Goal: Task Accomplishment & Management: Complete application form

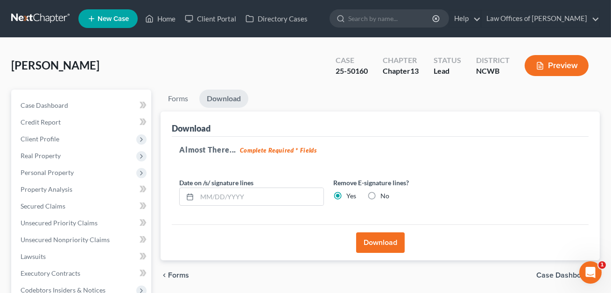
click at [122, 17] on span "New Case" at bounding box center [113, 18] width 31 height 7
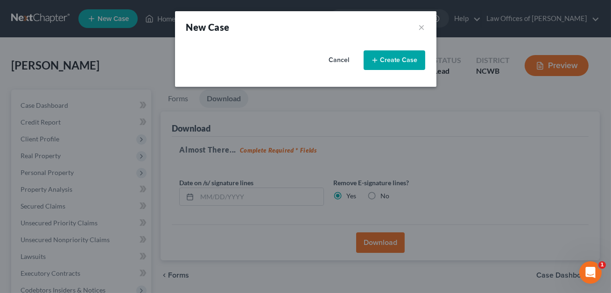
select select "59"
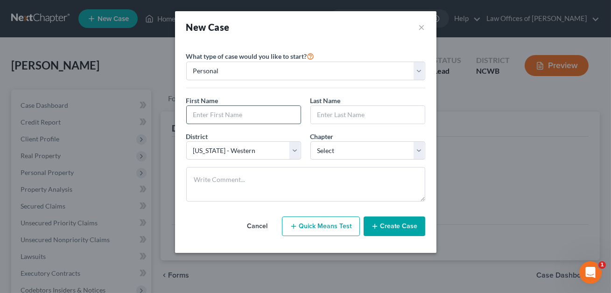
click at [202, 119] on input "text" at bounding box center [244, 115] width 114 height 18
type input "[PERSON_NAME]"
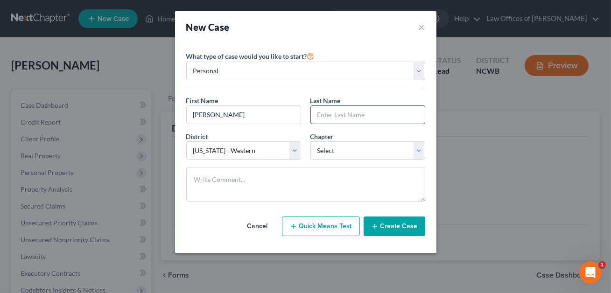
click at [321, 115] on input "text" at bounding box center [368, 115] width 114 height 18
type input "F"
type input "[PERSON_NAME]"
click at [342, 154] on select "Select 7 11 12 13" at bounding box center [368, 151] width 115 height 19
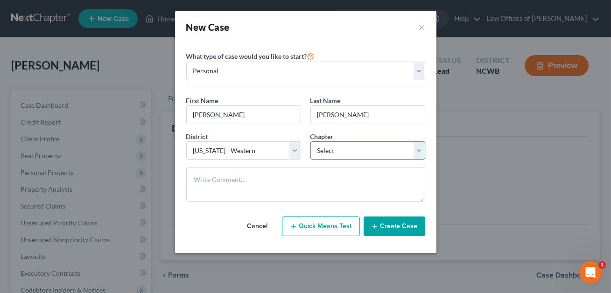
select select "0"
click at [384, 231] on button "Create Case" at bounding box center [395, 227] width 62 height 20
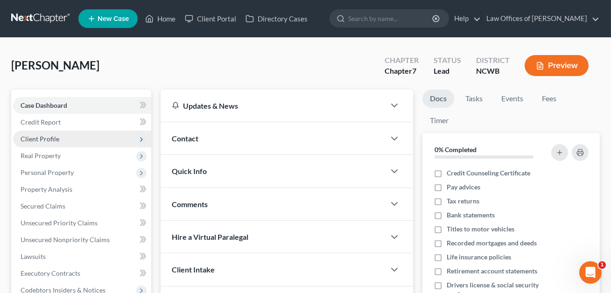
click at [41, 138] on span "Client Profile" at bounding box center [40, 139] width 39 height 8
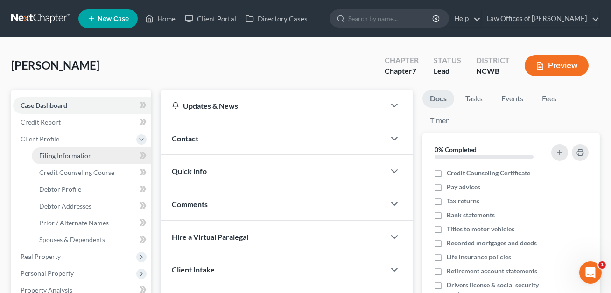
click at [51, 156] on span "Filing Information" at bounding box center [65, 156] width 53 height 8
select select "1"
select select "0"
select select "59"
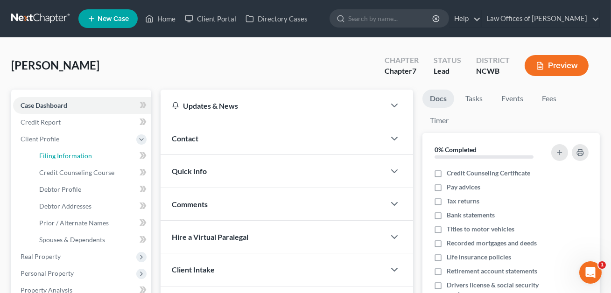
select select "28"
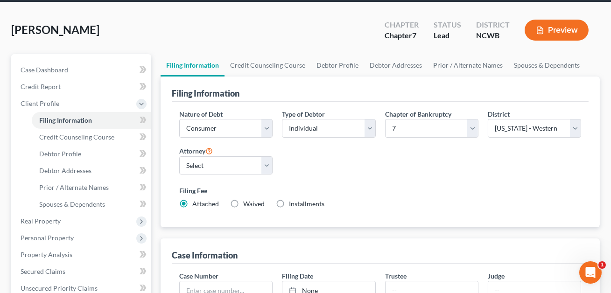
scroll to position [38, 0]
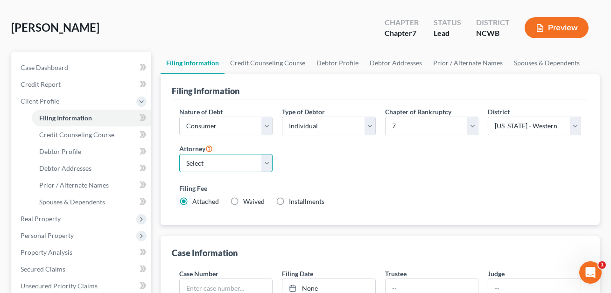
click at [268, 163] on select "Select F. [PERSON_NAME] - NCWB [PERSON_NAME] - NCWB" at bounding box center [225, 163] width 93 height 19
select select "1"
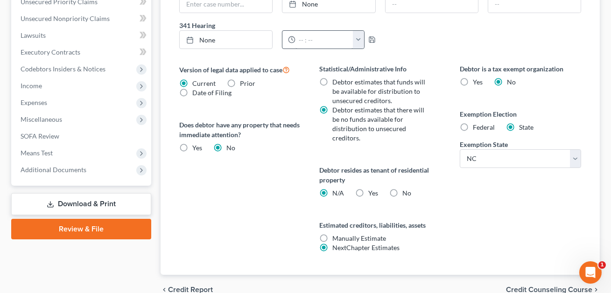
scroll to position [329, 0]
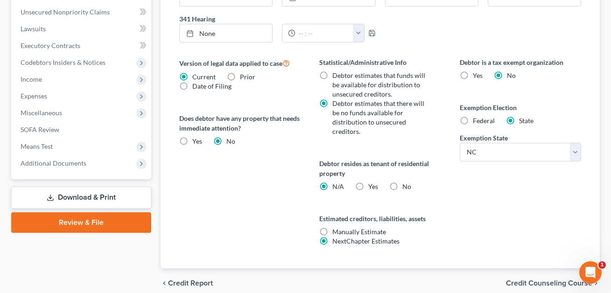
click at [403, 185] on label "No" at bounding box center [407, 186] width 9 height 9
click at [406, 185] on input "No" at bounding box center [409, 185] width 6 height 6
radio input "true"
radio input "false"
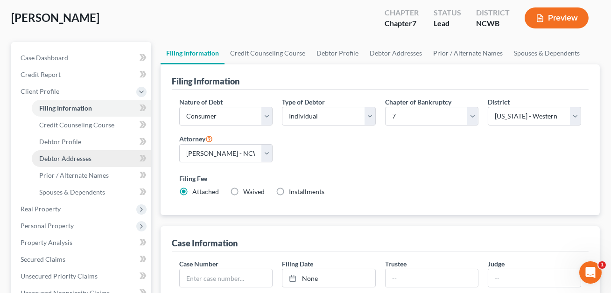
scroll to position [46, 0]
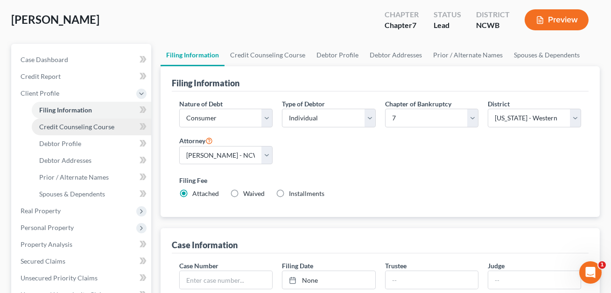
click at [74, 121] on link "Credit Counseling Course" at bounding box center [92, 127] width 120 height 17
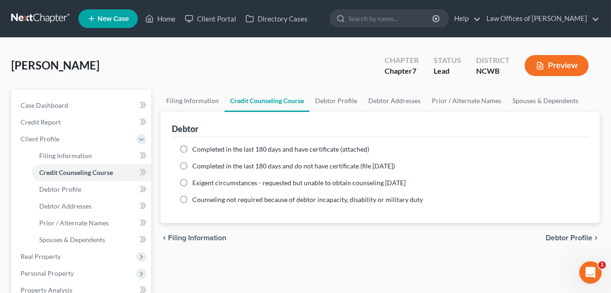
click at [192, 148] on label "Completed in the last 180 days and have certificate (attached)" at bounding box center [280, 149] width 177 height 9
click at [196, 148] on input "Completed in the last 180 days and have certificate (attached)" at bounding box center [199, 148] width 6 height 6
radio input "true"
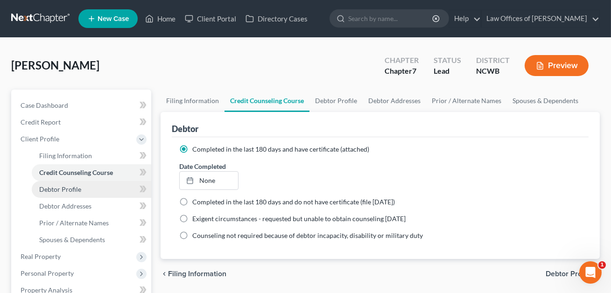
click at [75, 189] on span "Debtor Profile" at bounding box center [60, 189] width 42 height 8
select select "0"
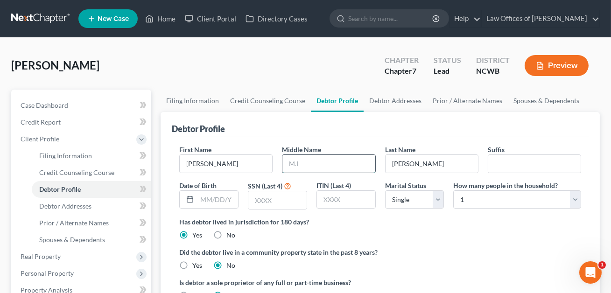
click at [292, 167] on input "text" at bounding box center [329, 164] width 92 height 18
type input "[PERSON_NAME]"
click at [279, 199] on input "text" at bounding box center [277, 201] width 58 height 18
type input "4275"
click at [432, 205] on select "Select Single Married Separated Divorced Widowed" at bounding box center [414, 200] width 59 height 19
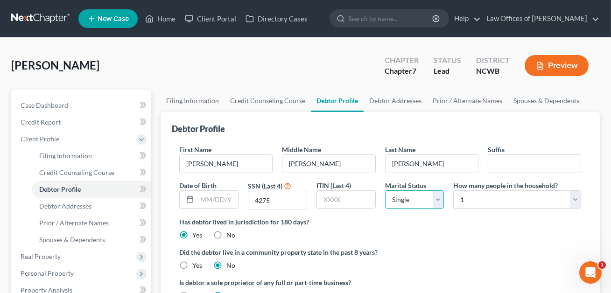
select select "1"
click at [469, 201] on select "Select 1 2 3 4 5 6 7 8 9 10 11 12 13 14 15 16 17 18 19 20" at bounding box center [518, 200] width 128 height 19
select select "4"
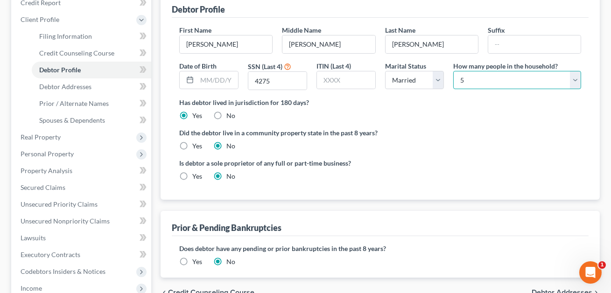
scroll to position [94, 0]
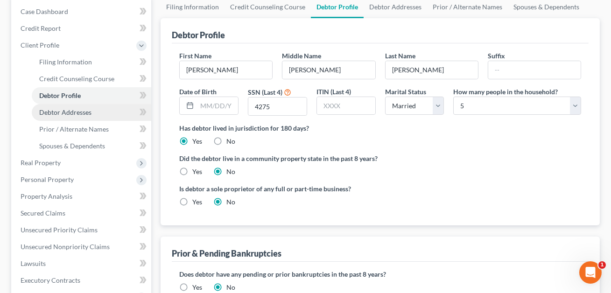
click at [85, 106] on link "Debtor Addresses" at bounding box center [92, 112] width 120 height 17
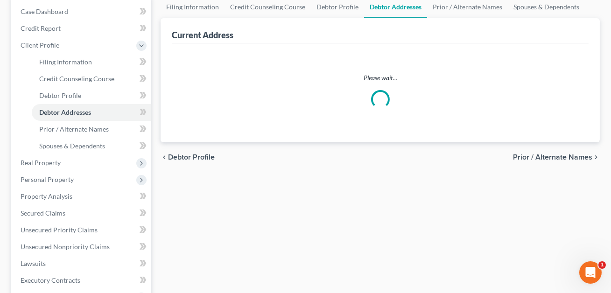
scroll to position [80, 0]
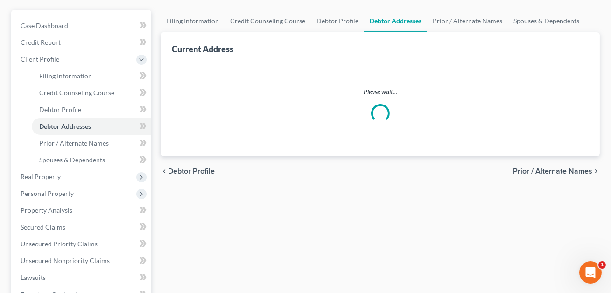
select select "0"
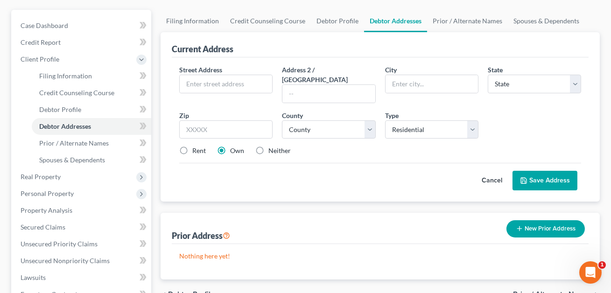
scroll to position [0, 0]
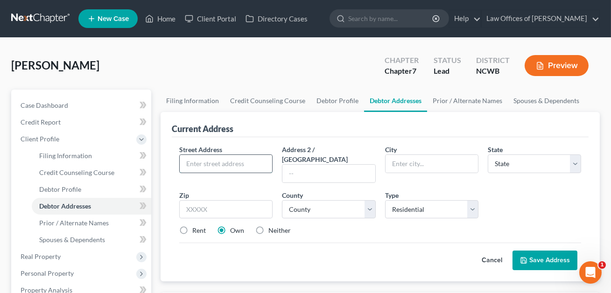
click at [227, 161] on input "text" at bounding box center [226, 164] width 92 height 18
type input "[STREET_ADDRESS]"
click at [510, 166] on select "State [US_STATE] AK AR AZ CA CO CT DE DC [GEOGRAPHIC_DATA] [GEOGRAPHIC_DATA] GU…" at bounding box center [534, 164] width 93 height 19
select select "28"
click at [423, 168] on input "text" at bounding box center [432, 164] width 92 height 18
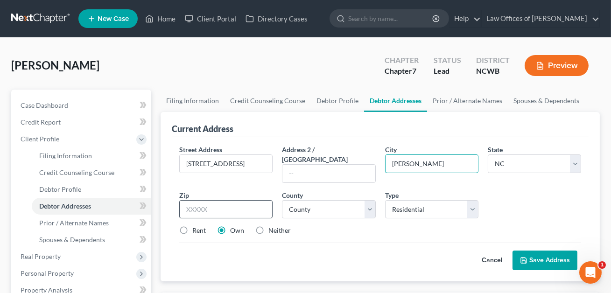
type input "[PERSON_NAME]"
click at [226, 202] on input "text" at bounding box center [225, 209] width 93 height 19
type input "28613"
click at [304, 204] on select "County [GEOGRAPHIC_DATA] [GEOGRAPHIC_DATA] [GEOGRAPHIC_DATA] [GEOGRAPHIC_DATA] …" at bounding box center [328, 209] width 93 height 19
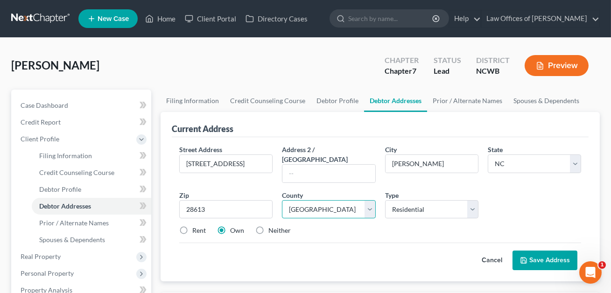
click at [304, 202] on select "County [GEOGRAPHIC_DATA] [GEOGRAPHIC_DATA] [GEOGRAPHIC_DATA] [GEOGRAPHIC_DATA] …" at bounding box center [328, 209] width 93 height 19
select select "17"
click at [549, 255] on button "Save Address" at bounding box center [545, 261] width 65 height 20
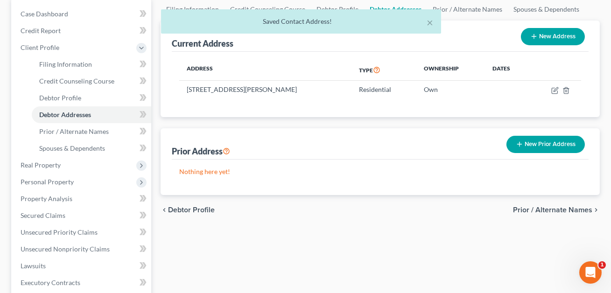
scroll to position [106, 0]
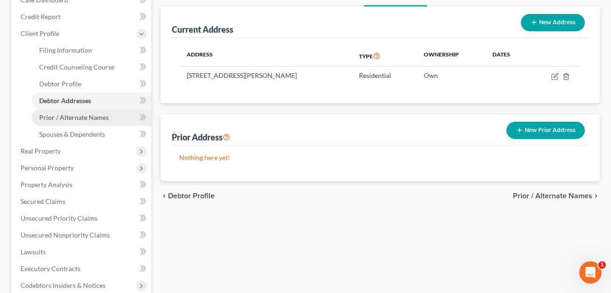
click at [82, 113] on span "Prior / Alternate Names" at bounding box center [74, 117] width 70 height 8
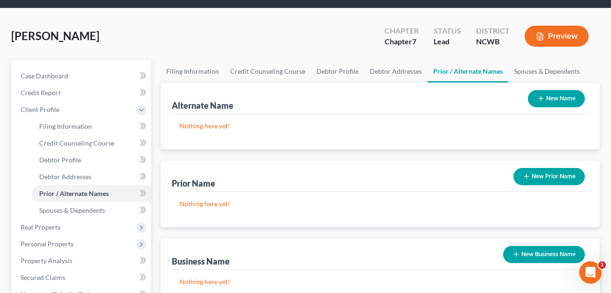
scroll to position [43, 0]
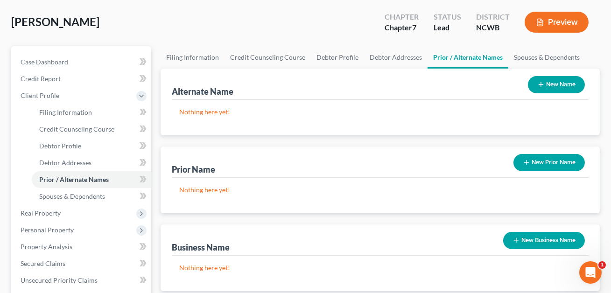
click at [542, 158] on button "New Prior Name" at bounding box center [549, 162] width 71 height 17
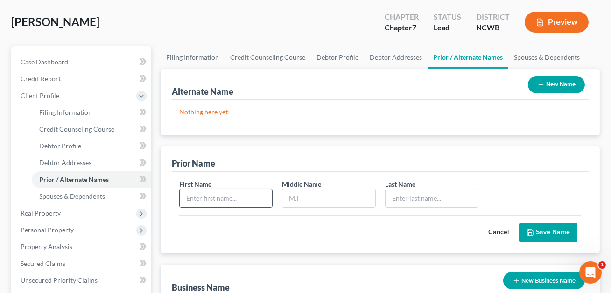
click at [193, 199] on input "text" at bounding box center [226, 199] width 92 height 18
type input "[PERSON_NAME]"
click at [285, 203] on input "text" at bounding box center [329, 199] width 92 height 18
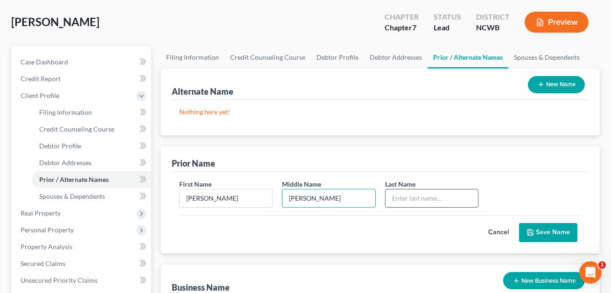
type input "[PERSON_NAME]"
click at [409, 200] on input "text" at bounding box center [432, 199] width 92 height 18
type input "[PERSON_NAME]"
click at [551, 228] on button "Save Name" at bounding box center [548, 233] width 58 height 20
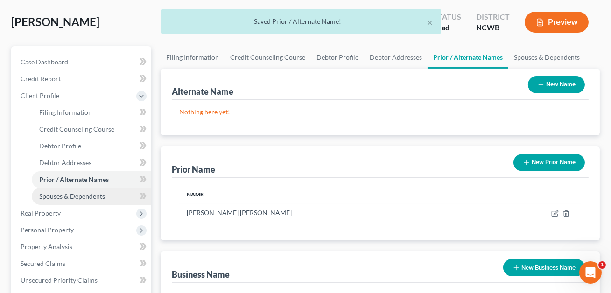
click at [83, 194] on span "Spouses & Dependents" at bounding box center [72, 196] width 66 height 8
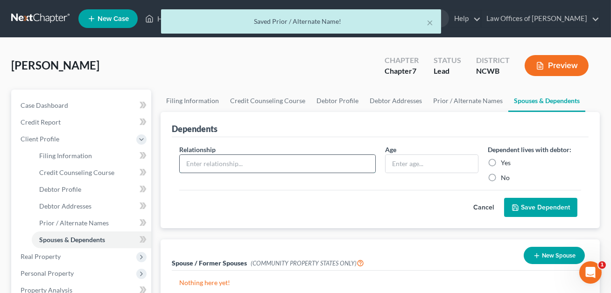
click at [278, 159] on input "text" at bounding box center [277, 164] width 195 height 18
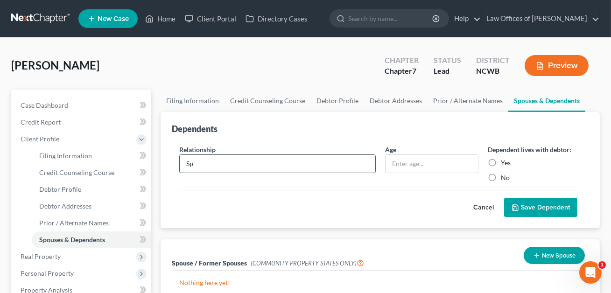
type input "S"
type input "Child"
click at [430, 165] on input "text" at bounding box center [432, 164] width 92 height 18
type input "4"
click at [501, 162] on label "Yes" at bounding box center [506, 162] width 10 height 9
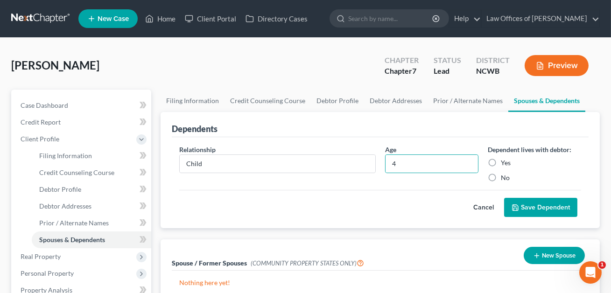
click at [505, 162] on input "Yes" at bounding box center [508, 161] width 6 height 6
radio input "true"
click at [523, 203] on button "Save Dependent" at bounding box center [540, 208] width 73 height 20
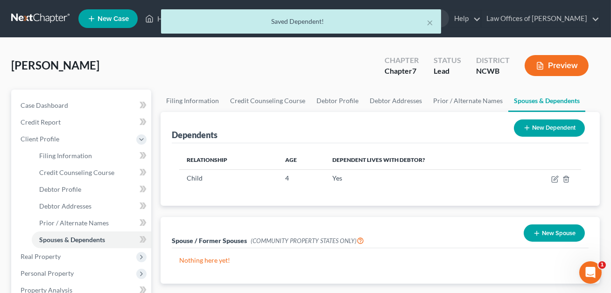
click at [529, 131] on icon at bounding box center [527, 127] width 7 height 7
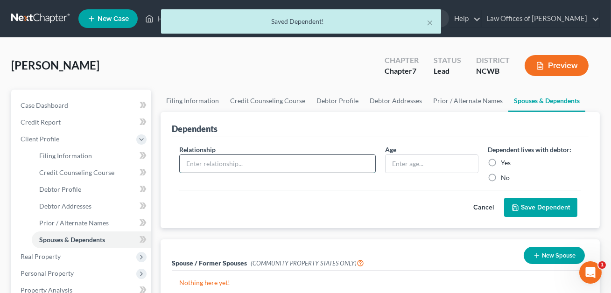
click at [214, 166] on input "text" at bounding box center [277, 164] width 195 height 18
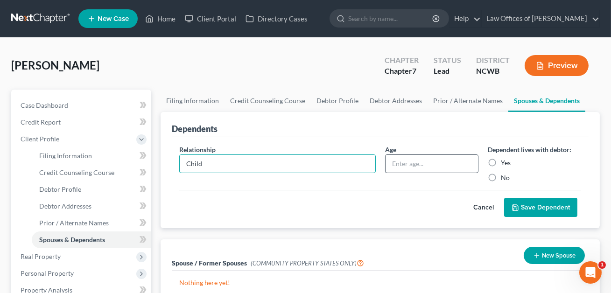
type input "Child"
click at [397, 164] on input "text" at bounding box center [432, 164] width 92 height 18
type input "6"
click at [501, 162] on label "Yes" at bounding box center [506, 162] width 10 height 9
click at [505, 162] on input "Yes" at bounding box center [508, 161] width 6 height 6
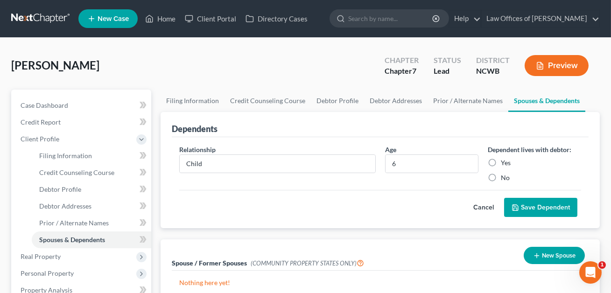
radio input "true"
click at [525, 207] on button "Save Dependent" at bounding box center [540, 208] width 73 height 20
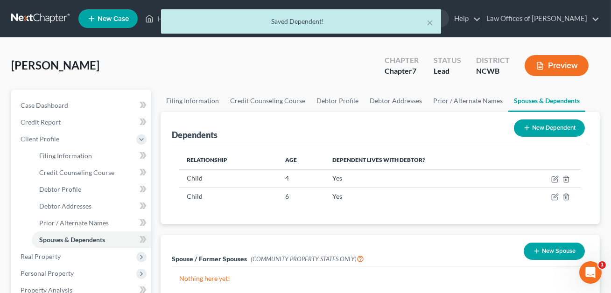
click at [532, 132] on button "New Dependent" at bounding box center [549, 128] width 71 height 17
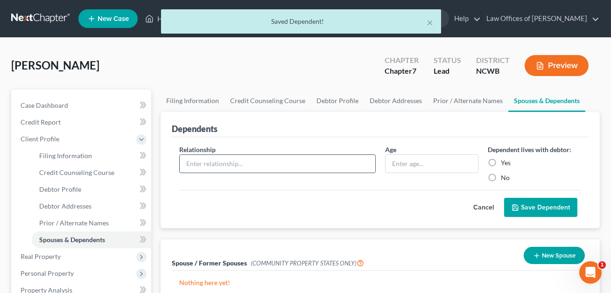
click at [197, 168] on input "text" at bounding box center [277, 164] width 195 height 18
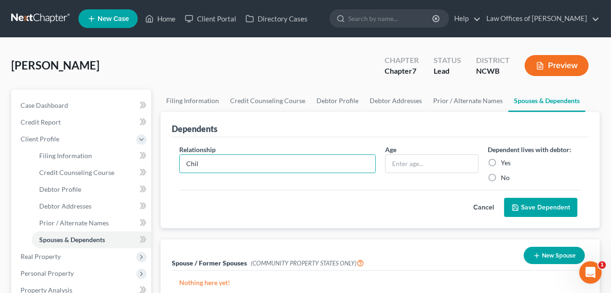
type input "Child"
click at [405, 164] on input "text" at bounding box center [432, 164] width 92 height 18
type input "8"
click at [501, 163] on label "Yes" at bounding box center [506, 162] width 10 height 9
click at [505, 163] on input "Yes" at bounding box center [508, 161] width 6 height 6
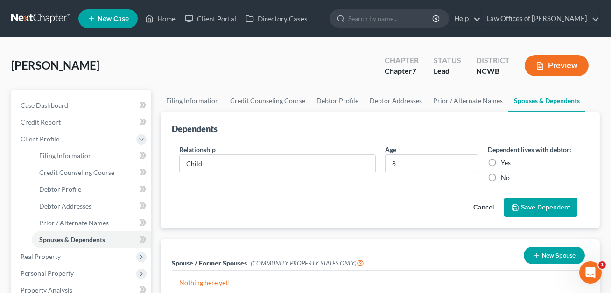
radio input "true"
click at [534, 212] on button "Save Dependent" at bounding box center [540, 208] width 73 height 20
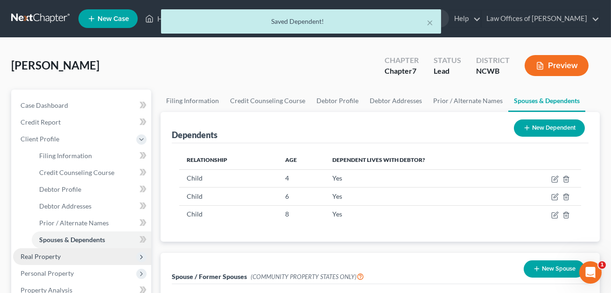
click at [49, 254] on span "Real Property" at bounding box center [41, 257] width 40 height 8
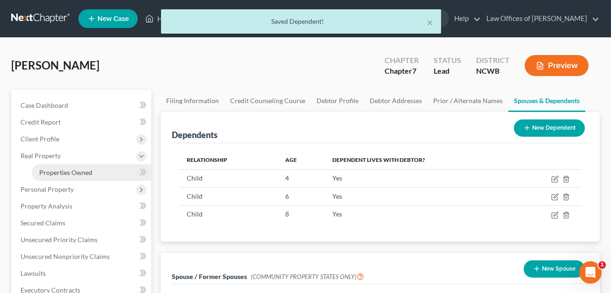
click at [67, 170] on span "Properties Owned" at bounding box center [65, 173] width 53 height 8
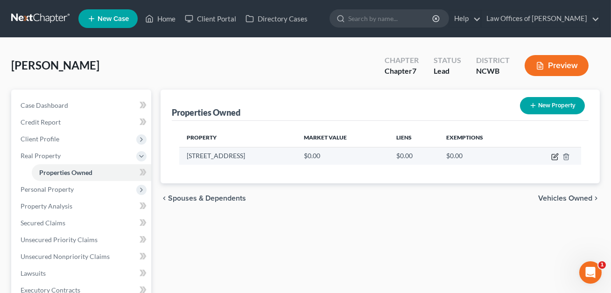
click at [557, 156] on icon "button" at bounding box center [555, 156] width 7 height 7
select select "28"
select select "17"
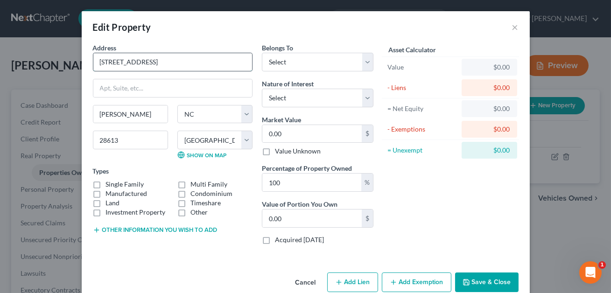
click at [101, 61] on input "[STREET_ADDRESS]" at bounding box center [172, 62] width 159 height 18
click at [99, 62] on input "esidence: [STREET_ADDRESS]" at bounding box center [172, 62] width 159 height 18
type input "Residence: [STREET_ADDRESS]"
click at [284, 64] on select "Select Debtor 1 Only Debtor 2 Only Debtor 1 And Debtor 2 Only At Least One Of T…" at bounding box center [318, 62] width 112 height 19
select select "3"
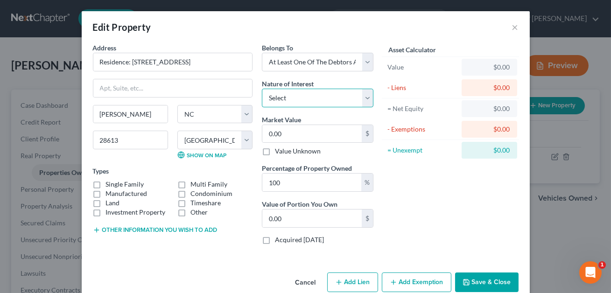
click at [284, 101] on select "Select Fee Simple Joint Tenant Life Estate Equitable Interest Future Interest T…" at bounding box center [318, 98] width 112 height 19
select select "5"
click at [106, 182] on label "Single Family" at bounding box center [125, 184] width 38 height 9
click at [110, 182] on input "Single Family" at bounding box center [113, 183] width 6 height 6
checkbox input "true"
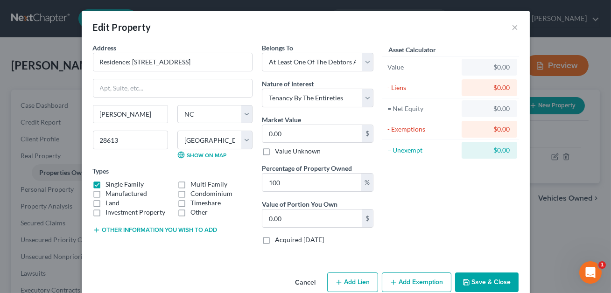
click at [106, 202] on label "Land" at bounding box center [113, 203] width 14 height 9
click at [110, 202] on input "Land" at bounding box center [113, 202] width 6 height 6
checkbox input "true"
click at [124, 231] on button "Other information you wish to add" at bounding box center [155, 230] width 125 height 7
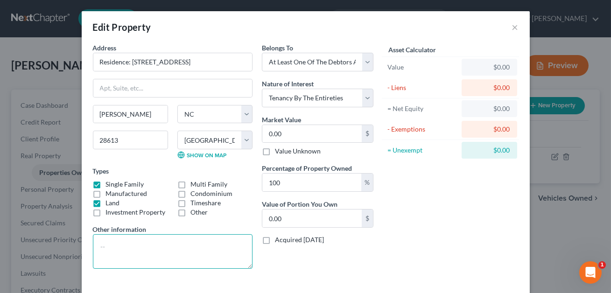
click at [115, 244] on textarea at bounding box center [173, 251] width 160 height 35
click at [101, 248] on textarea "esidence consisting of a" at bounding box center [173, 251] width 160 height 35
click at [175, 246] on textarea "Residence consisting of a" at bounding box center [173, 251] width 160 height 35
click at [113, 256] on textarea "Residence consisting of a 3 br, 1 ba home continaing 1100 sq. ft on approx. 1.2…" at bounding box center [173, 251] width 160 height 35
click at [125, 256] on textarea "Residence consisting of a 3 br, 1 ba home containaing 1100 sq. ft on approx. 1.…" at bounding box center [173, 251] width 160 height 35
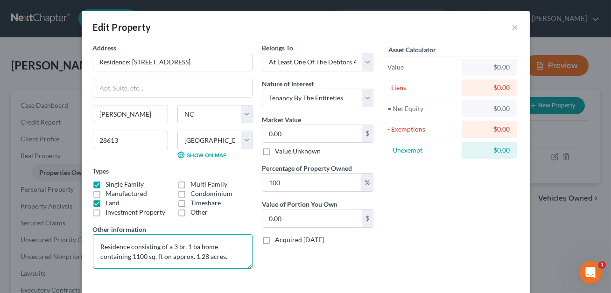
click at [230, 258] on textarea "Residence consisting of a 3 br, 1 ba home containing 1100 sq. ft on approx. 1.2…" at bounding box center [173, 251] width 160 height 35
click at [132, 264] on textarea "Residence consisting of a 3 br, 1 ba home containing 1100 sq. ft on approx. 1.2…" at bounding box center [173, 251] width 160 height 35
click at [168, 264] on textarea "Residence consisting of a 3 br, 1 ba home containing 1100 sq. ft on approx. 1.2…" at bounding box center [173, 251] width 160 height 35
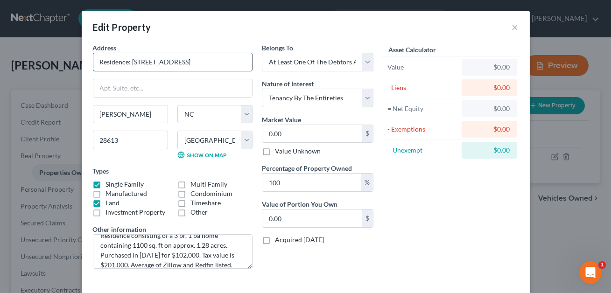
drag, startPoint x: 206, startPoint y: 63, endPoint x: 133, endPoint y: 60, distance: 72.5
click at [133, 60] on input "Residence: [STREET_ADDRESS]" at bounding box center [172, 62] width 159 height 18
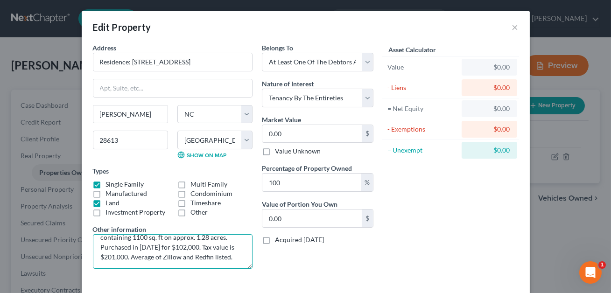
drag, startPoint x: 163, startPoint y: 263, endPoint x: 131, endPoint y: 258, distance: 32.2
click at [131, 258] on textarea "Residence consisting of a 3 br, 1 ba home containing 1100 sq. ft on approx. 1.2…" at bounding box center [173, 251] width 160 height 35
click at [149, 257] on textarea "Residence consisting of a 3 br, 1 ba home containing 1100 sq. ft on approx. 1.2…" at bounding box center [173, 251] width 160 height 35
click at [231, 256] on textarea "Residence consisting of a 3 br, 1 ba home containing 1100 sq. ft on approx. 1.2…" at bounding box center [173, 251] width 160 height 35
click at [245, 257] on textarea "Residence consisting of a 3 br, 1 ba home containing 1100 sq. ft on approx. 1.2…" at bounding box center [173, 251] width 160 height 35
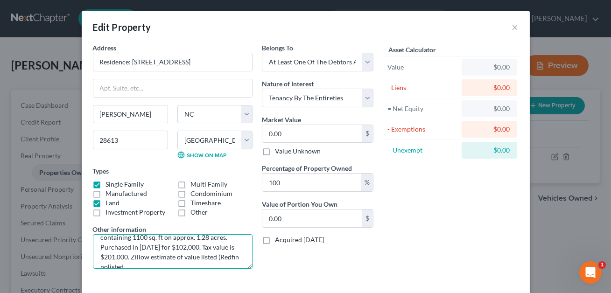
scroll to position [21, 0]
click at [157, 266] on textarea "Residence consisting of a 3 br, 1 ba home containing 1100 sq. ft on approx. 1.2…" at bounding box center [173, 251] width 160 height 35
click at [216, 256] on textarea "Residence consisting of a 3 br, 1 ba home containing 1100 sq. ft on approx. 1.2…" at bounding box center [173, 251] width 160 height 35
type textarea "Residence consisting of a 3 br, 1 ba home containing 1100 sq. ft on approx. 1.2…"
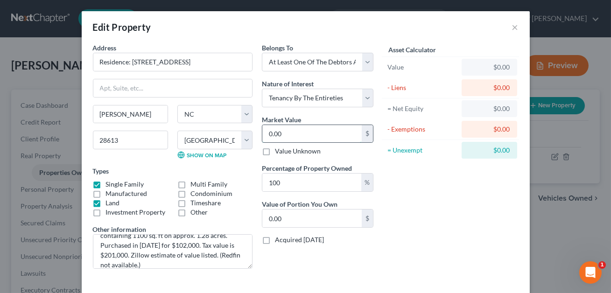
click at [291, 134] on input "0.00" at bounding box center [311, 134] width 99 height 18
type input "2"
type input "2.00"
type input "276"
type input "276.00"
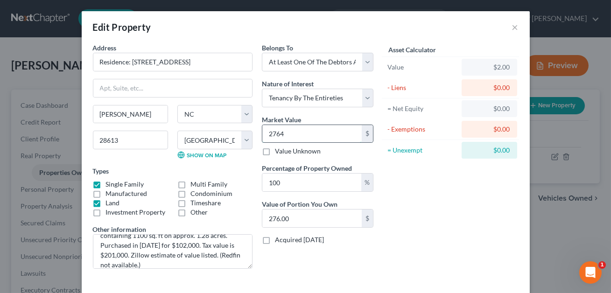
type input "2,764"
type input "2,764.00"
type input "2,76"
type input "276.00"
type input "27"
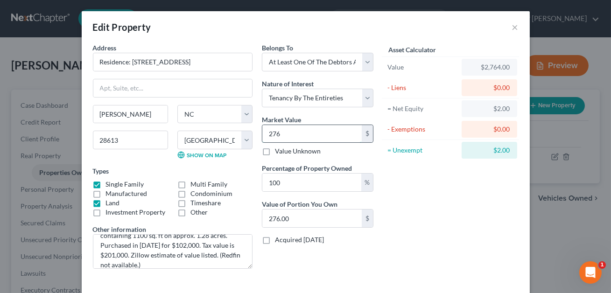
type input "27.00"
type input "2"
type input "2.00"
type input "27"
type input "27.00"
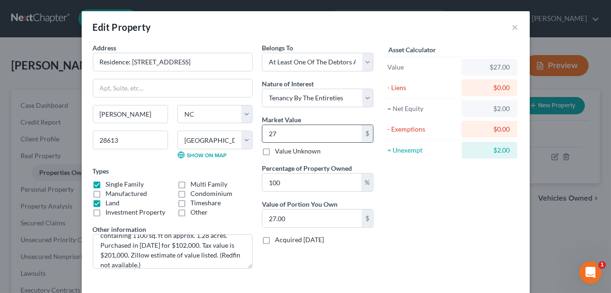
type input "274"
type input "274.00"
type input "2740"
type input "2,740.00"
type input "2,7400"
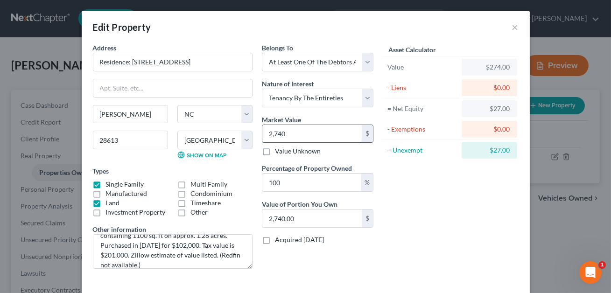
type input "27,400.00"
type input "27,4000"
type input "274,000.00"
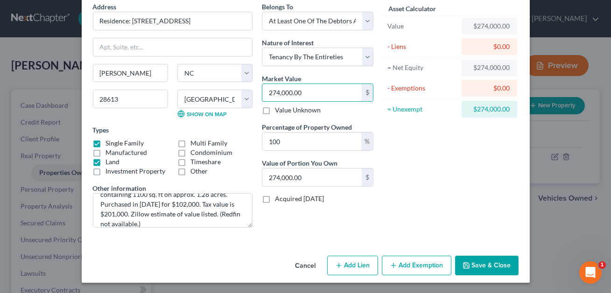
type input "274,000.00"
click at [418, 256] on button "Add Exemption" at bounding box center [417, 266] width 70 height 20
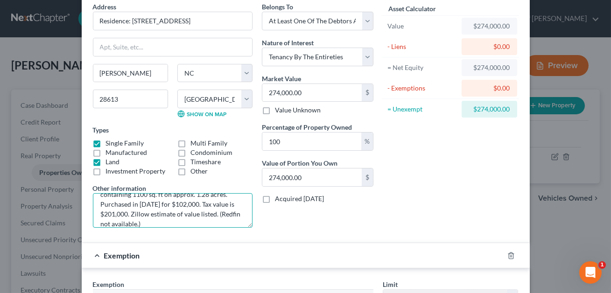
click at [155, 221] on textarea "Residence consisting of a 3 br, 1 ba home containing 1100 sq. ft on approx. 1.2…" at bounding box center [173, 210] width 160 height 35
click at [152, 221] on textarea "Residence consisting of a 3 br, 1 ba home containing 1100 sq. ft on approx. 1.2…" at bounding box center [173, 210] width 160 height 35
click at [172, 224] on textarea "Residence consisting of a 3 br, 1 ba home containing 1100 sq. ft on approx. 1.2…" at bounding box center [173, 210] width 160 height 35
click at [138, 223] on textarea "Residence consisting of a 3 br, 1 ba home containing 1100 sq. ft on approx. 1.2…" at bounding box center [173, 210] width 160 height 35
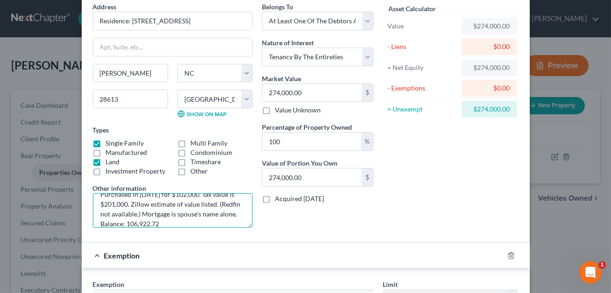
click at [126, 222] on textarea "Residence consisting of a 3 br, 1 ba home containing 1100 sq. ft on approx. 1.2…" at bounding box center [173, 210] width 160 height 35
click at [100, 223] on textarea "Residence consisting of a 3 br, 1 ba home containing 1100 sq. ft on approx. 1.2…" at bounding box center [173, 210] width 160 height 35
click at [185, 222] on textarea "Residence consisting of a 3 br, 1 ba home containing 1100 sq. ft on approx. 1.2…" at bounding box center [173, 210] width 160 height 35
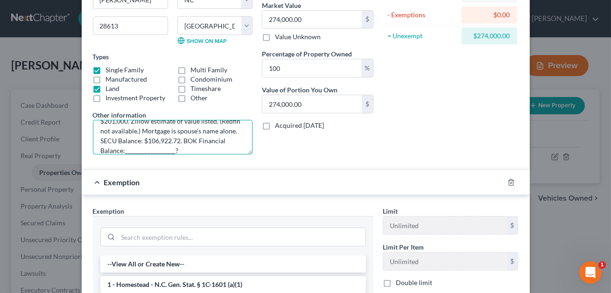
scroll to position [171, 0]
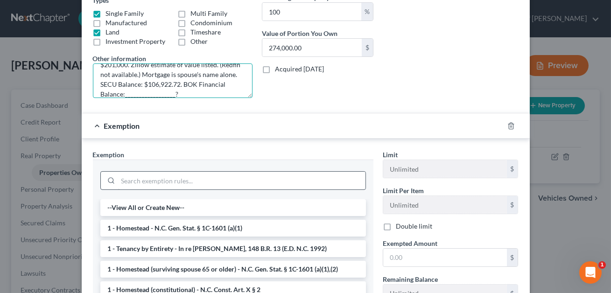
type textarea "Residence consisting of a 3 br, 1 ba home containing 1100 sq. ft on approx. 1.2…"
click at [216, 183] on input "search" at bounding box center [242, 181] width 248 height 18
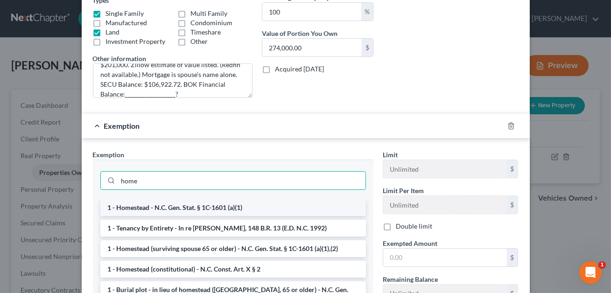
type input "home"
click at [240, 205] on li "1 - Homestead - N.C. Gen. Stat. § 1C-1601 (a)(1)" at bounding box center [233, 207] width 266 height 17
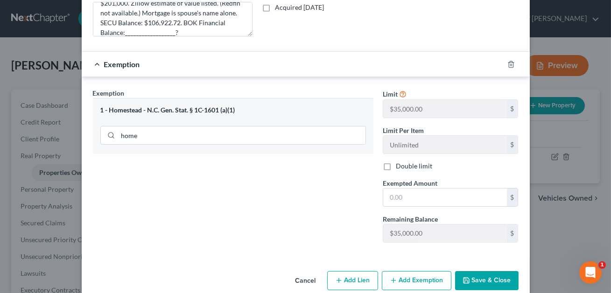
scroll to position [242, 0]
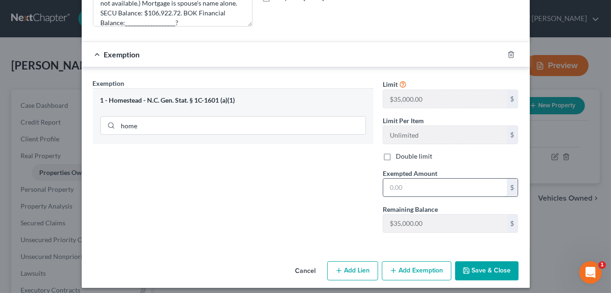
click at [397, 188] on input "text" at bounding box center [445, 188] width 124 height 18
type input "30,000.00"
click at [480, 270] on button "Save & Close" at bounding box center [487, 272] width 64 height 20
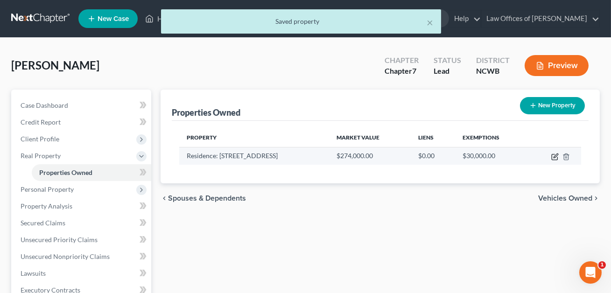
click at [555, 157] on icon "button" at bounding box center [556, 156] width 4 height 4
select select "28"
select select "17"
select select "3"
select select "5"
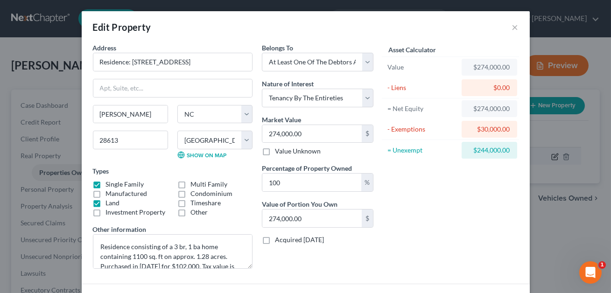
scroll to position [67, 0]
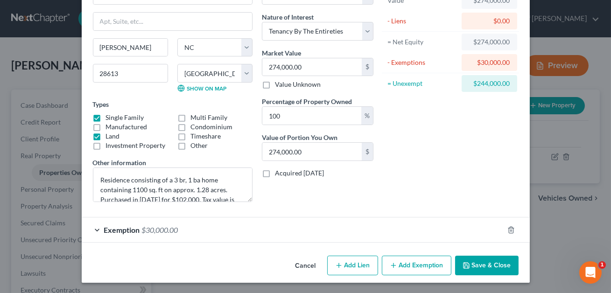
click at [422, 262] on button "Add Exemption" at bounding box center [417, 266] width 70 height 20
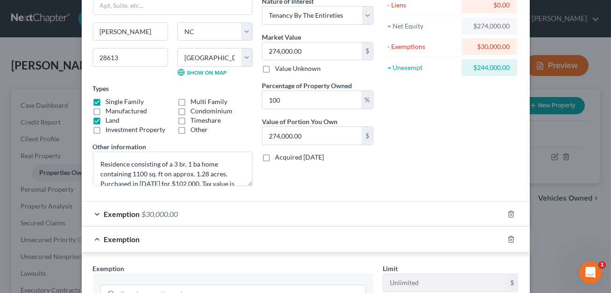
scroll to position [107, 0]
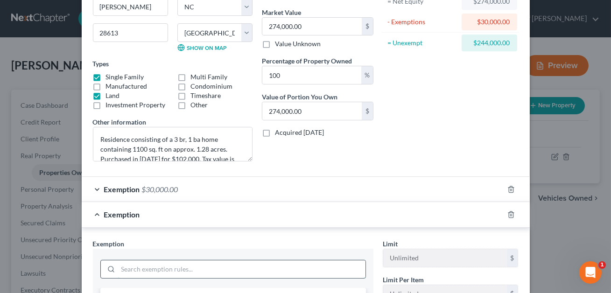
click at [143, 264] on input "search" at bounding box center [242, 270] width 248 height 18
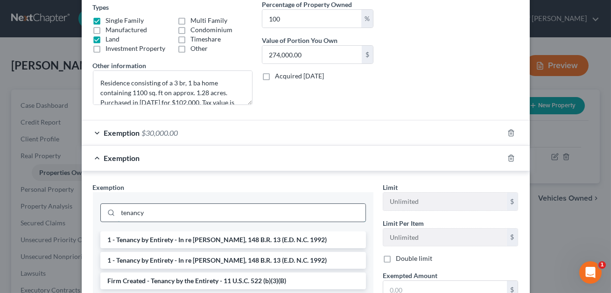
scroll to position [167, 0]
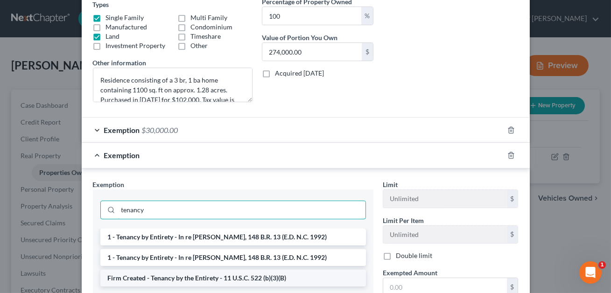
type input "tenancy"
click at [177, 276] on li "Firm Created - Tenancy by the Entirety - 11 U.S.C. 522 (b)(3)(B)" at bounding box center [233, 278] width 266 height 17
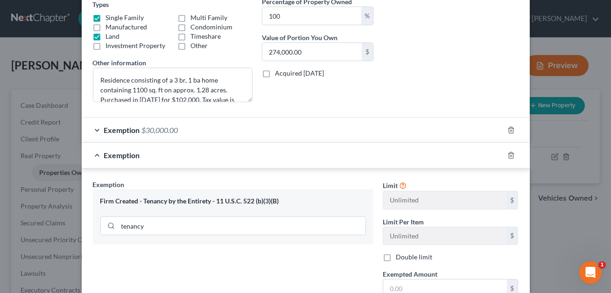
scroll to position [237, 0]
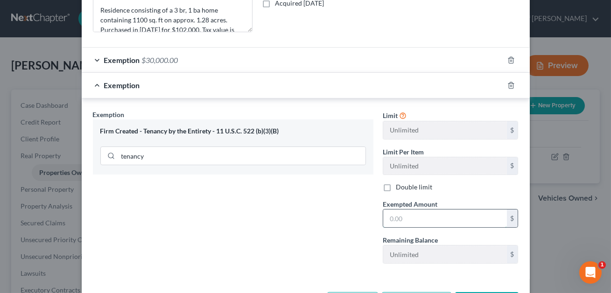
click at [400, 219] on input "text" at bounding box center [445, 219] width 124 height 18
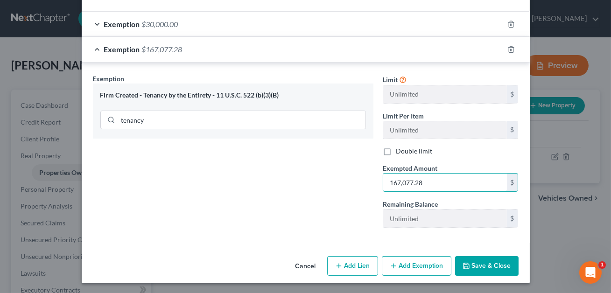
type input "167,077.28"
click at [478, 262] on button "Save & Close" at bounding box center [487, 266] width 64 height 20
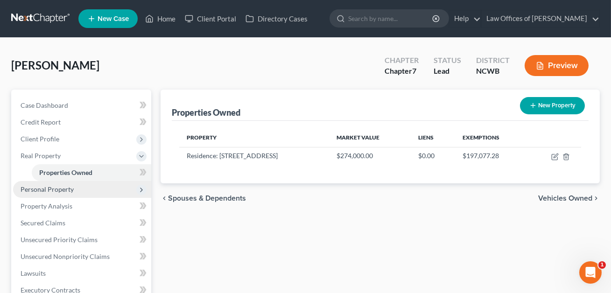
click at [63, 190] on span "Personal Property" at bounding box center [47, 189] width 53 height 8
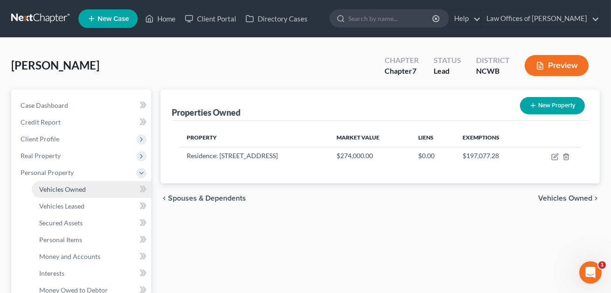
click at [63, 190] on span "Vehicles Owned" at bounding box center [62, 189] width 47 height 8
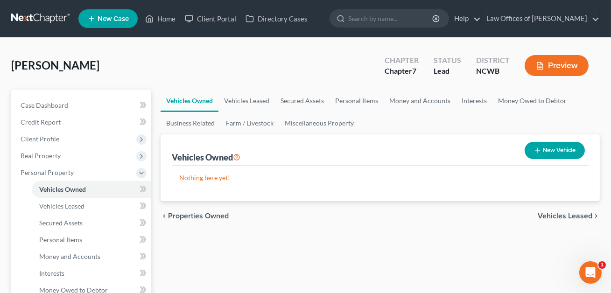
click at [558, 151] on button "New Vehicle" at bounding box center [555, 150] width 60 height 17
select select "0"
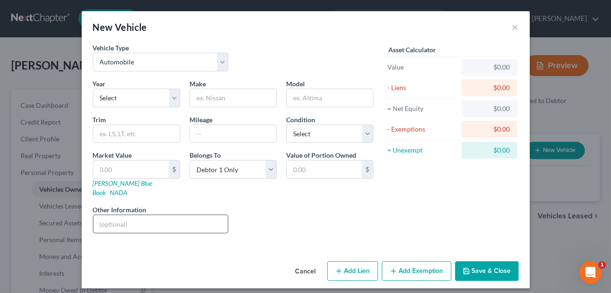
click at [105, 215] on input "text" at bounding box center [160, 224] width 135 height 18
type input "NOTE: Debtor drives a vehicle owned by someone else."
click at [210, 215] on input "NOTE: Debtor drives a vehicle owned by someone else." at bounding box center [160, 224] width 135 height 18
click at [491, 265] on button "Save & Close" at bounding box center [487, 272] width 64 height 20
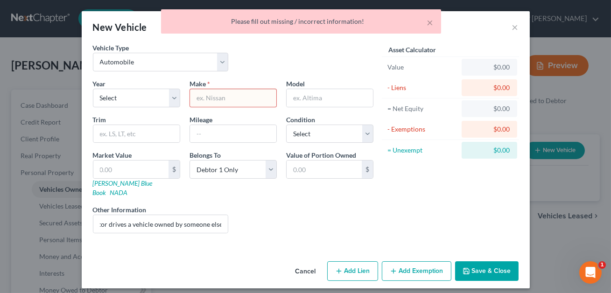
scroll to position [0, 0]
click at [223, 96] on input "text" at bounding box center [233, 98] width 86 height 18
type input "."
click at [490, 262] on button "Save & Close" at bounding box center [487, 272] width 64 height 20
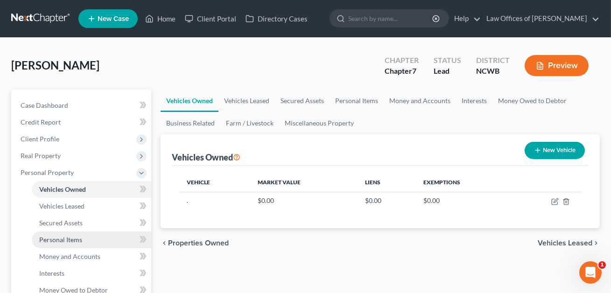
click at [71, 234] on link "Personal Items" at bounding box center [92, 240] width 120 height 17
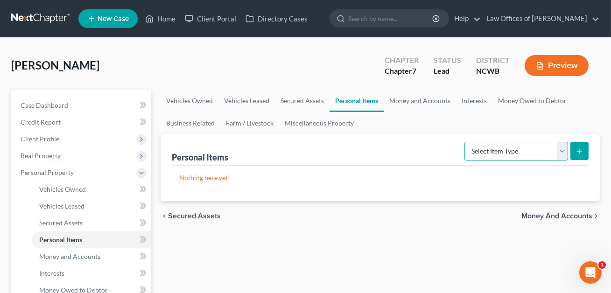
click at [487, 155] on select "Select Item Type Clothing Collectibles Of Value Electronics Firearms Household …" at bounding box center [517, 151] width 104 height 19
select select "household_goods"
click at [578, 152] on icon "submit" at bounding box center [579, 151] width 7 height 7
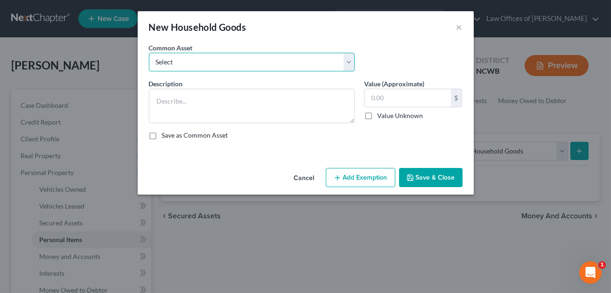
click at [206, 63] on select "Select Bedroom, Dining, Living room, Family room, Patio, Kitchen furniture; Was…" at bounding box center [252, 62] width 206 height 19
select select "0"
type textarea "Bedroom, Dining, Living room, Family room, Patio, Kitchen furniture; Washer/dry…"
type input "2,120.00"
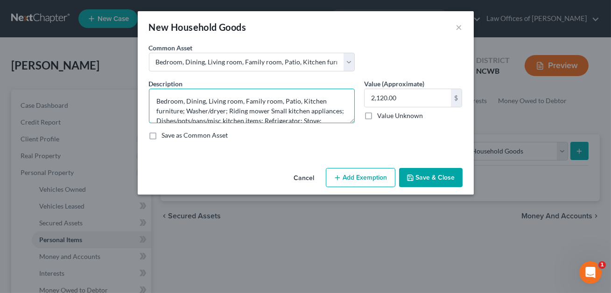
drag, startPoint x: 298, startPoint y: 102, endPoint x: 243, endPoint y: 99, distance: 54.7
click at [243, 99] on textarea "Bedroom, Dining, Living room, Family room, Patio, Kitchen furniture; Washer/dry…" at bounding box center [252, 106] width 206 height 35
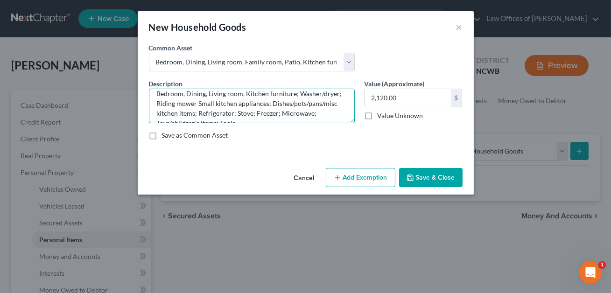
scroll to position [3, 0]
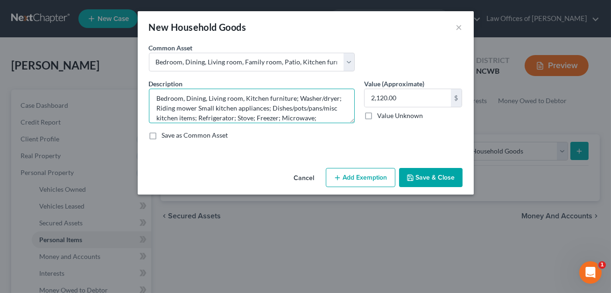
drag, startPoint x: 197, startPoint y: 109, endPoint x: 155, endPoint y: 107, distance: 41.6
click at [155, 107] on textarea "Bedroom, Dining, Living room, Kitchen furniture; Washer/dryer; Riding mower Sma…" at bounding box center [252, 106] width 206 height 35
drag, startPoint x: 266, startPoint y: 99, endPoint x: 241, endPoint y: 101, distance: 24.9
click at [241, 101] on textarea "Bedroom, Dining, Living room, Kitchen furniture; Washer/dryer; Small kitchen ap…" at bounding box center [252, 106] width 206 height 35
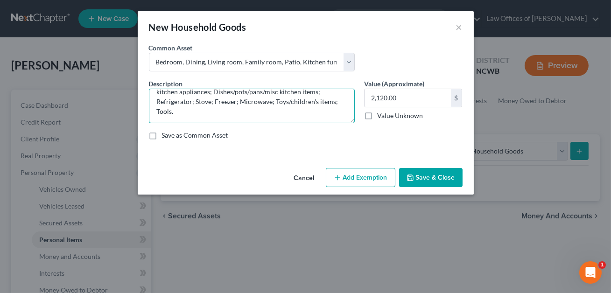
drag, startPoint x: 238, startPoint y: 119, endPoint x: 214, endPoint y: 105, distance: 27.2
click at [214, 105] on textarea "Bedroom, Dining, Living room furniture; Washer/dryer; Small kitchen appliances;…" at bounding box center [252, 106] width 206 height 35
click at [156, 109] on textarea "Bedroom, Dining, Living room furniture; Washer/dryer; Small kitchen appliances;…" at bounding box center [252, 106] width 206 height 35
click at [192, 112] on textarea "Bedroom, Dining, Living room furniture; Washer/dryer; Small kitchen appliances;…" at bounding box center [252, 106] width 206 height 35
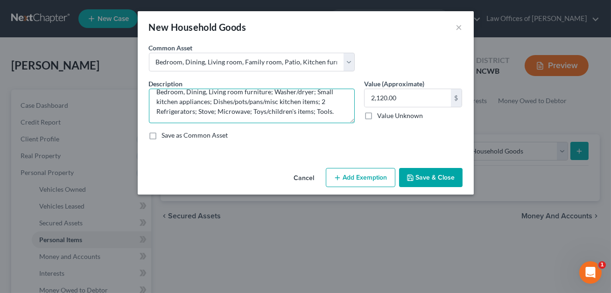
click at [328, 112] on textarea "Bedroom, Dining, Living room furniture; Washer/dryer; Small kitchen appliances;…" at bounding box center [252, 106] width 206 height 35
type textarea "Bedroom, Dining, Living room furniture; Washer/dryer; Small kitchen appliances;…"
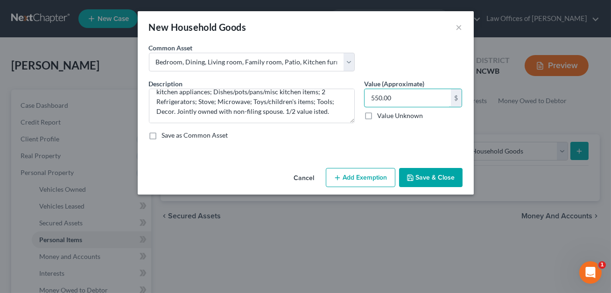
type input "550.00"
click at [354, 178] on button "Add Exemption" at bounding box center [361, 178] width 70 height 20
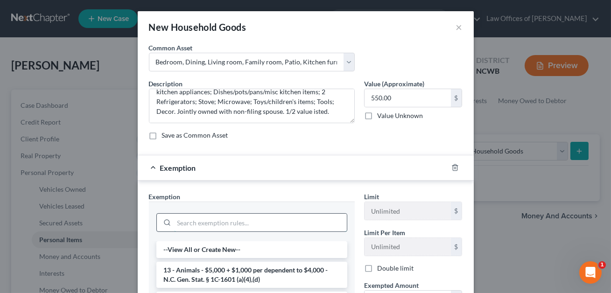
click at [189, 223] on input "search" at bounding box center [260, 223] width 173 height 18
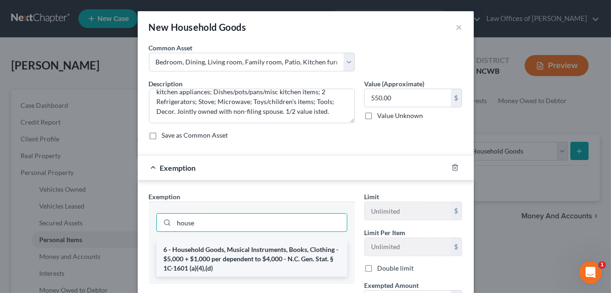
type input "house"
click at [198, 256] on li "6 - Household Goods, Musical Instruments, Books, Clothing - $5,000 + $1,000 per…" at bounding box center [251, 258] width 191 height 35
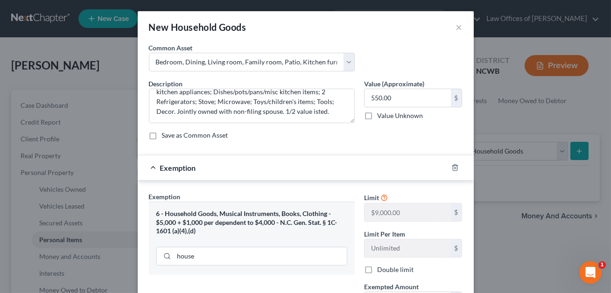
scroll to position [117, 0]
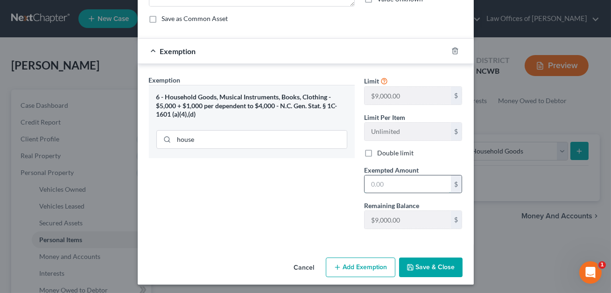
click at [376, 185] on input "text" at bounding box center [408, 185] width 86 height 18
type input "550.00"
click at [423, 263] on button "Save & Close" at bounding box center [431, 268] width 64 height 20
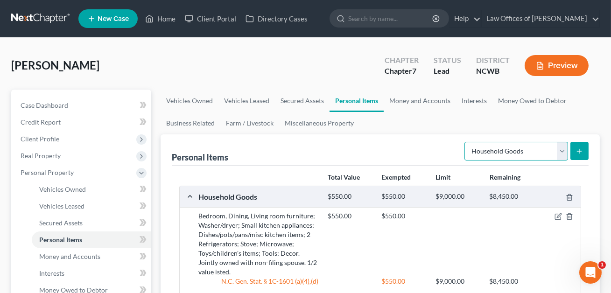
click at [501, 151] on select "Select Item Type Clothing Collectibles Of Value Electronics Firearms Household …" at bounding box center [517, 151] width 104 height 19
select select "electronics"
click at [579, 153] on icon "submit" at bounding box center [579, 151] width 7 height 7
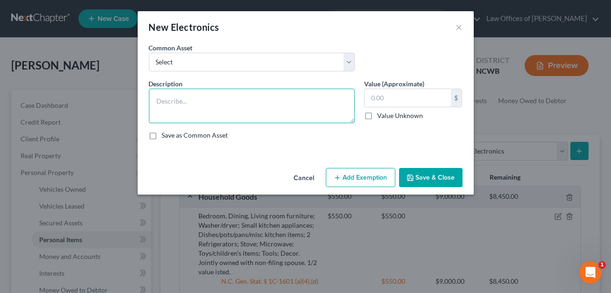
click at [170, 95] on textarea at bounding box center [252, 106] width 206 height 35
paste textarea "[STREET_ADDRESS]"
drag, startPoint x: 282, startPoint y: 102, endPoint x: 293, endPoint y: 99, distance: 11.9
click at [302, 108] on textarea "5 TVS, Nintendo switch, Cell phones, games. [STREET_ADDRESS]" at bounding box center [252, 106] width 206 height 35
drag, startPoint x: 283, startPoint y: 101, endPoint x: 298, endPoint y: 109, distance: 17.6
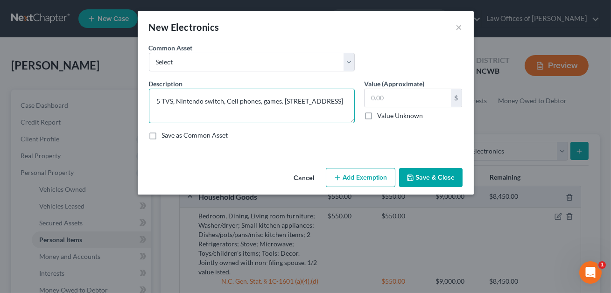
click at [298, 109] on textarea "5 TVS, Nintendo switch, Cell phones, games. [STREET_ADDRESS]" at bounding box center [252, 106] width 206 height 35
drag, startPoint x: 283, startPoint y: 100, endPoint x: 286, endPoint y: 106, distance: 6.9
click at [286, 106] on textarea "5 TVS, Nintendo switch, Cell phones, games. Jointly owned with non-filing spous…" at bounding box center [252, 106] width 206 height 35
type textarea "5 TVS, Nintendo switch, Cell phones, games. Jointly owned with non-filing spous…"
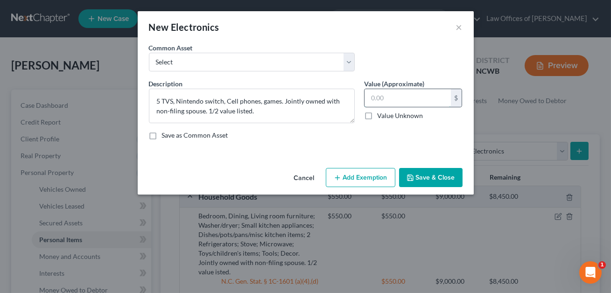
click at [369, 100] on input "text" at bounding box center [408, 98] width 86 height 18
type input "235.00"
click at [359, 177] on button "Add Exemption" at bounding box center [361, 178] width 70 height 20
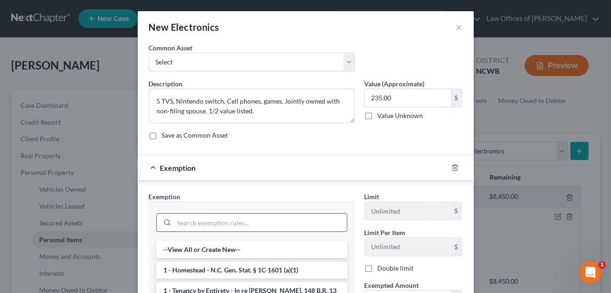
click at [185, 220] on input "search" at bounding box center [260, 223] width 173 height 18
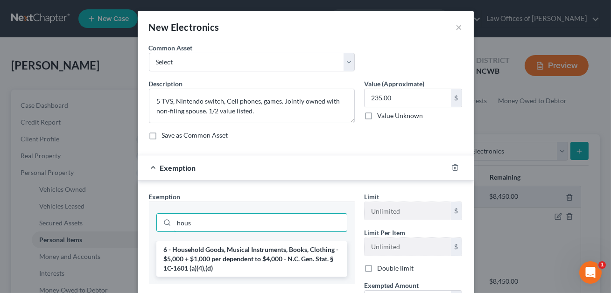
type input "hous"
click at [199, 257] on li "6 - Household Goods, Musical Instruments, Books, Clothing - $5,000 + $1,000 per…" at bounding box center [251, 258] width 191 height 35
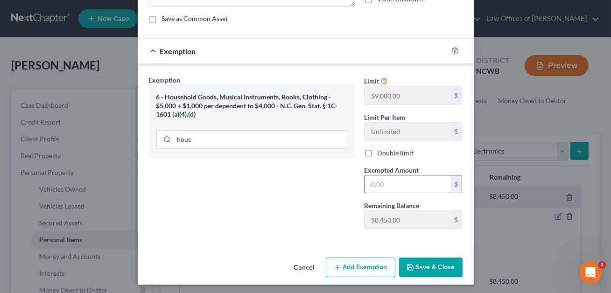
click at [375, 184] on input "text" at bounding box center [408, 185] width 86 height 18
type input "235.00"
click at [421, 269] on button "Save & Close" at bounding box center [431, 268] width 64 height 20
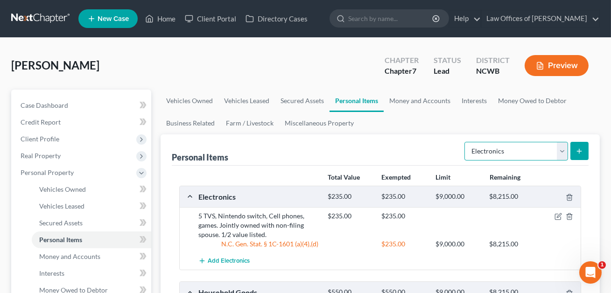
click at [505, 151] on select "Select Item Type Clothing Collectibles Of Value Electronics Firearms Household …" at bounding box center [517, 151] width 104 height 19
select select "clothing"
click at [580, 153] on icon "submit" at bounding box center [579, 151] width 7 height 7
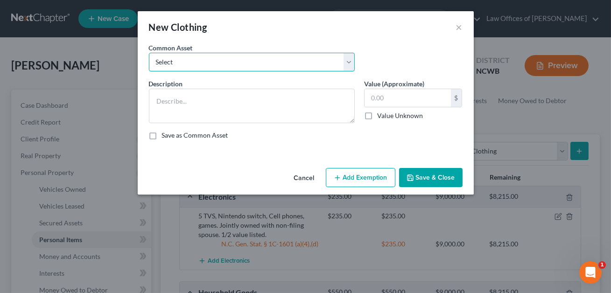
click at [220, 67] on select "Select All clothing All clothing and personal effects" at bounding box center [252, 62] width 206 height 19
select select "1"
type textarea "All clothing and personal effects"
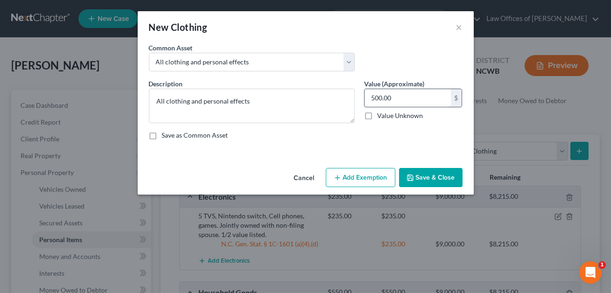
click at [409, 99] on input "500.00" at bounding box center [408, 98] width 86 height 18
type input "300.00"
click at [364, 170] on button "Add Exemption" at bounding box center [361, 178] width 70 height 20
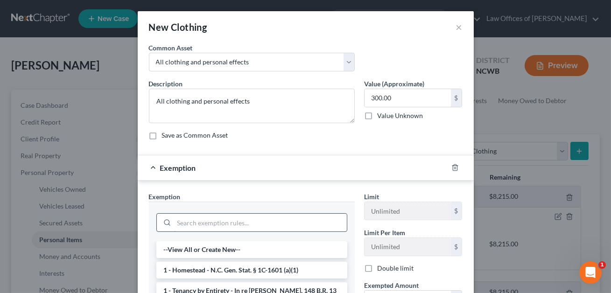
click at [186, 225] on input "search" at bounding box center [260, 223] width 173 height 18
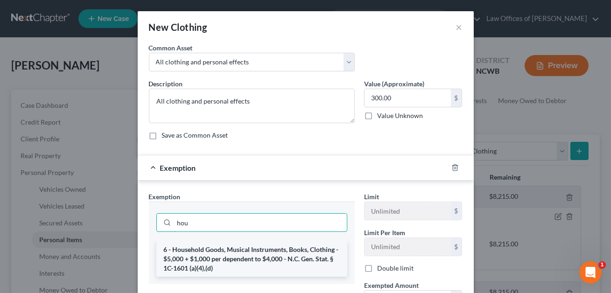
type input "hou"
click at [197, 262] on li "6 - Household Goods, Musical Instruments, Books, Clothing - $5,000 + $1,000 per…" at bounding box center [251, 258] width 191 height 35
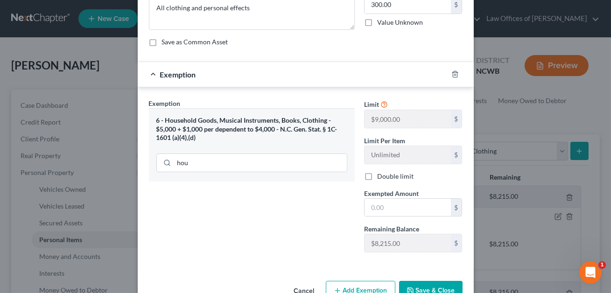
scroll to position [95, 0]
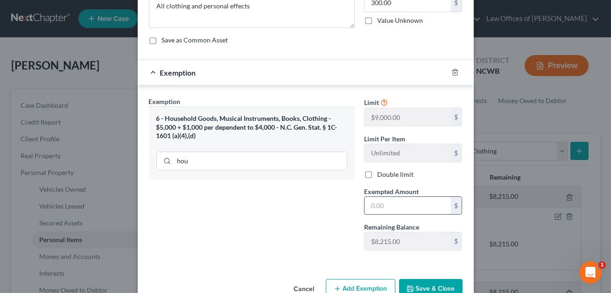
click at [375, 204] on input "text" at bounding box center [408, 206] width 86 height 18
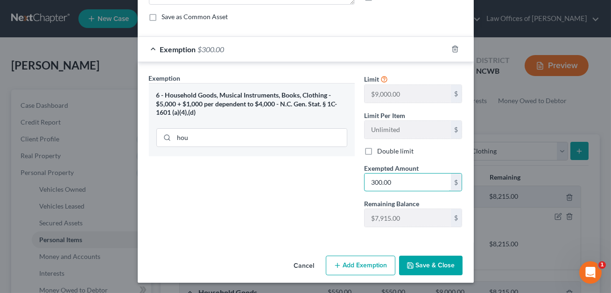
type input "300.00"
click at [427, 263] on button "Save & Close" at bounding box center [431, 266] width 64 height 20
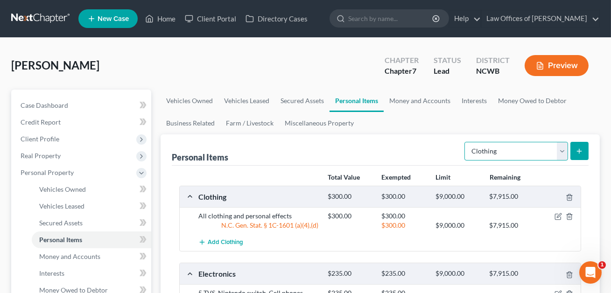
click at [486, 152] on select "Select Item Type Clothing Collectibles Of Value Electronics Firearms Household …" at bounding box center [517, 151] width 104 height 19
select select "jewelry"
click at [576, 152] on icon "submit" at bounding box center [579, 151] width 7 height 7
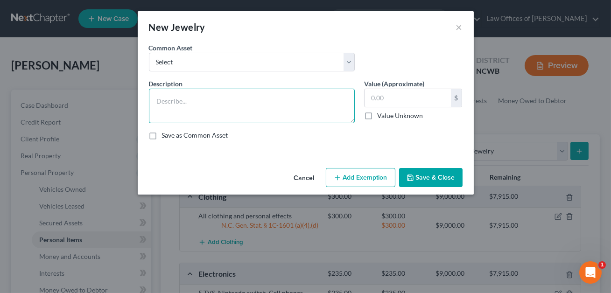
click at [188, 103] on textarea at bounding box center [252, 106] width 206 height 35
type textarea "Wedding ing. Misc everyday jewelry."
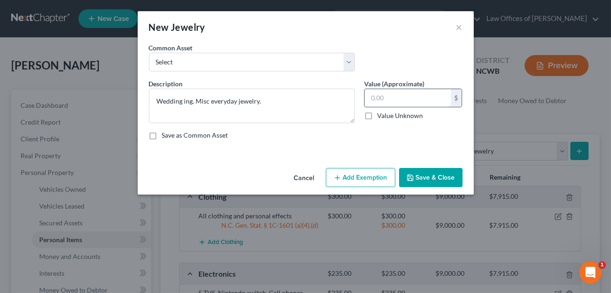
click at [383, 99] on input "text" at bounding box center [408, 98] width 86 height 18
type input "300.00"
click at [355, 172] on button "Add Exemption" at bounding box center [361, 178] width 70 height 20
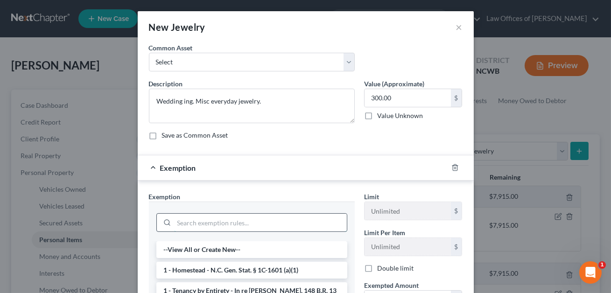
click at [270, 218] on input "search" at bounding box center [260, 223] width 173 height 18
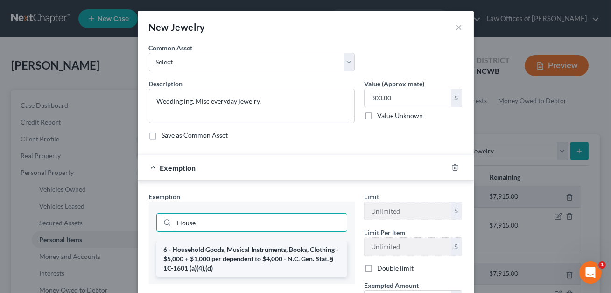
type input "House"
click at [261, 257] on li "6 - Household Goods, Musical Instruments, Books, Clothing - $5,000 + $1,000 per…" at bounding box center [251, 258] width 191 height 35
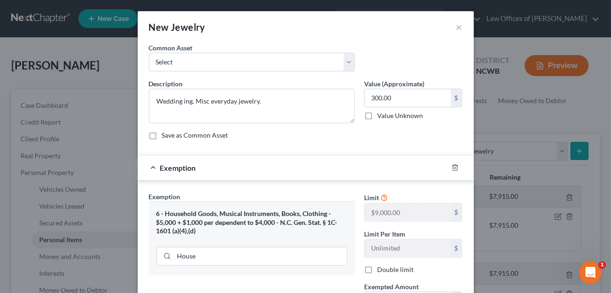
scroll to position [80, 0]
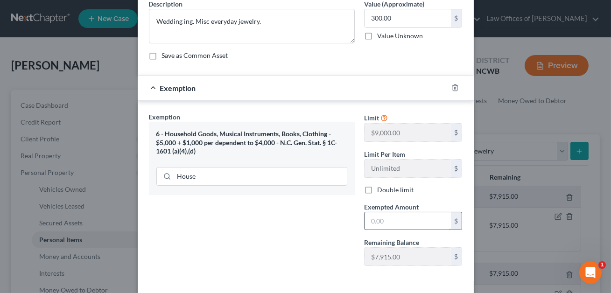
click at [377, 222] on input "text" at bounding box center [408, 222] width 86 height 18
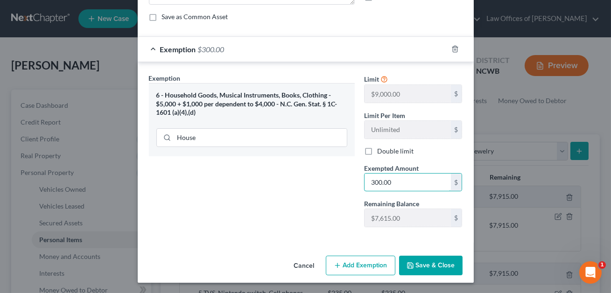
type input "300.00"
click at [418, 264] on button "Save & Close" at bounding box center [431, 266] width 64 height 20
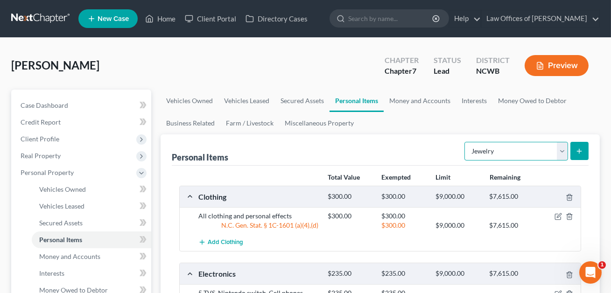
click at [497, 155] on select "Select Item Type Clothing Collectibles Of Value Electronics Firearms Household …" at bounding box center [517, 151] width 104 height 19
select select "pets"
click at [584, 149] on button "submit" at bounding box center [580, 151] width 18 height 18
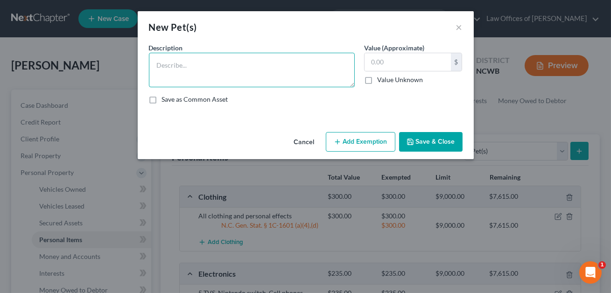
click at [218, 66] on textarea at bounding box center [252, 70] width 206 height 35
click at [184, 65] on textarea "Cats (#?) (no resale value." at bounding box center [252, 70] width 206 height 35
click at [189, 65] on textarea "Cats (#?) (no resale value." at bounding box center [252, 70] width 206 height 35
click at [183, 65] on textarea "Cats (#?) No resale value." at bounding box center [252, 70] width 206 height 35
paste textarea "Jointly owned with non-filing spouse. 1/2 value listed."
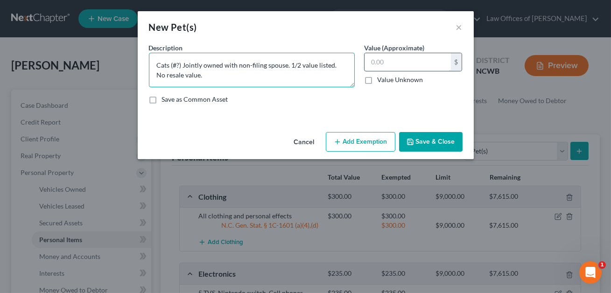
type textarea "Cats (#?) Jointly owned with non-filing spouse. 1/2 value listed. No resale val…"
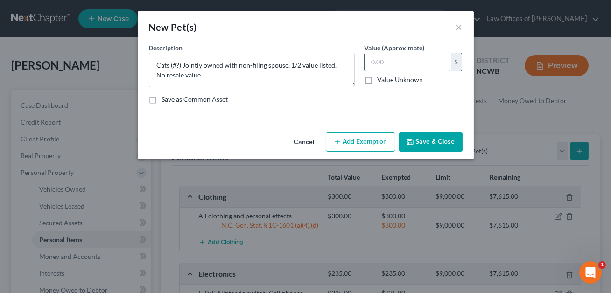
click at [376, 70] on input "text" at bounding box center [408, 62] width 86 height 18
type input "0.00"
click at [421, 150] on button "Save & Close" at bounding box center [431, 142] width 64 height 20
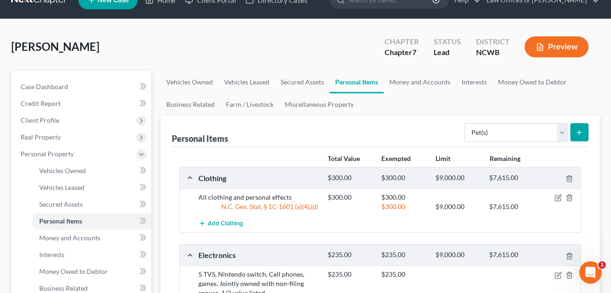
scroll to position [28, 0]
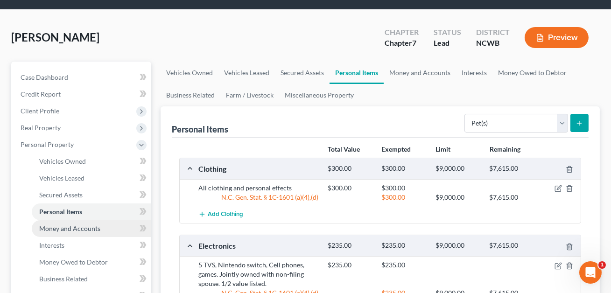
click at [81, 226] on span "Money and Accounts" at bounding box center [69, 229] width 61 height 8
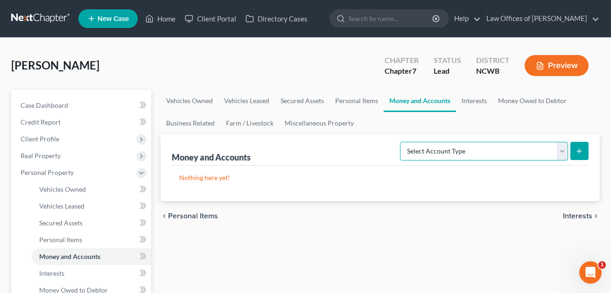
click at [450, 150] on select "Select Account Type Brokerage Cash on Hand Certificates of Deposit Checking Acc…" at bounding box center [484, 151] width 168 height 19
select select "cash_on_hand"
click at [581, 152] on icon "submit" at bounding box center [579, 151] width 7 height 7
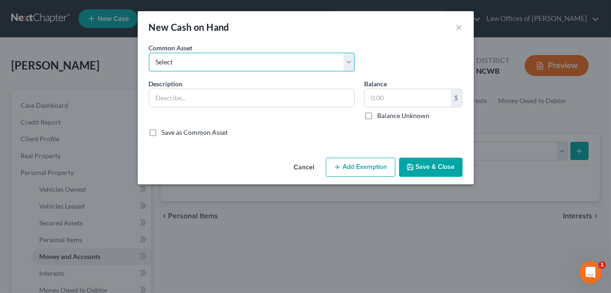
click at [260, 65] on select "Select Cash on hand Checking Checking- Savings- Cash on hand Cash on hand Cash …" at bounding box center [252, 62] width 206 height 19
select select "0"
type input "Cash on hand"
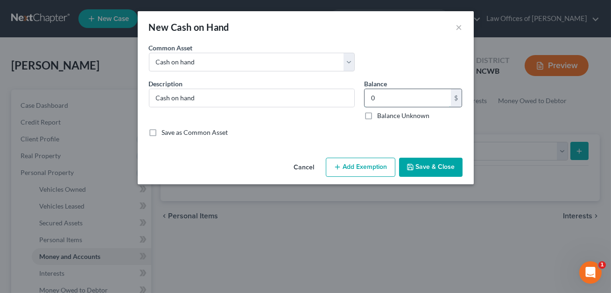
click at [375, 97] on input "0" at bounding box center [408, 98] width 86 height 18
type input "1.00"
click at [425, 164] on button "Save & Close" at bounding box center [431, 168] width 64 height 20
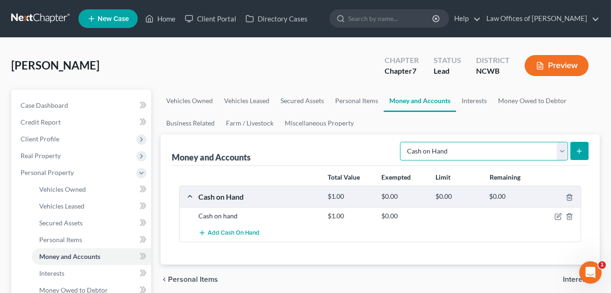
click at [434, 158] on select "Select Account Type Brokerage Cash on Hand Certificates of Deposit Checking Acc…" at bounding box center [484, 151] width 168 height 19
select select "checking"
click at [579, 152] on icon "submit" at bounding box center [579, 151] width 7 height 7
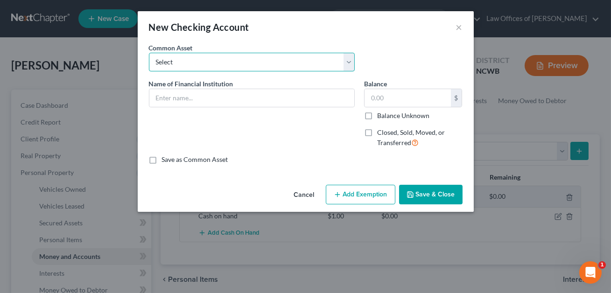
click at [273, 64] on select "Select Truist Checking account ending -8787 SECU BBT Jnt w/girlfriend. 1/2 val …" at bounding box center [252, 62] width 206 height 19
select select "1"
type input "SECU"
type input "0"
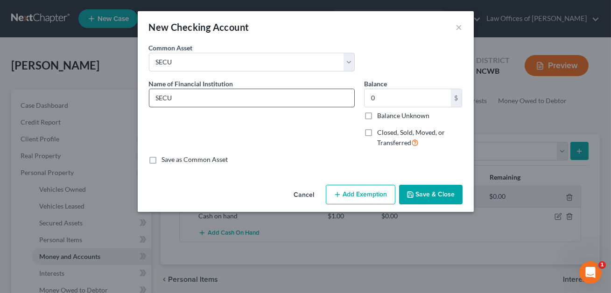
click at [238, 91] on input "SECU" at bounding box center [251, 98] width 205 height 18
type input "SECU ckg"
click at [390, 99] on input "0" at bounding box center [408, 98] width 86 height 18
type input "1.00"
click at [420, 195] on button "Save & Close" at bounding box center [431, 195] width 64 height 20
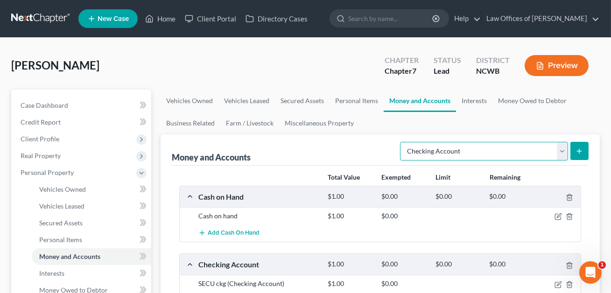
click at [432, 155] on select "Select Account Type Brokerage Cash on Hand Certificates of Deposit Checking Acc…" at bounding box center [484, 151] width 168 height 19
select select "savings"
click at [578, 151] on line "submit" at bounding box center [580, 151] width 4 height 0
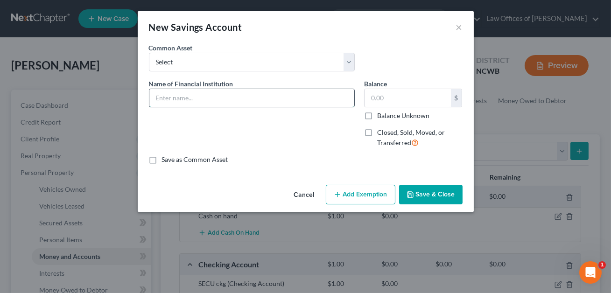
click at [183, 97] on input "text" at bounding box center [251, 98] width 205 height 18
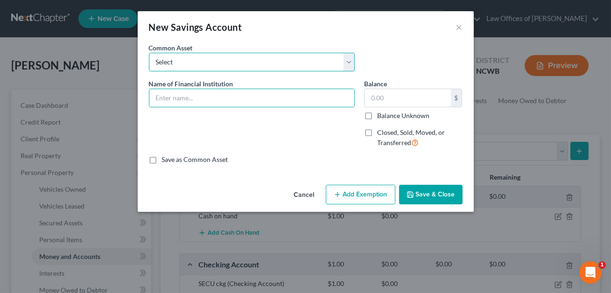
click at [186, 59] on select "Select Acorn svgs (UTMA) Truist savings account ending -1461 [PERSON_NAME] Farg…" at bounding box center [252, 62] width 206 height 19
select select "4"
type input "SECU"
type input "25.02"
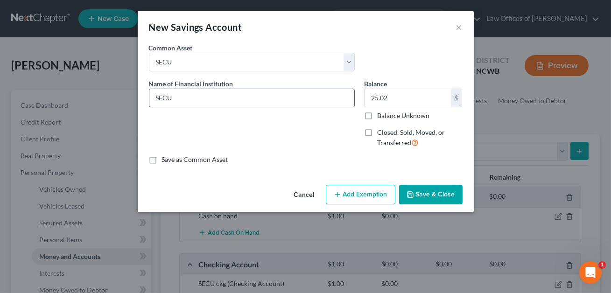
click at [182, 101] on input "SECU" at bounding box center [251, 98] width 205 height 18
paste input "Jointly owned with non-filing spouse. 1/2 value listed."
type input "SECU svgs. Jointly owned with non-filing spouse. 1/2 value listed."
click at [387, 94] on input "25.02" at bounding box center [408, 98] width 86 height 18
type input "1.00"
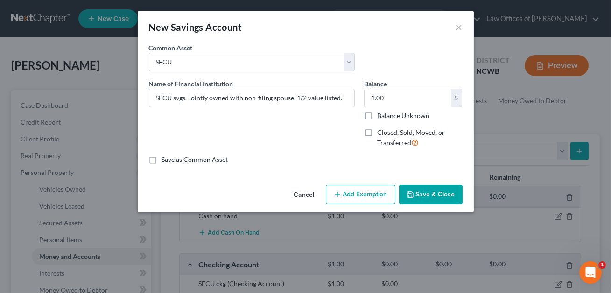
click at [365, 192] on button "Add Exemption" at bounding box center [361, 195] width 70 height 20
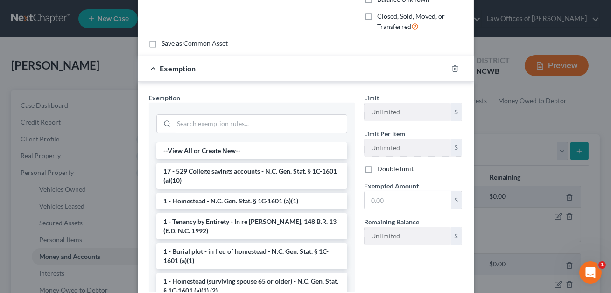
scroll to position [177, 0]
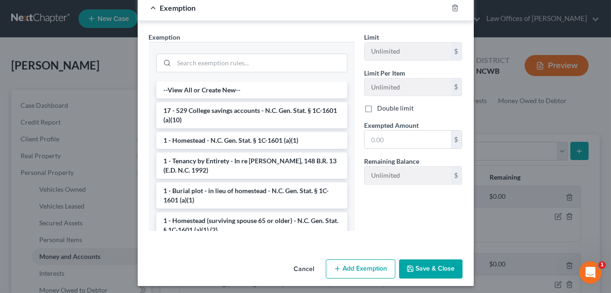
click at [426, 268] on button "Save & Close" at bounding box center [431, 270] width 64 height 20
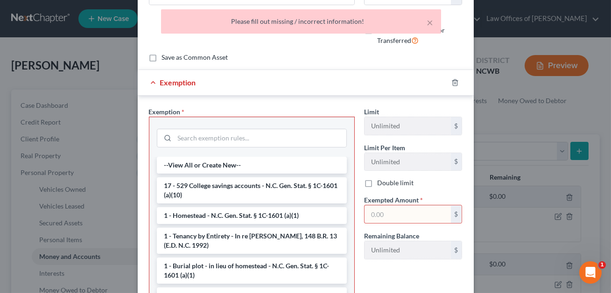
scroll to position [82, 0]
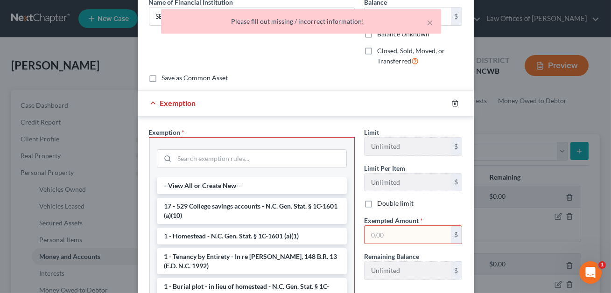
click at [453, 100] on icon "button" at bounding box center [455, 103] width 4 height 6
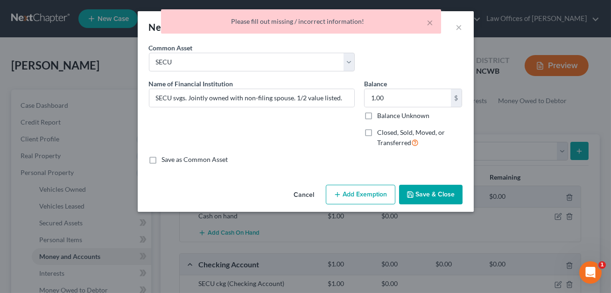
scroll to position [0, 0]
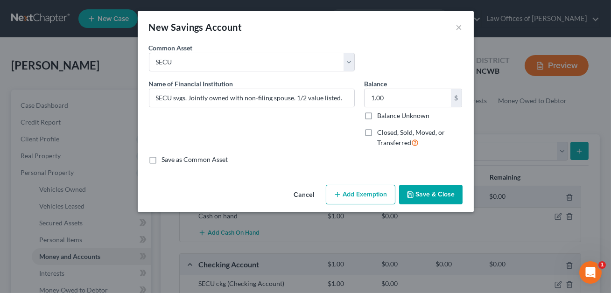
click at [426, 196] on button "Save & Close" at bounding box center [431, 195] width 64 height 20
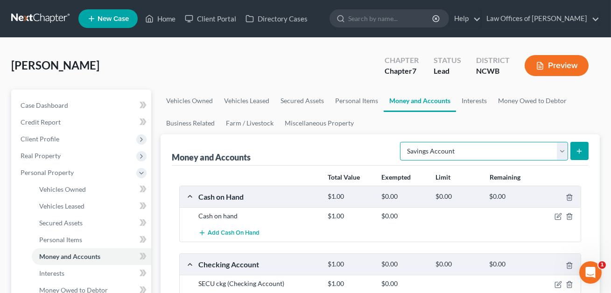
click at [470, 153] on select "Select Account Type Brokerage Cash on Hand Certificates of Deposit Checking Acc…" at bounding box center [484, 151] width 168 height 19
select select "money_market"
click at [575, 154] on button "submit" at bounding box center [580, 151] width 18 height 18
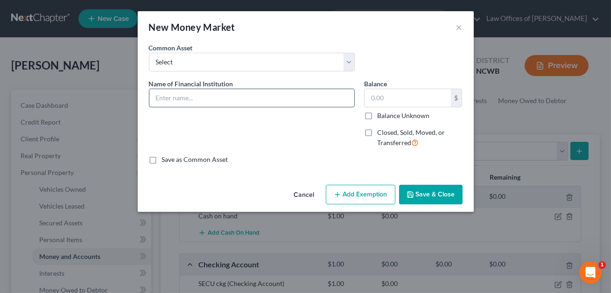
click at [199, 100] on input "text" at bounding box center [251, 98] width 205 height 18
click at [179, 98] on input "SECU mney maket." at bounding box center [251, 98] width 205 height 18
click at [201, 99] on input "SECU money maket." at bounding box center [251, 98] width 205 height 18
type input "SECU money market."
click at [383, 99] on input "text" at bounding box center [408, 98] width 86 height 18
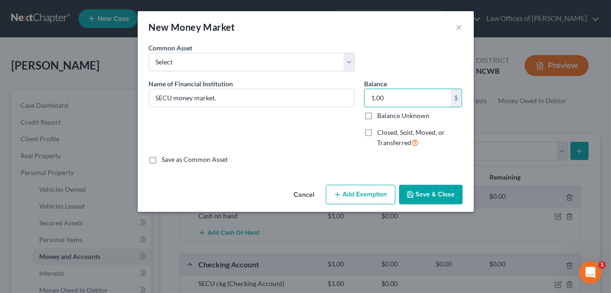
type input "1.00"
click at [426, 190] on button "Save & Close" at bounding box center [431, 195] width 64 height 20
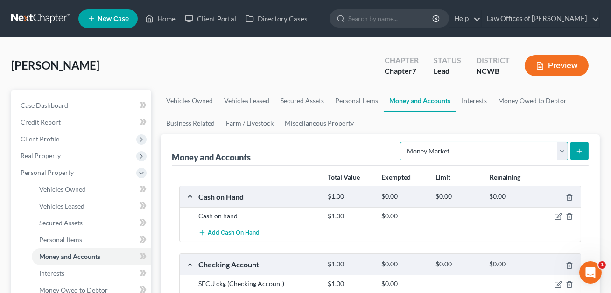
click at [450, 153] on select "Select Account Type Brokerage Cash on Hand Certificates of Deposit Checking Acc…" at bounding box center [484, 151] width 168 height 19
select select "other"
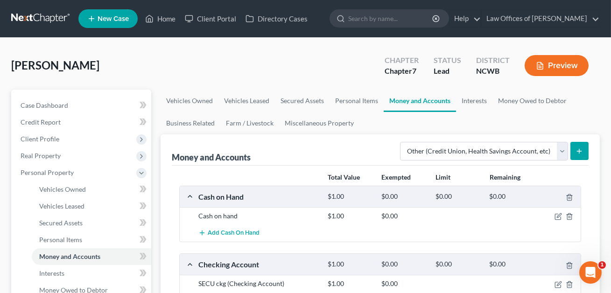
click at [575, 153] on button "submit" at bounding box center [580, 151] width 18 height 18
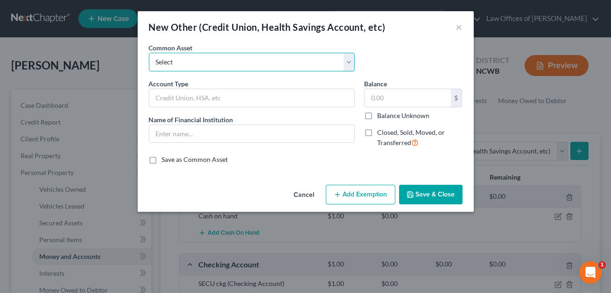
click at [252, 63] on select "Select FSA PayPal HSA IRA PayPal EFT Venmo Cash App Cryptocurrency Zelle Crypto…" at bounding box center [252, 62] width 206 height 19
select select "6"
type input "Venmo"
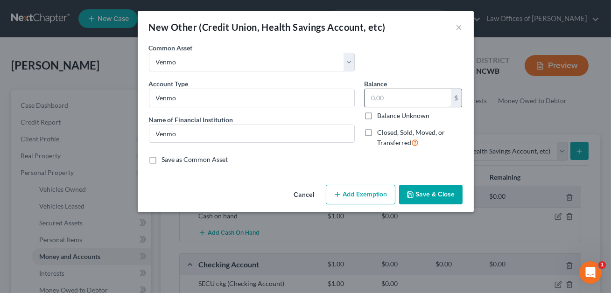
click at [373, 99] on input "text" at bounding box center [408, 98] width 86 height 18
type input "1.00"
click at [425, 200] on button "Save & Close" at bounding box center [431, 195] width 64 height 20
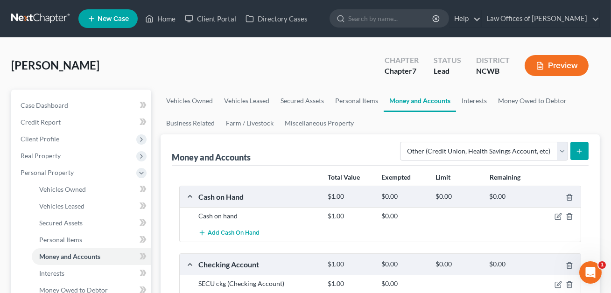
click at [587, 149] on button "submit" at bounding box center [580, 151] width 18 height 18
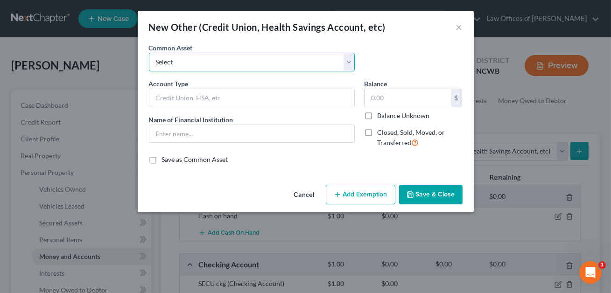
click at [218, 64] on select "Select FSA PayPal HSA IRA PayPal EFT Venmo Cash App Cryptocurrency Zelle Crypto…" at bounding box center [252, 62] width 206 height 19
select select "1"
type input "PayPal"
type input "Paypal (Dtr [DEMOGRAPHIC_DATA])"
type input "0"
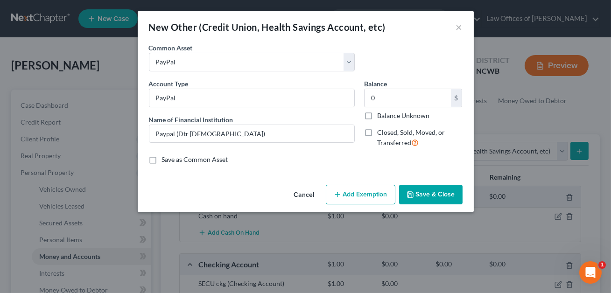
click at [200, 145] on div "Account Type PayPal Name of Financial Institution * Paypal (Dtr [DEMOGRAPHIC_DA…" at bounding box center [251, 117] width 215 height 77
click at [199, 138] on input "Paypal (Dtr [DEMOGRAPHIC_DATA])" at bounding box center [251, 134] width 205 height 18
click at [198, 136] on input "Paypal (Dtr [DEMOGRAPHIC_DATA])" at bounding box center [251, 134] width 205 height 18
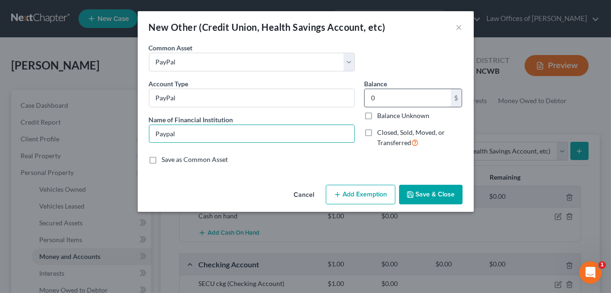
type input "Paypal"
click at [369, 101] on input "0" at bounding box center [408, 98] width 86 height 18
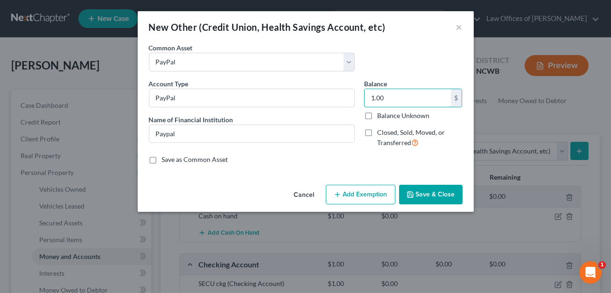
type input "1.00"
click at [423, 191] on button "Save & Close" at bounding box center [431, 195] width 64 height 20
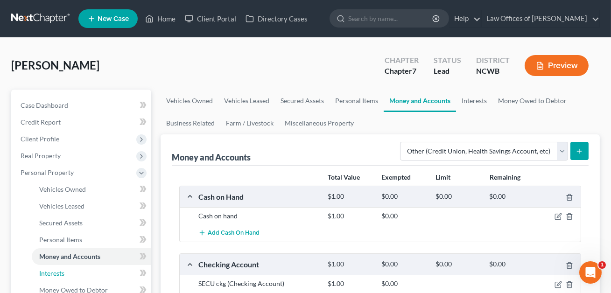
click at [51, 275] on span "Interests" at bounding box center [51, 274] width 25 height 8
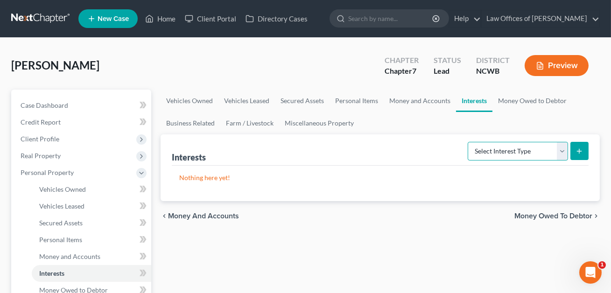
click at [494, 154] on select "Select Interest Type 401K Annuity Bond Education IRA Government Bond Government…" at bounding box center [518, 151] width 100 height 19
select select "401k"
click at [585, 146] on button "submit" at bounding box center [580, 151] width 18 height 18
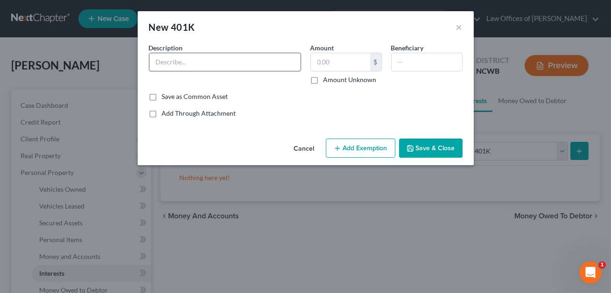
click at [203, 66] on input "text" at bounding box center [224, 62] width 151 height 18
drag, startPoint x: 272, startPoint y: 62, endPoint x: 242, endPoint y: 62, distance: 29.4
click at [242, 62] on input "Transamerica 403b account. Current value 12,179.00. Not an asset fo the estate." at bounding box center [224, 62] width 151 height 18
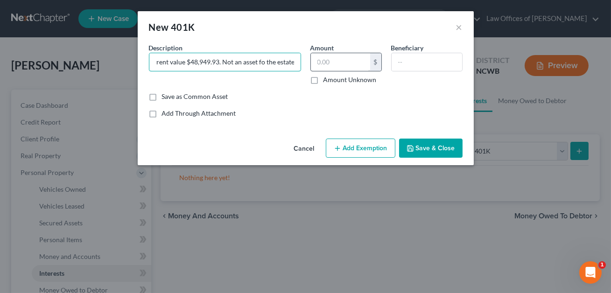
type input "Transamerica 403b account. Current value $48,949.93. Not an asset fo the estate."
click at [322, 64] on input "text" at bounding box center [340, 62] width 59 height 18
type input "0.00"
click at [417, 151] on button "Save & Close" at bounding box center [431, 149] width 64 height 20
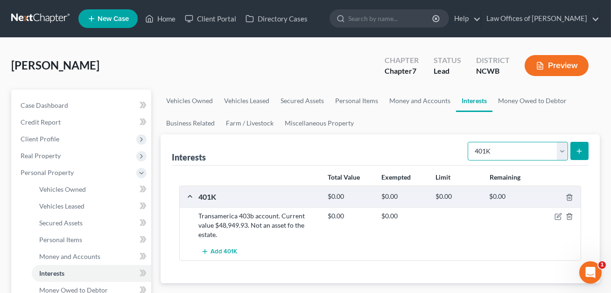
click at [486, 152] on select "Select Interest Type 401K Annuity Bond Education IRA Government Bond Government…" at bounding box center [518, 151] width 100 height 19
select select "whole_life_insurance"
click at [577, 154] on icon "submit" at bounding box center [579, 151] width 7 height 7
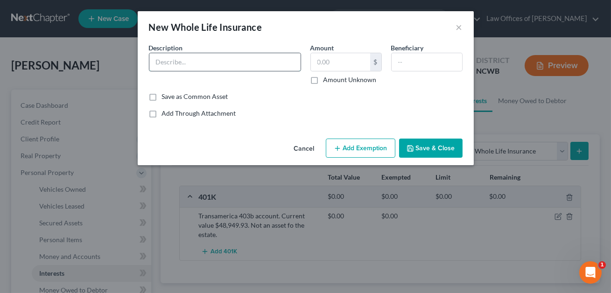
click at [173, 58] on input "text" at bounding box center [224, 62] width 151 height 18
click at [205, 64] on input "Transamerica whle policy" at bounding box center [224, 62] width 151 height 18
click at [234, 66] on input "Transamerica whole policy" at bounding box center [224, 62] width 151 height 18
type input "Transamerica whole policy. $25k benefit."
click at [319, 67] on input "text" at bounding box center [340, 62] width 59 height 18
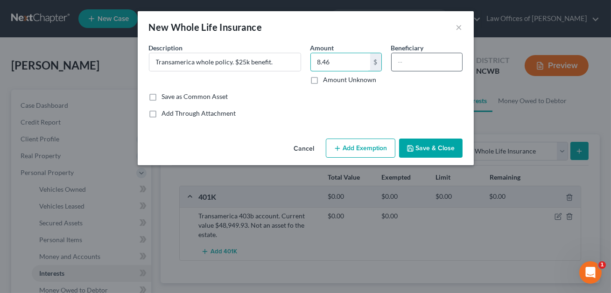
type input "8.46"
click at [410, 59] on input "text" at bounding box center [427, 62] width 71 height 18
type input "Spouse"
click at [364, 145] on button "Add Exemption" at bounding box center [361, 149] width 70 height 20
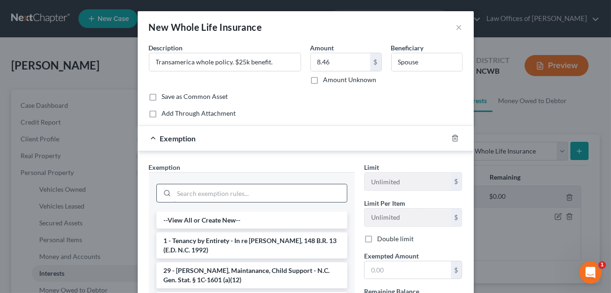
click at [211, 197] on input "search" at bounding box center [260, 193] width 173 height 18
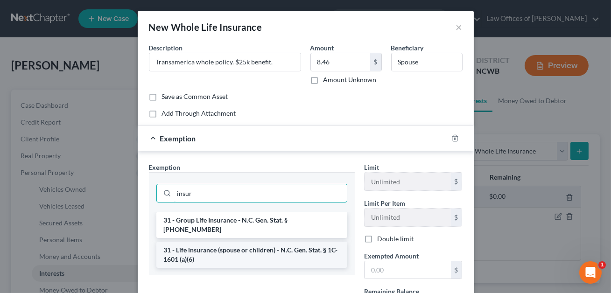
type input "insur"
click at [231, 245] on li "31 - Life insurance (spouse or children) - N.C. Gen. Stat. § 1C-1601 (a)(6)" at bounding box center [251, 255] width 191 height 26
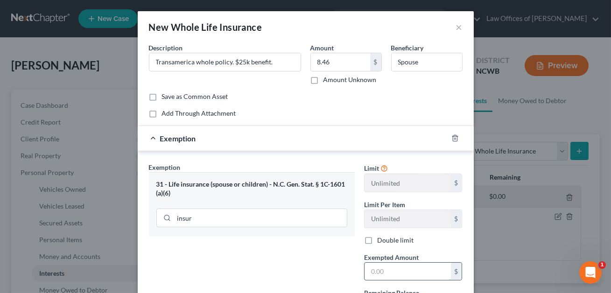
click at [384, 269] on input "text" at bounding box center [408, 272] width 86 height 18
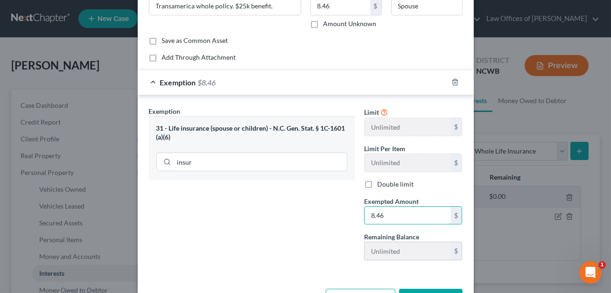
scroll to position [89, 0]
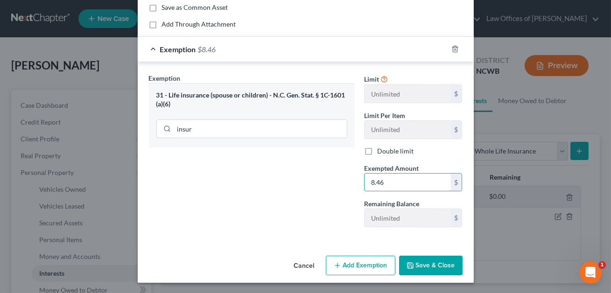
type input "8.46"
click at [421, 261] on button "Save & Close" at bounding box center [431, 266] width 64 height 20
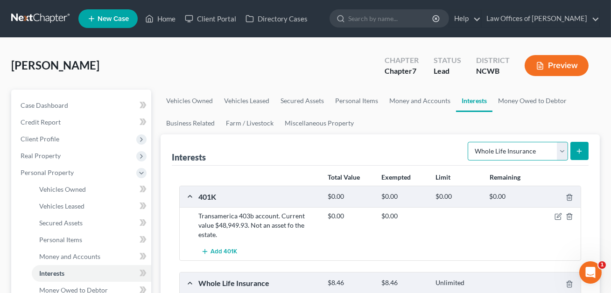
click at [507, 154] on select "Select Interest Type 401K Annuity Bond Education IRA Government Bond Government…" at bounding box center [518, 151] width 100 height 19
select select "term_life_insurance"
click at [582, 151] on icon "submit" at bounding box center [579, 151] width 7 height 7
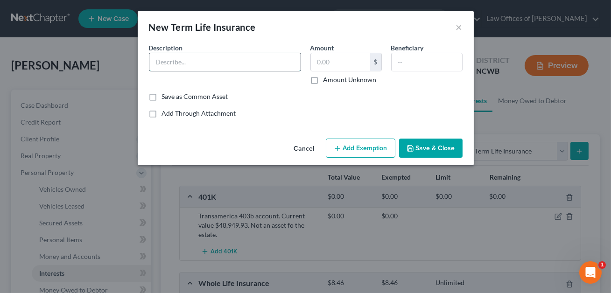
click at [188, 65] on input "text" at bounding box center [224, 62] width 151 height 18
click at [178, 63] on input "NY Life policy. $63k benefi" at bounding box center [224, 62] width 151 height 18
click at [247, 63] on input "NY Life term policy. $63k benefi" at bounding box center [224, 62] width 151 height 18
click at [265, 64] on input "NY Life term policy. $63k benefit. No cuent value." at bounding box center [224, 62] width 151 height 18
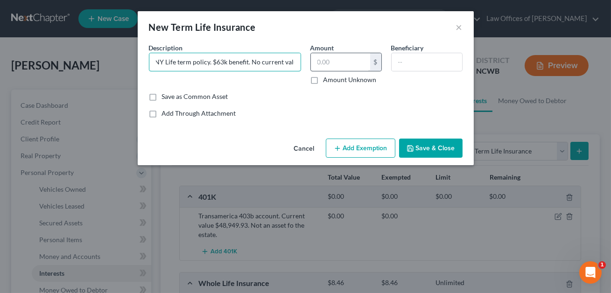
type input "NY Life term policy. $63k benefit. No current value."
click at [318, 67] on input "text" at bounding box center [340, 62] width 59 height 18
type input "0.00"
click at [394, 66] on input "text" at bounding box center [427, 62] width 71 height 18
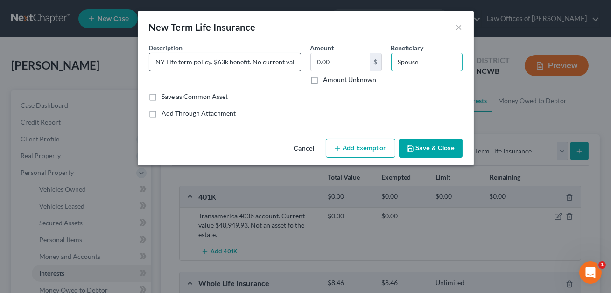
type input "Spouse"
drag, startPoint x: 154, startPoint y: 62, endPoint x: 301, endPoint y: 67, distance: 146.8
click at [301, 67] on div "Description * NY Life term policy. $63k benefit. No current value." at bounding box center [225, 64] width 162 height 42
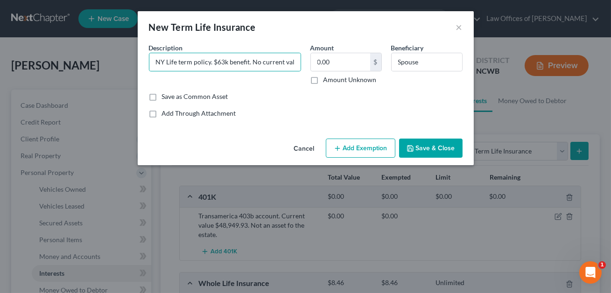
click at [393, 102] on div "Common Asset Select Description * NY Life term policy. $63k benefit. No current…" at bounding box center [306, 80] width 314 height 75
click at [438, 147] on button "Save & Close" at bounding box center [431, 149] width 64 height 20
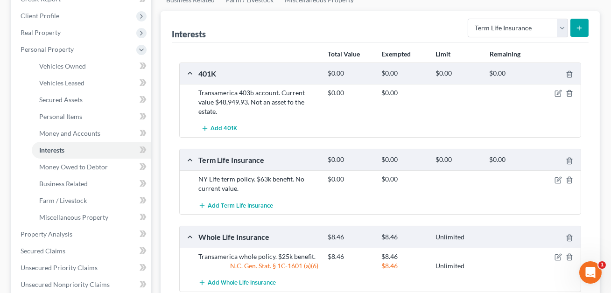
scroll to position [151, 0]
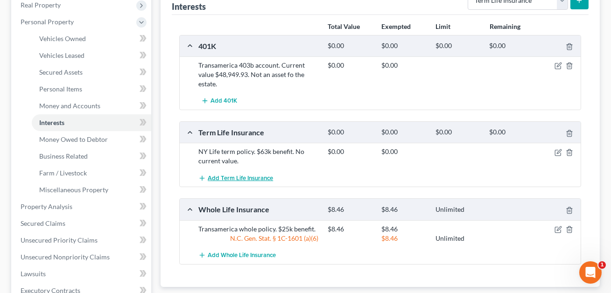
click at [244, 177] on span "Add Term Life Insurance" at bounding box center [240, 178] width 65 height 7
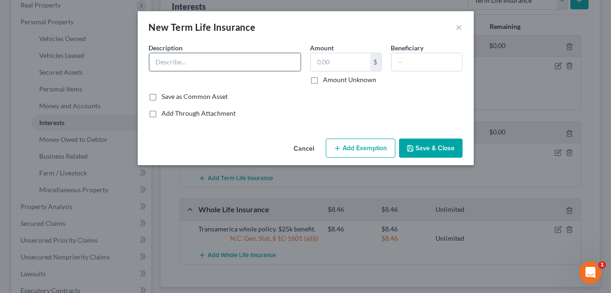
click at [173, 65] on input "text" at bounding box center [224, 62] width 151 height 18
paste input "NY Life term policy. $63k benefit. No current value."
click at [217, 62] on input "NY Life term policy. $63k benefit. No current value." at bounding box center [224, 62] width 151 height 18
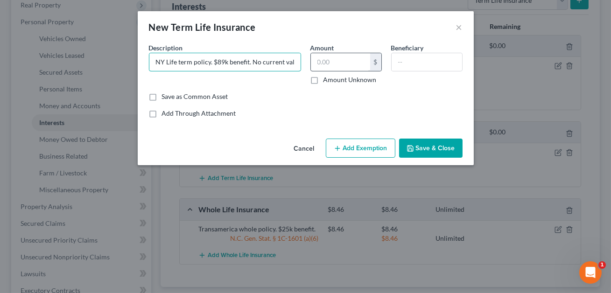
type input "NY Life term policy. $89k benefit. No current value."
click at [324, 67] on input "text" at bounding box center [340, 62] width 59 height 18
type input "0.00"
click at [396, 60] on input "text" at bounding box center [427, 62] width 71 height 18
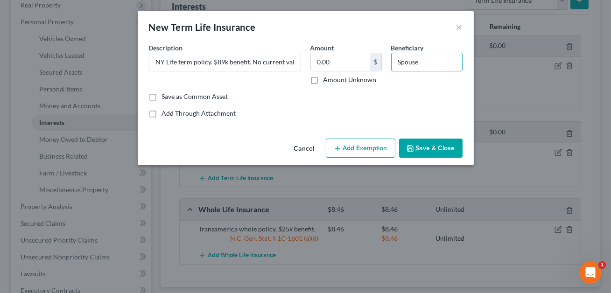
type input "Spouse"
click at [432, 145] on button "Save & Close" at bounding box center [431, 149] width 64 height 20
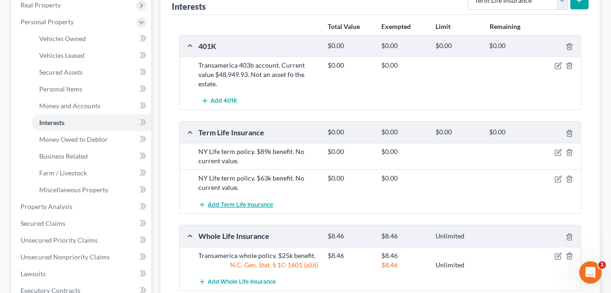
click at [236, 204] on span "Add Term Life Insurance" at bounding box center [240, 204] width 65 height 7
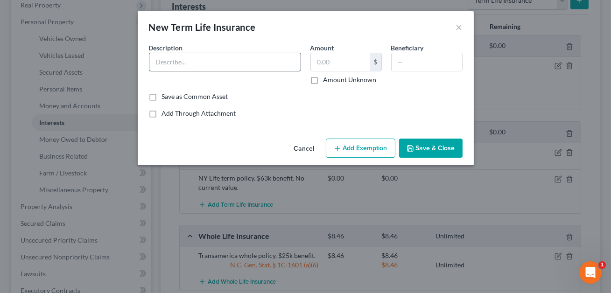
click at [183, 66] on input "text" at bounding box center [224, 62] width 151 height 18
paste input "NY Life term policy. $63k benefit. No current value."
click at [217, 63] on input "NY Life term policy. $63k benefit. No current value." at bounding box center [224, 62] width 151 height 18
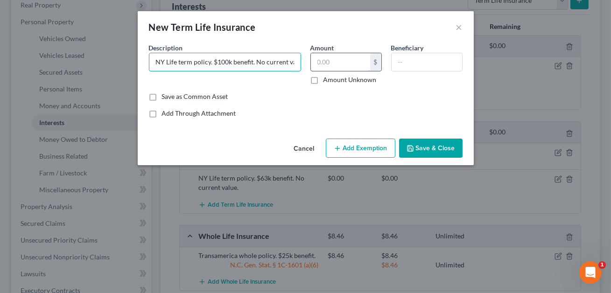
type input "NY Life term policy. $100k benefit. No current value."
click at [337, 60] on input "text" at bounding box center [340, 62] width 59 height 18
type input "0"
type input "0.00"
click at [405, 61] on input "text" at bounding box center [427, 62] width 71 height 18
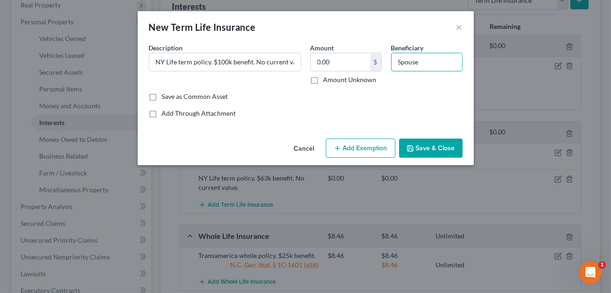
type input "Spouse"
click at [425, 150] on button "Save & Close" at bounding box center [431, 149] width 64 height 20
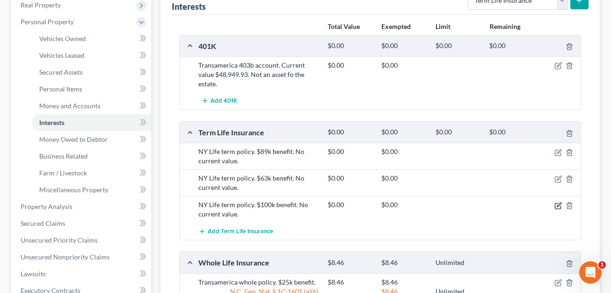
click at [561, 203] on icon "button" at bounding box center [559, 205] width 4 height 4
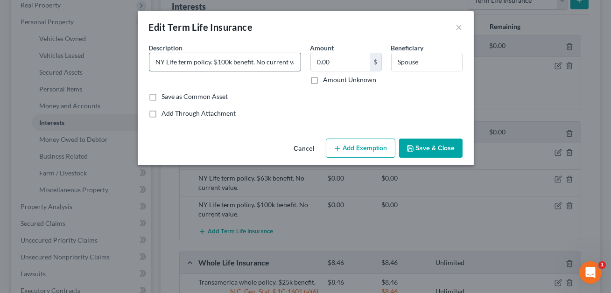
click at [210, 62] on input "NY Life term policy. $100k benefit. No current value." at bounding box center [224, 62] width 151 height 18
type input "NY Life term policy on spouse. $100k benefit. No current value."
click at [418, 64] on input "Spouse" at bounding box center [427, 62] width 71 height 18
drag, startPoint x: 418, startPoint y: 64, endPoint x: 395, endPoint y: 64, distance: 22.9
click at [395, 64] on input "Spouse" at bounding box center [427, 62] width 71 height 18
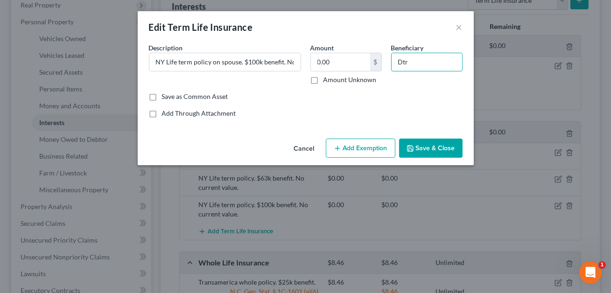
type input "Dtr"
click at [429, 157] on button "Save & Close" at bounding box center [431, 149] width 64 height 20
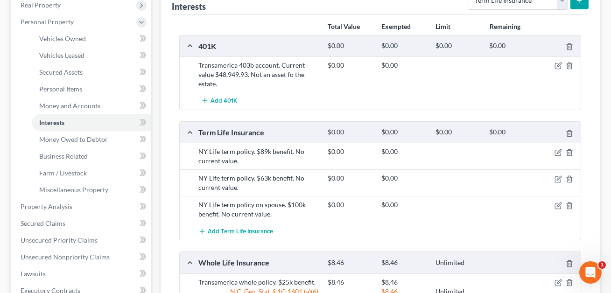
click at [251, 233] on span "Add Term Life Insurance" at bounding box center [240, 231] width 65 height 7
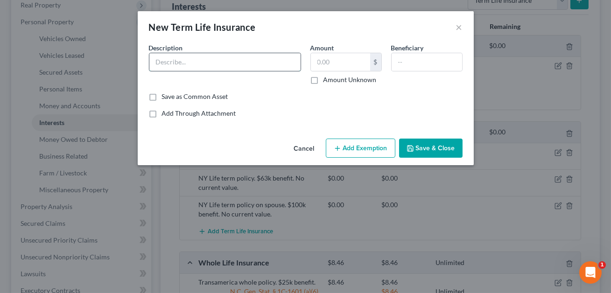
click at [179, 67] on input "text" at bounding box center [224, 62] width 151 height 18
paste input "NY Life term policy. $63k benefit. No current value."
click at [217, 60] on input "NY Life term policy. $63k benefit. No current value." at bounding box center [224, 62] width 151 height 18
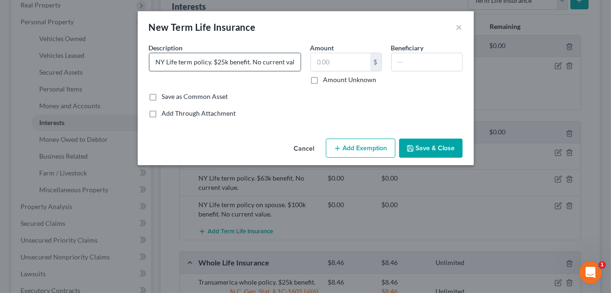
click at [248, 63] on input "NY Life term policy. $25k benefit. No current value." at bounding box center [224, 62] width 151 height 18
type input "NY Life term policy. $25k benefit on child . No current value."
click at [323, 63] on input "text" at bounding box center [340, 62] width 59 height 18
type input "0.00"
click at [397, 65] on input "text" at bounding box center [427, 62] width 71 height 18
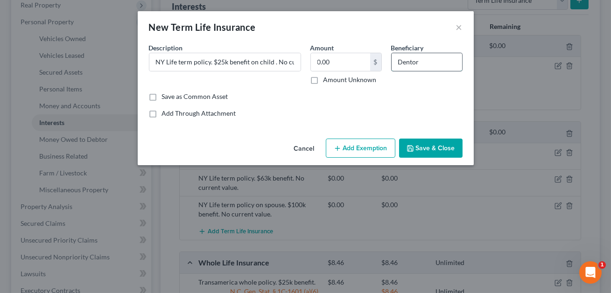
click at [408, 63] on input "Dentor" at bounding box center [427, 62] width 71 height 18
type input "Debtor"
click at [424, 151] on button "Save & Close" at bounding box center [431, 149] width 64 height 20
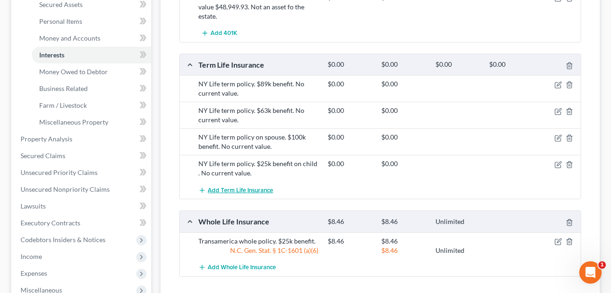
scroll to position [221, 0]
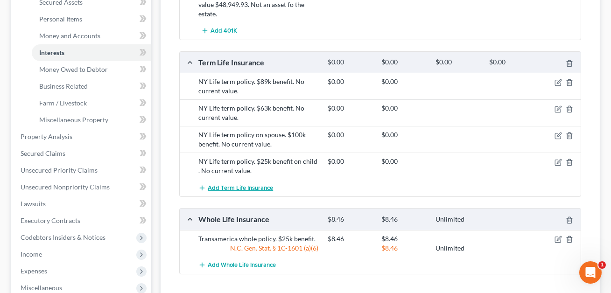
click at [222, 188] on span "Add Term Life Insurance" at bounding box center [240, 187] width 65 height 7
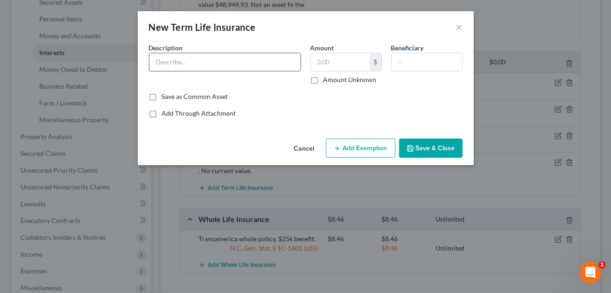
click at [180, 62] on input "text" at bounding box center [224, 62] width 151 height 18
paste input "NY Life term policy. $63k benefit. No current value."
drag, startPoint x: 176, startPoint y: 64, endPoint x: 154, endPoint y: 63, distance: 22.0
click at [154, 63] on input "NY Life term policy. $63k benefit. No current value." at bounding box center [224, 62] width 151 height 18
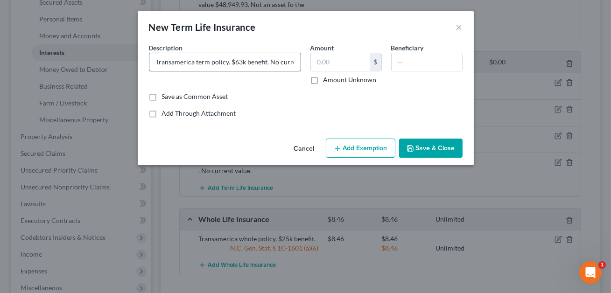
click at [226, 62] on input "Transamerica term policy. $63k benefit. No current value." at bounding box center [224, 62] width 151 height 18
type input "Transamerica term policy on child. $10k benefit. No current value."
click at [333, 62] on input "text" at bounding box center [340, 62] width 59 height 18
type input "0.00"
click at [416, 62] on input "text" at bounding box center [427, 62] width 71 height 18
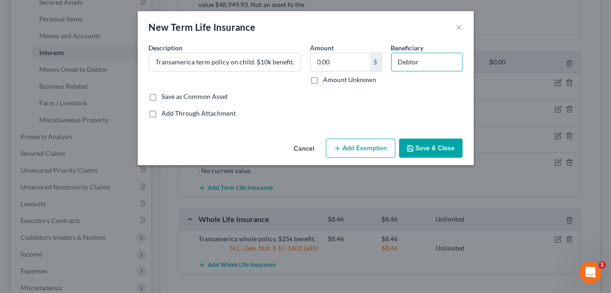
type input "Debtor"
click at [428, 149] on button "Save & Close" at bounding box center [431, 149] width 64 height 20
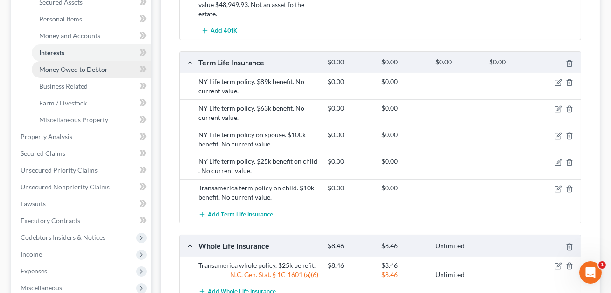
click at [68, 69] on span "Money Owed to Debtor" at bounding box center [73, 69] width 69 height 8
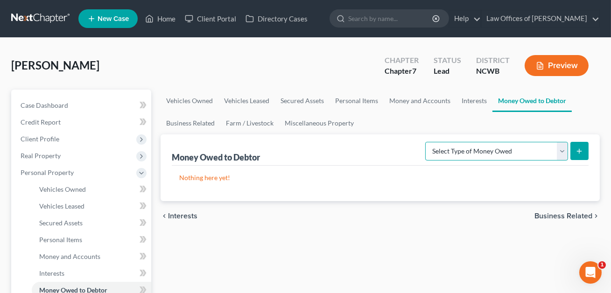
click at [472, 151] on select "Select Type of Money Owed Accounts Receivable Alimony Child Support Claims Agai…" at bounding box center [497, 151] width 143 height 19
select select "expected_tax_refund"
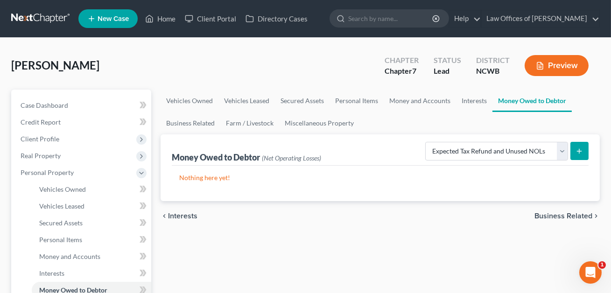
click at [579, 156] on button "submit" at bounding box center [580, 151] width 18 height 18
select select "0"
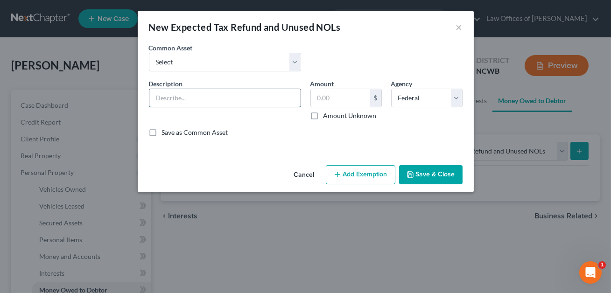
click at [170, 90] on input "text" at bounding box center [224, 98] width 151 height 18
click at [183, 99] on input "Anticipayted 2025 tax return??" at bounding box center [224, 98] width 151 height 18
type input "Anticipated 2025 tax return??"
click at [426, 180] on button "Save & Close" at bounding box center [431, 175] width 64 height 20
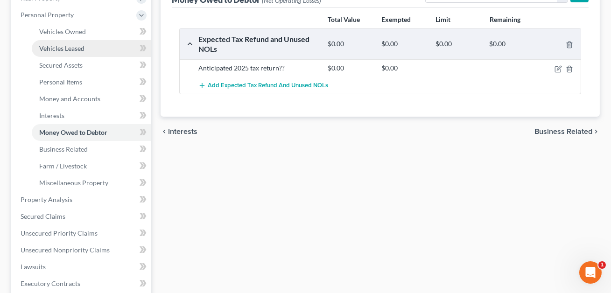
scroll to position [162, 0]
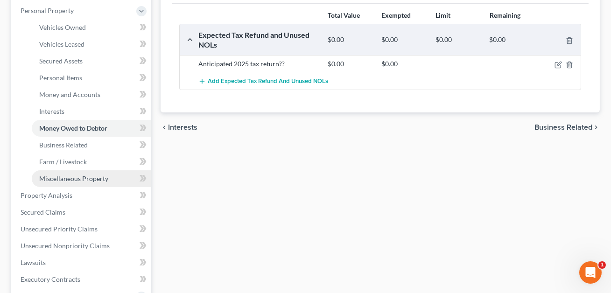
click at [92, 177] on span "Miscellaneous Property" at bounding box center [73, 179] width 69 height 8
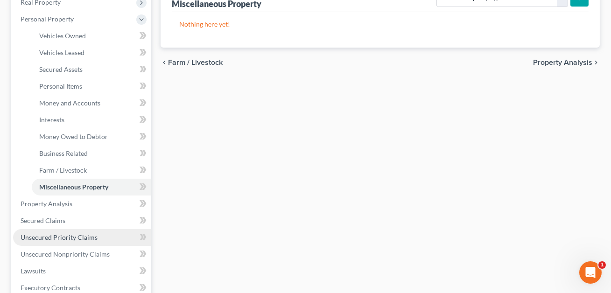
scroll to position [163, 0]
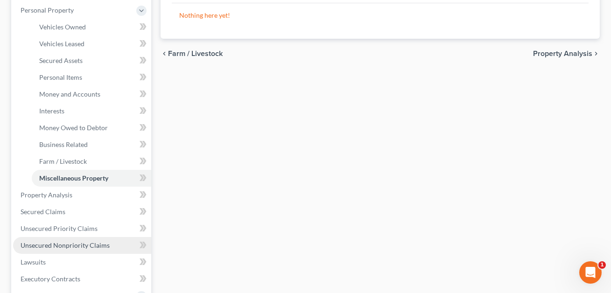
click at [49, 247] on span "Unsecured Nonpriority Claims" at bounding box center [65, 245] width 89 height 8
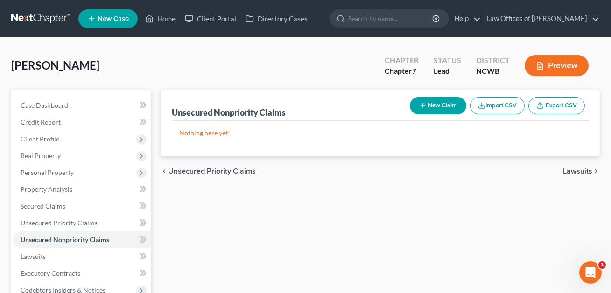
click at [441, 104] on button "New Claim" at bounding box center [438, 105] width 57 height 17
select select "0"
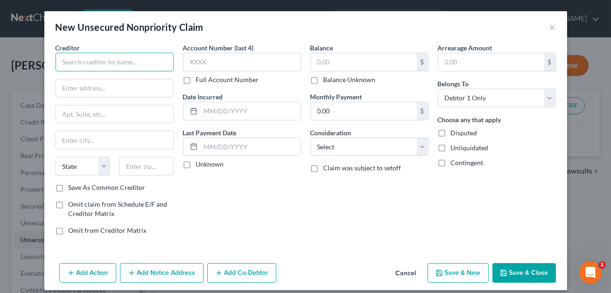
click at [106, 68] on input "text" at bounding box center [115, 62] width 118 height 19
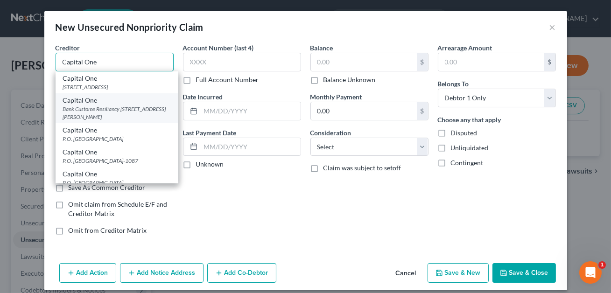
type input "Capital One"
click at [111, 113] on div "Bank Custome Resiliancy [STREET_ADDRESS][PERSON_NAME]" at bounding box center [117, 113] width 108 height 16
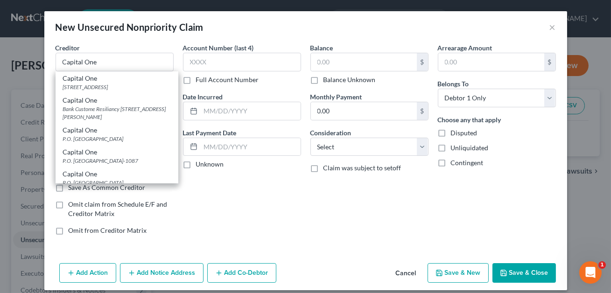
type input "Bank Custome Resiliancy"
type input "[STREET_ADDRESS]"
type input "[PERSON_NAME] [PERSON_NAME]"
select select "48"
type input "323060"
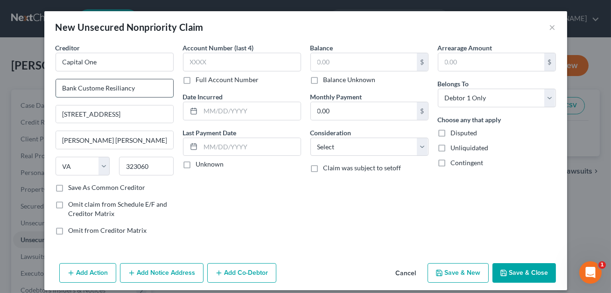
click at [103, 88] on input "Bank Custome Resiliancy" at bounding box center [114, 88] width 117 height 18
type input "Bank Customer Resiliancy"
drag, startPoint x: 81, startPoint y: 113, endPoint x: 9, endPoint y: 92, distance: 74.9
click at [49, 114] on div "Creditor * Capital One Bank Customer Resiliancy [STREET_ADDRESS][GEOGRAPHIC_DAT…" at bounding box center [305, 151] width 523 height 217
drag, startPoint x: 157, startPoint y: 114, endPoint x: 116, endPoint y: 113, distance: 41.1
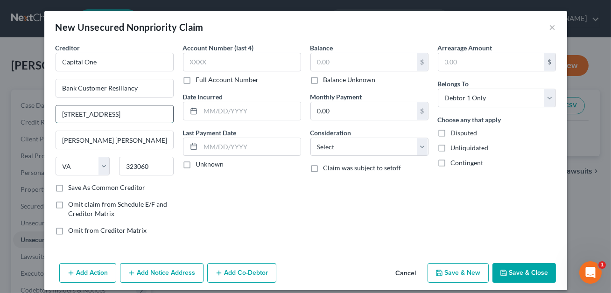
click at [116, 113] on input "[STREET_ADDRESS]" at bounding box center [114, 115] width 117 height 18
type input "[STREET_ADDRESS]"
click at [154, 164] on input "323060" at bounding box center [146, 166] width 55 height 19
drag, startPoint x: 154, startPoint y: 164, endPoint x: 126, endPoint y: 164, distance: 28.5
click at [126, 164] on input "323060" at bounding box center [146, 166] width 55 height 19
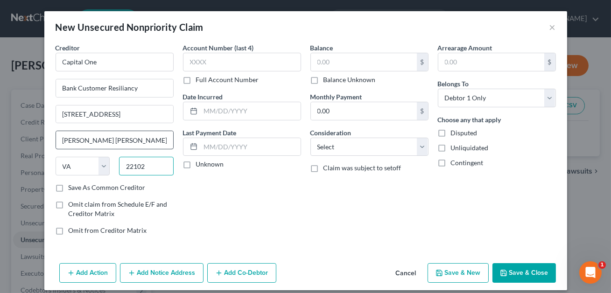
type input "22102"
type input "[PERSON_NAME]"
click at [117, 141] on input "[PERSON_NAME]" at bounding box center [114, 140] width 117 height 18
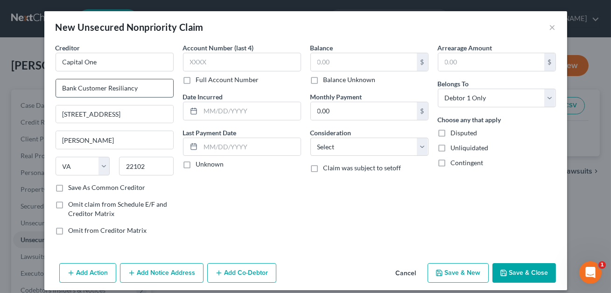
drag, startPoint x: 138, startPoint y: 88, endPoint x: 62, endPoint y: 85, distance: 76.2
click at [62, 85] on input "Bank Customer Resiliancy" at bounding box center [114, 88] width 117 height 18
type input "Attn: Bankruptcy"
click at [207, 67] on input "text" at bounding box center [242, 62] width 118 height 19
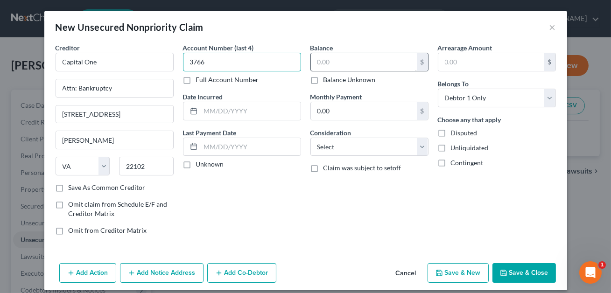
type input "3766"
click at [342, 63] on input "text" at bounding box center [364, 62] width 106 height 18
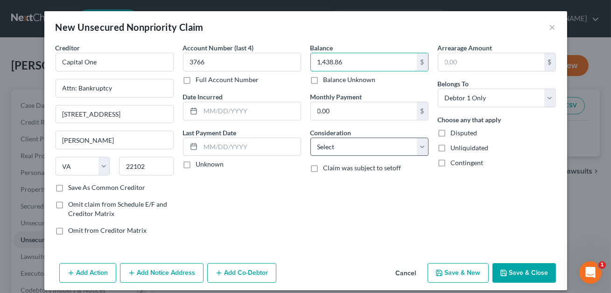
type input "1,438.86"
click at [352, 141] on select "Select Cable / Satellite Services Collection Agency Credit Card Debt Debt Couns…" at bounding box center [370, 147] width 118 height 19
click at [346, 149] on select "Select Cable / Satellite Services Collection Agency Credit Card Debt Debt Couns…" at bounding box center [370, 147] width 118 height 19
select select "14"
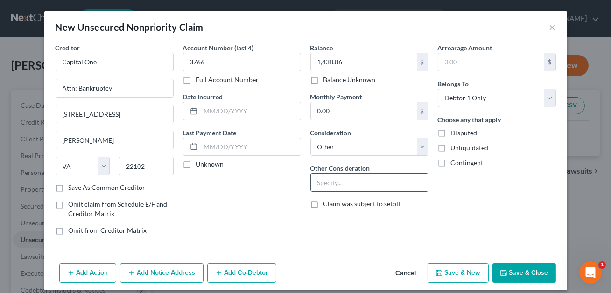
click at [327, 189] on input "text" at bounding box center [369, 183] width 117 height 18
click at [392, 183] on input "Cedit card. Civil Action: Capital One, N.A. [PERSON_NAME] [PERSON_NAME], [GEOGR…" at bounding box center [369, 183] width 117 height 18
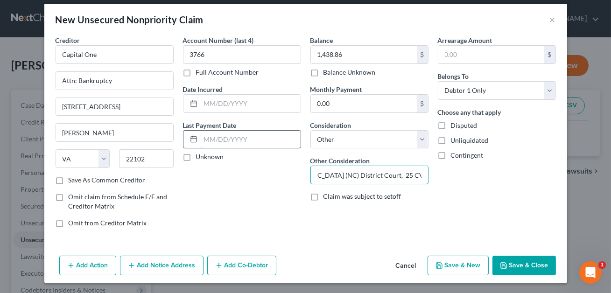
scroll to position [7, 0]
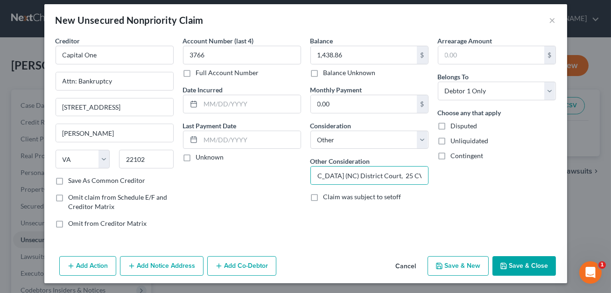
click at [172, 264] on button "Add Notice Address" at bounding box center [162, 266] width 84 height 20
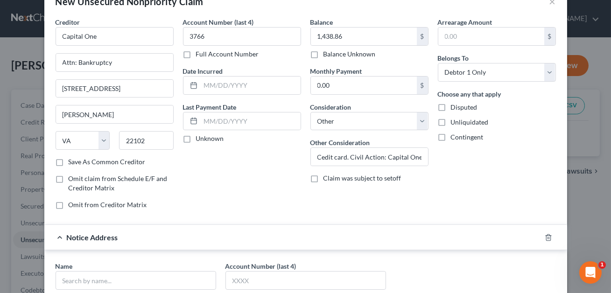
scroll to position [28, 0]
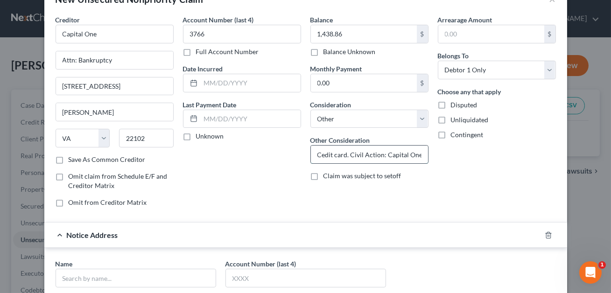
click at [323, 155] on input "Cedit card. Civil Action: Capital One, N.A. [PERSON_NAME] [PERSON_NAME], [GEOGR…" at bounding box center [369, 155] width 117 height 18
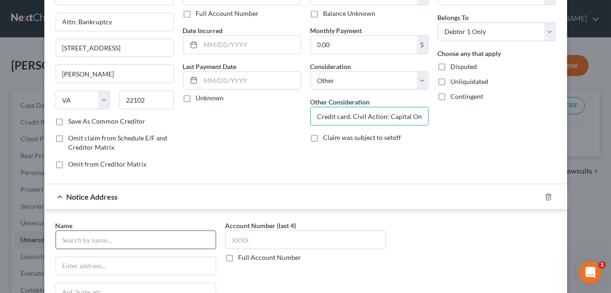
type input "Credit card. Civil Action: Capital One, N.A. [PERSON_NAME] [PERSON_NAME], [GEOG…"
click at [170, 231] on input "text" at bounding box center [136, 240] width 161 height 19
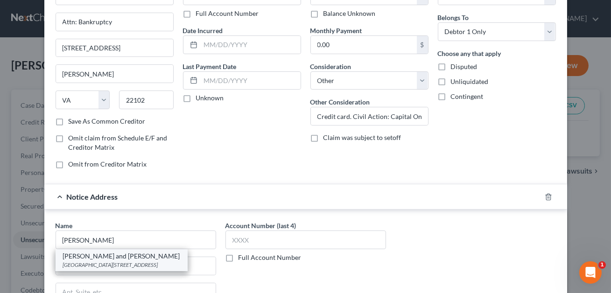
click at [159, 259] on div "[PERSON_NAME] and [PERSON_NAME]" at bounding box center [121, 256] width 117 height 9
type input "[PERSON_NAME] and [PERSON_NAME]"
type input "[GEOGRAPHIC_DATA]"
type input "[STREET_ADDRESS]"
type input "[GEOGRAPHIC_DATA]"
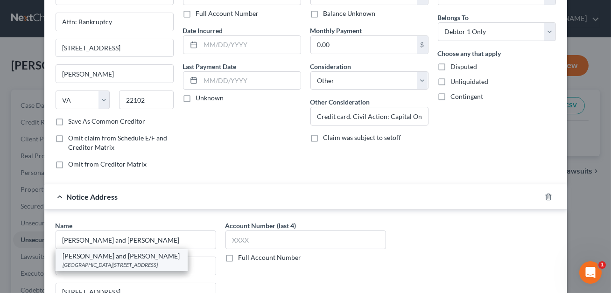
select select "48"
type input "23510"
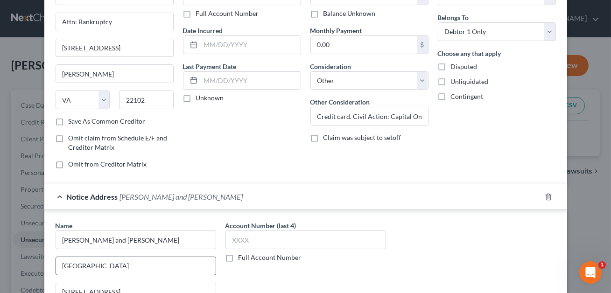
scroll to position [81, 0]
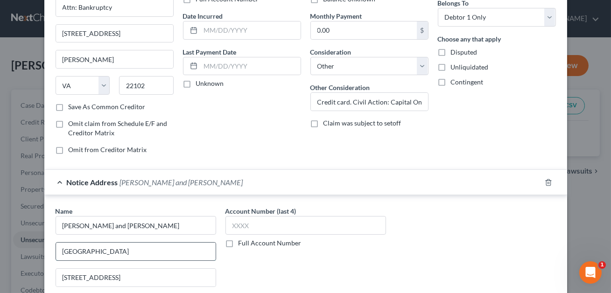
drag, startPoint x: 130, startPoint y: 252, endPoint x: 61, endPoint y: 253, distance: 69.1
click at [61, 253] on input "[GEOGRAPHIC_DATA]" at bounding box center [136, 252] width 160 height 18
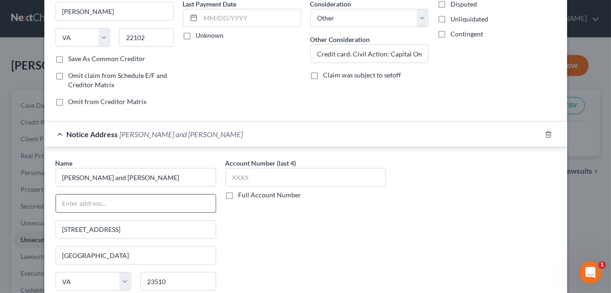
scroll to position [142, 0]
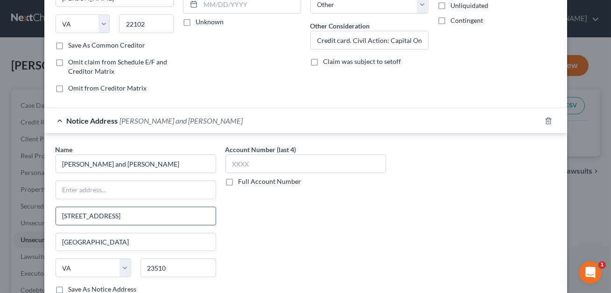
drag, startPoint x: 117, startPoint y: 213, endPoint x: 57, endPoint y: 213, distance: 60.3
click at [57, 213] on input "[STREET_ADDRESS]" at bounding box center [136, 216] width 160 height 18
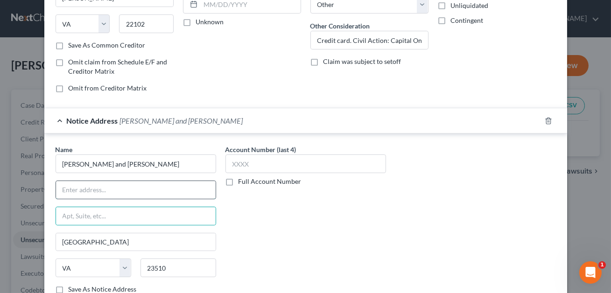
click at [63, 195] on input "text" at bounding box center [136, 190] width 160 height 18
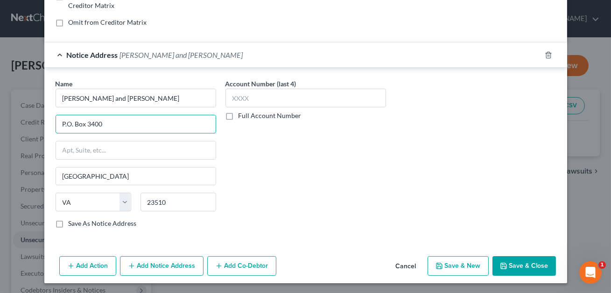
type input "P.O. Box 3400"
click at [535, 265] on button "Save & Close" at bounding box center [525, 266] width 64 height 20
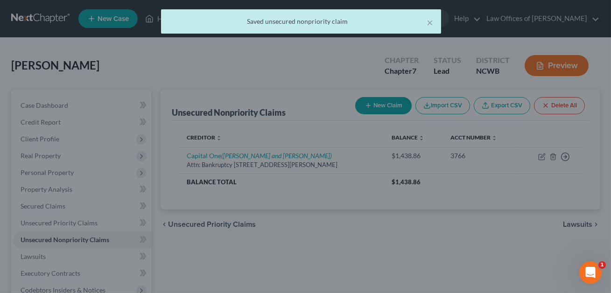
scroll to position [0, 0]
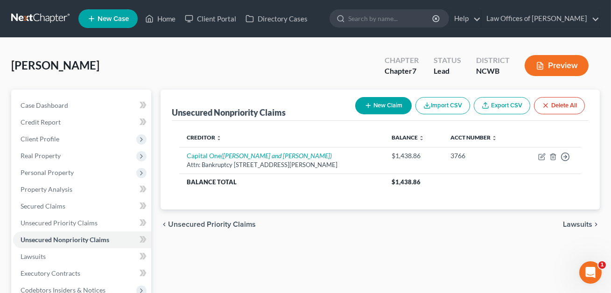
click at [373, 98] on button "New Claim" at bounding box center [383, 105] width 57 height 17
select select "0"
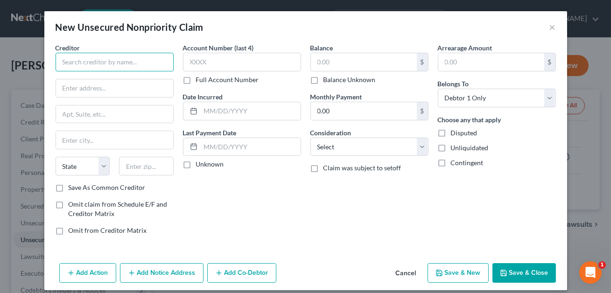
click at [137, 62] on input "text" at bounding box center [115, 62] width 118 height 19
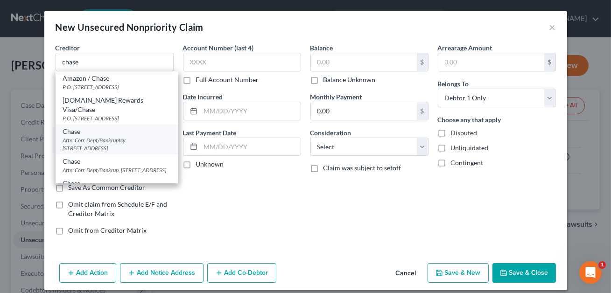
click at [133, 127] on div "Chase" at bounding box center [117, 131] width 108 height 9
type input "Chase"
type input "Attn: Corr. Dept/Bankruptcy"
type input "PO Box 15919"
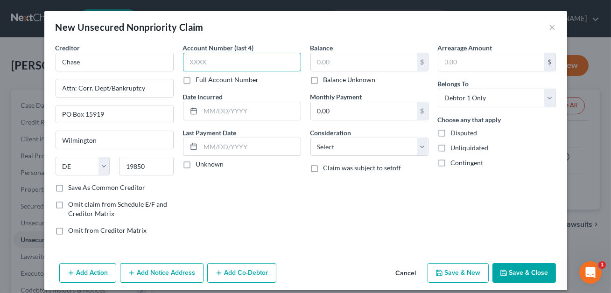
click at [191, 66] on input "text" at bounding box center [242, 62] width 118 height 19
click at [319, 62] on input "text" at bounding box center [364, 62] width 106 height 18
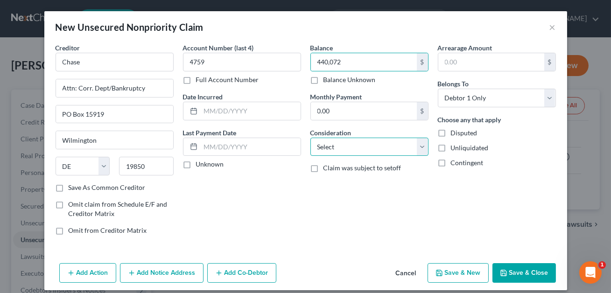
click at [330, 146] on select "Select Cable / Satellite Services Collection Agency Credit Card Debt Debt Couns…" at bounding box center [370, 147] width 118 height 19
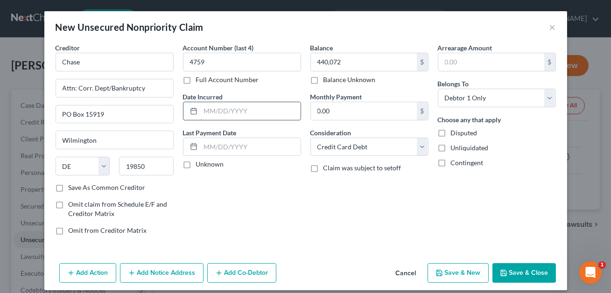
click at [250, 113] on input "text" at bounding box center [251, 111] width 100 height 18
click at [518, 274] on button "Save & Close" at bounding box center [525, 273] width 64 height 20
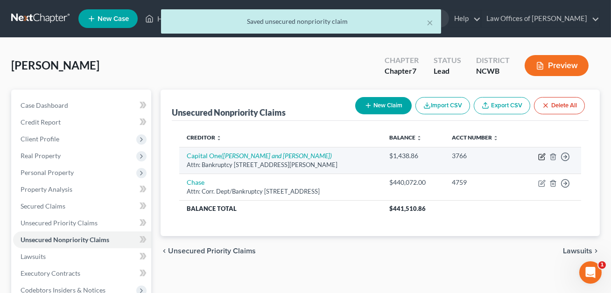
click at [544, 155] on icon "button" at bounding box center [542, 156] width 7 height 7
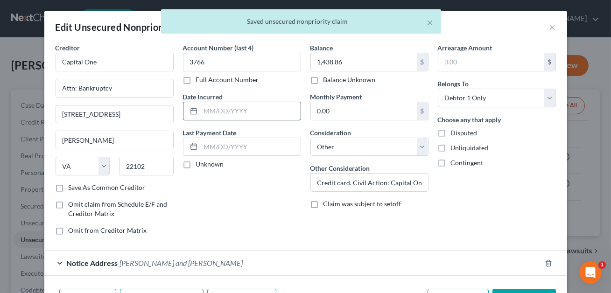
click at [209, 113] on input "text" at bounding box center [251, 111] width 100 height 18
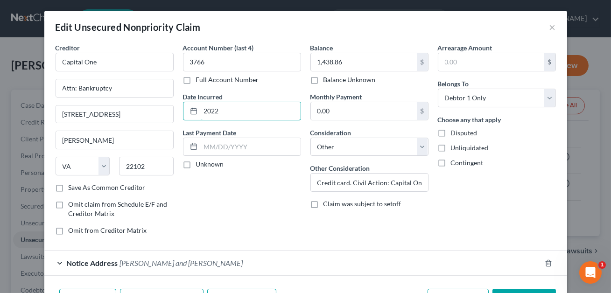
scroll to position [60, 0]
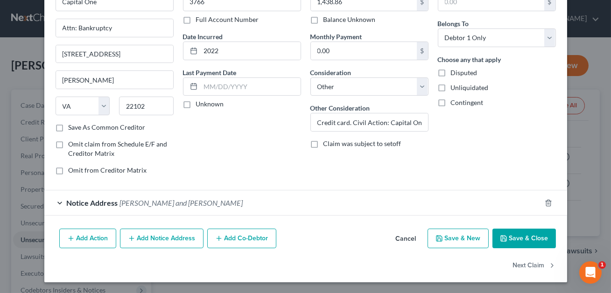
click at [521, 237] on button "Save & Close" at bounding box center [525, 239] width 64 height 20
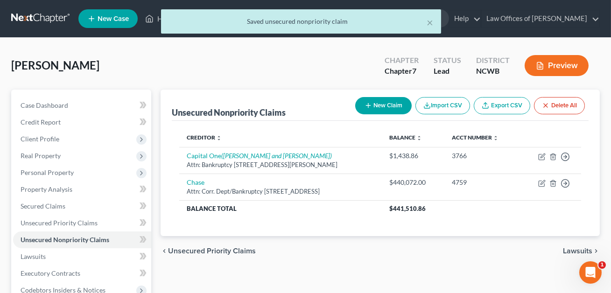
click at [390, 110] on button "New Claim" at bounding box center [383, 105] width 57 height 17
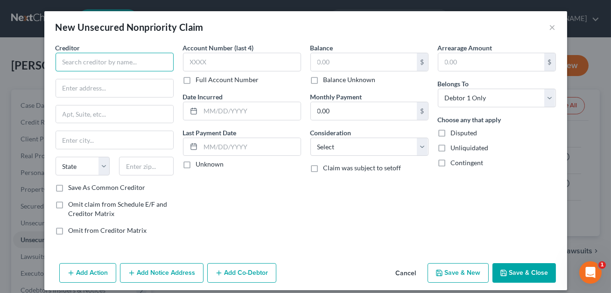
click at [138, 64] on input "text" at bounding box center [115, 62] width 118 height 19
click at [96, 63] on input "Credit Contol" at bounding box center [115, 62] width 118 height 19
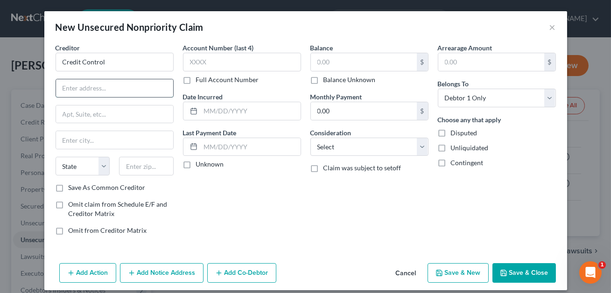
click at [75, 92] on input "text" at bounding box center [114, 88] width 117 height 18
click at [137, 160] on input "text" at bounding box center [146, 166] width 55 height 19
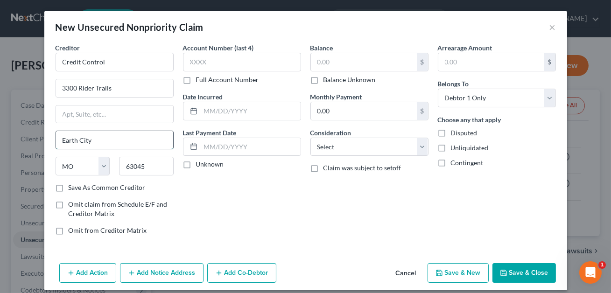
click at [128, 137] on input "Earth City" at bounding box center [114, 140] width 117 height 18
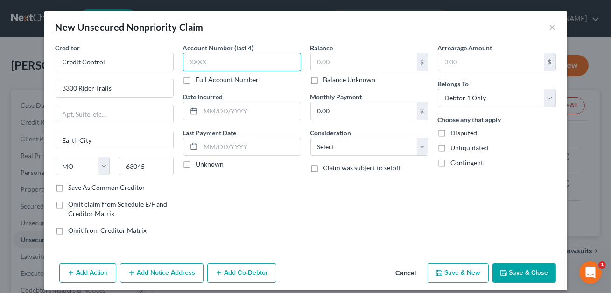
click at [203, 62] on input "text" at bounding box center [242, 62] width 118 height 19
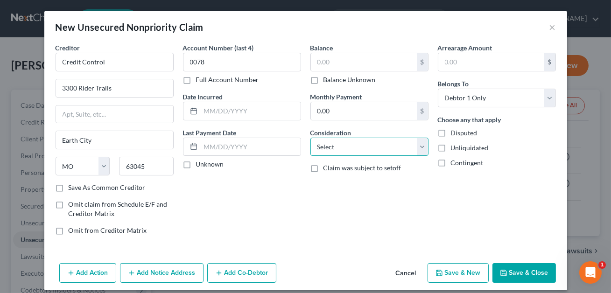
click at [327, 144] on select "Select Cable / Satellite Services Collection Agency Credit Card Debt Debt Couns…" at bounding box center [370, 147] width 118 height 19
click at [320, 66] on input "text" at bounding box center [364, 62] width 106 height 18
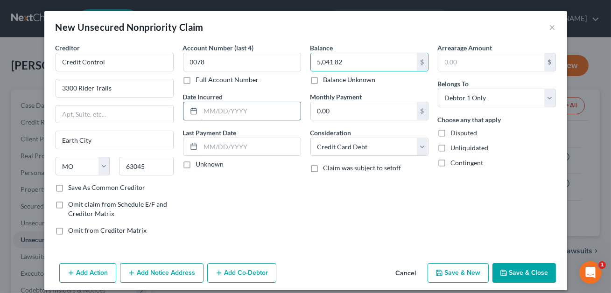
click at [264, 105] on input "text" at bounding box center [251, 111] width 100 height 18
click at [521, 277] on button "Save & Close" at bounding box center [525, 273] width 64 height 20
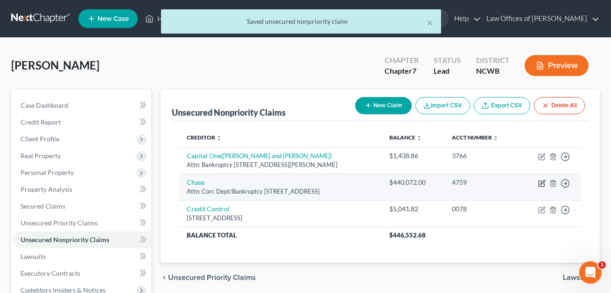
click at [543, 184] on icon "button" at bounding box center [542, 183] width 7 height 7
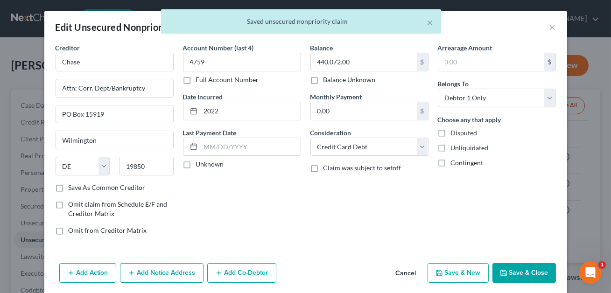
click at [532, 269] on button "Save & Close" at bounding box center [525, 273] width 64 height 20
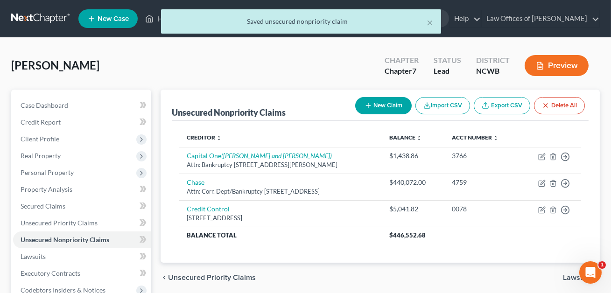
click at [390, 97] on button "New Claim" at bounding box center [383, 105] width 57 height 17
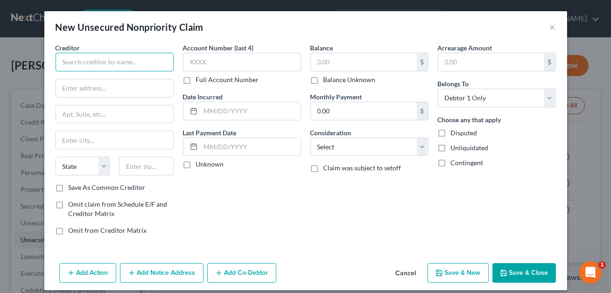
click at [104, 65] on input "text" at bounding box center [115, 62] width 118 height 19
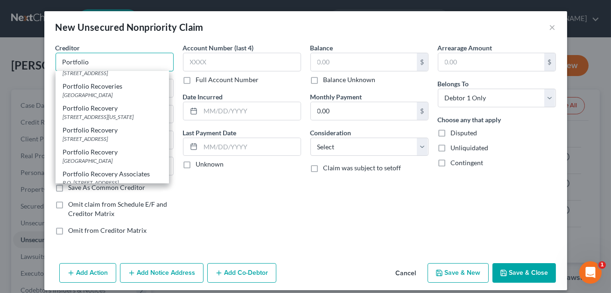
scroll to position [169, 0]
click at [88, 134] on div "Portfolio Recovery" at bounding box center [112, 129] width 99 height 9
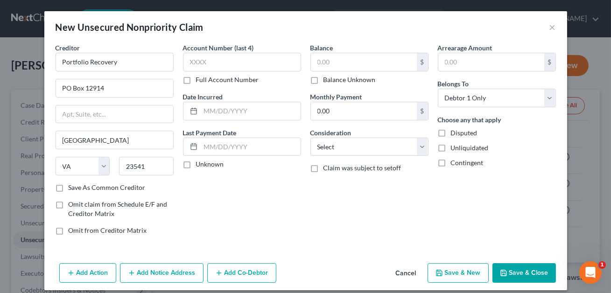
scroll to position [0, 0]
click at [191, 68] on input "text" at bounding box center [242, 62] width 118 height 19
click at [320, 62] on input "text" at bounding box center [364, 62] width 106 height 18
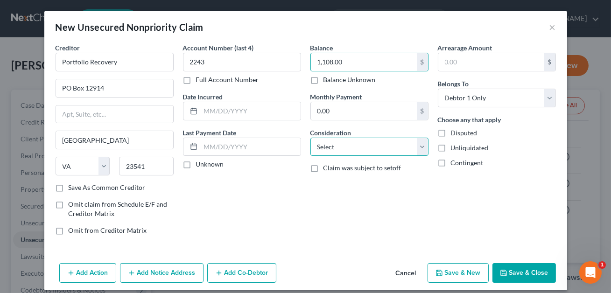
click at [368, 142] on select "Select Cable / Satellite Services Collection Agency Credit Card Debt Debt Couns…" at bounding box center [370, 147] width 118 height 19
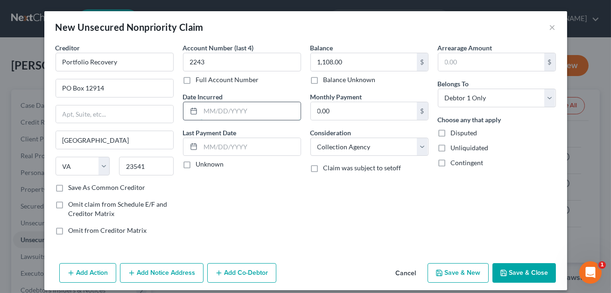
click at [261, 113] on input "text" at bounding box center [251, 111] width 100 height 18
click at [517, 274] on button "Save & Close" at bounding box center [525, 273] width 64 height 20
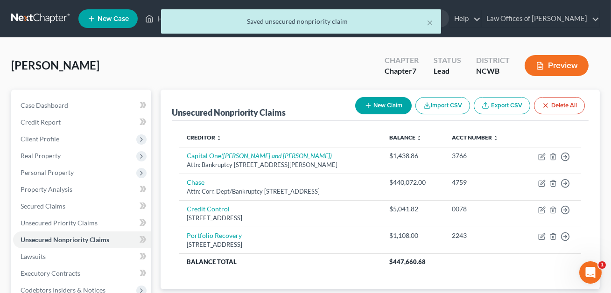
click at [378, 105] on button "New Claim" at bounding box center [383, 105] width 57 height 17
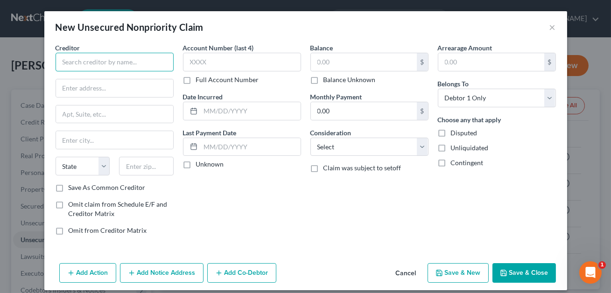
click at [99, 63] on input "text" at bounding box center [115, 62] width 118 height 19
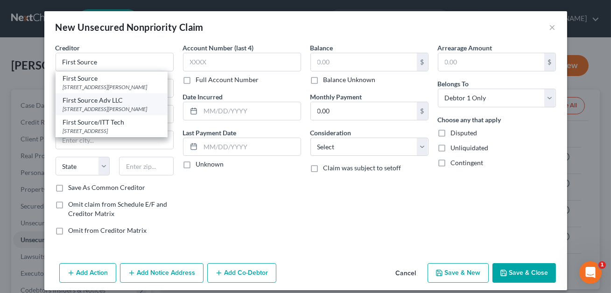
click at [99, 105] on div "[STREET_ADDRESS][PERSON_NAME]" at bounding box center [111, 109] width 97 height 8
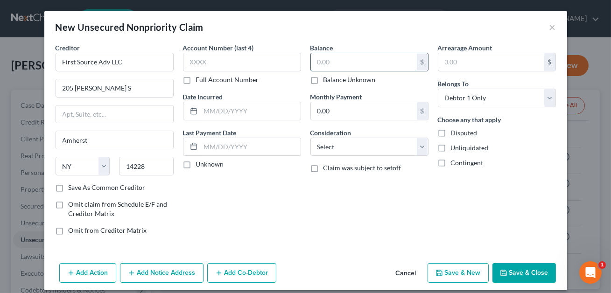
click at [320, 64] on input "text" at bounding box center [364, 62] width 106 height 18
click at [263, 115] on input "text" at bounding box center [251, 111] width 100 height 18
click at [350, 149] on select "Select Cable / Satellite Services Collection Agency Credit Card Debt Debt Couns…" at bounding box center [370, 147] width 118 height 19
click at [518, 267] on button "Save & Close" at bounding box center [525, 273] width 64 height 20
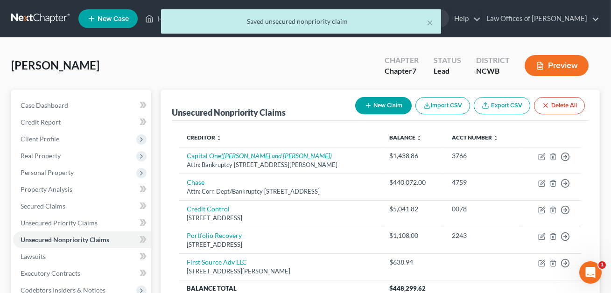
click at [372, 100] on button "New Claim" at bounding box center [383, 105] width 57 height 17
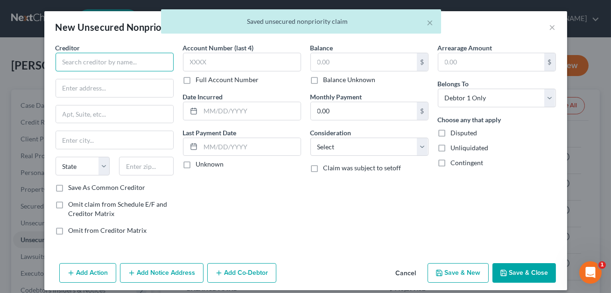
click at [133, 56] on input "text" at bounding box center [115, 62] width 118 height 19
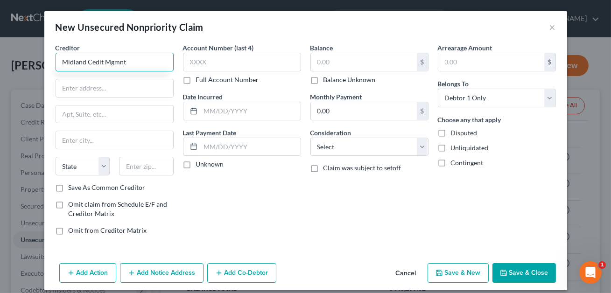
click at [121, 64] on input "Midland Cedit Mgmnt" at bounding box center [115, 62] width 118 height 19
click at [90, 63] on input "Midland Cedit Mgt" at bounding box center [115, 62] width 118 height 19
click at [88, 85] on input "text" at bounding box center [114, 88] width 117 height 18
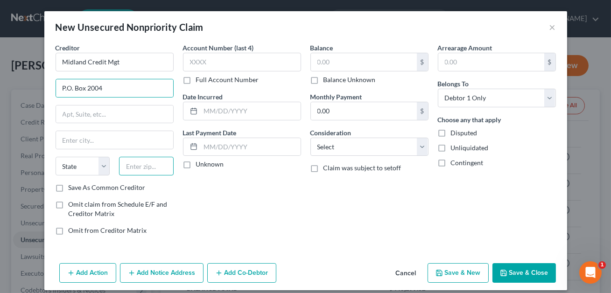
click at [132, 165] on input "text" at bounding box center [146, 166] width 55 height 19
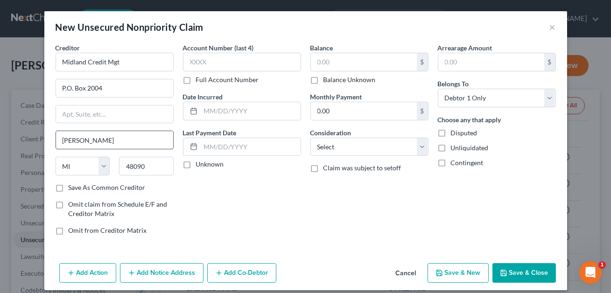
click at [105, 141] on input "[PERSON_NAME]" at bounding box center [114, 140] width 117 height 18
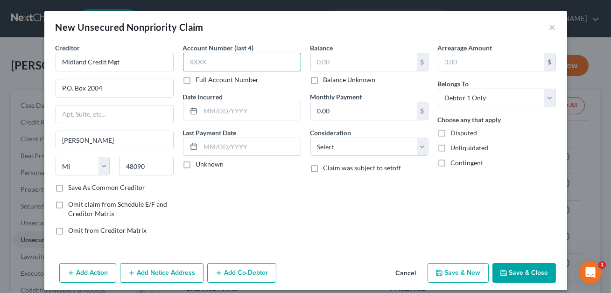
click at [215, 60] on input "text" at bounding box center [242, 62] width 118 height 19
click at [327, 60] on input "text" at bounding box center [364, 62] width 106 height 18
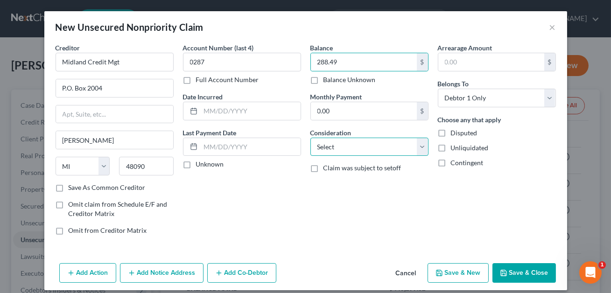
click at [339, 145] on select "Select Cable / Satellite Services Collection Agency Credit Card Debt Debt Couns…" at bounding box center [370, 147] width 118 height 19
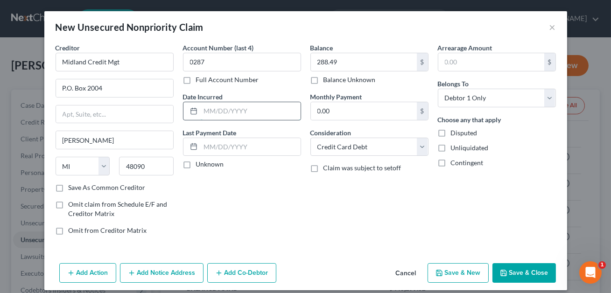
click at [251, 106] on input "text" at bounding box center [251, 111] width 100 height 18
click at [523, 268] on button "Save & Close" at bounding box center [525, 273] width 64 height 20
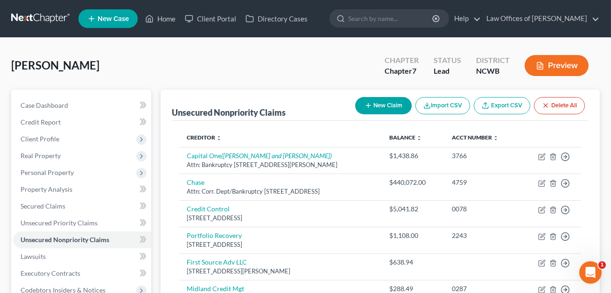
click at [372, 99] on button "New Claim" at bounding box center [383, 105] width 57 height 17
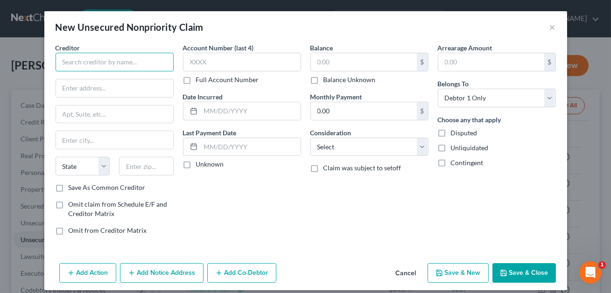
click at [101, 66] on input "text" at bounding box center [115, 62] width 118 height 19
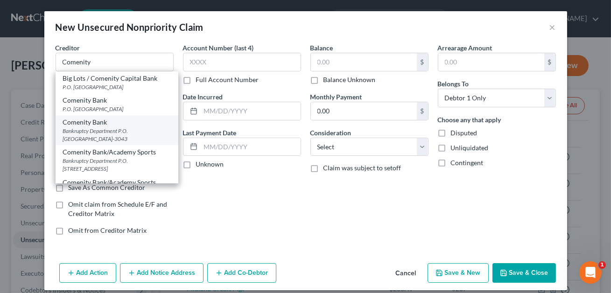
click at [99, 121] on div "Comenity Bank" at bounding box center [117, 122] width 108 height 9
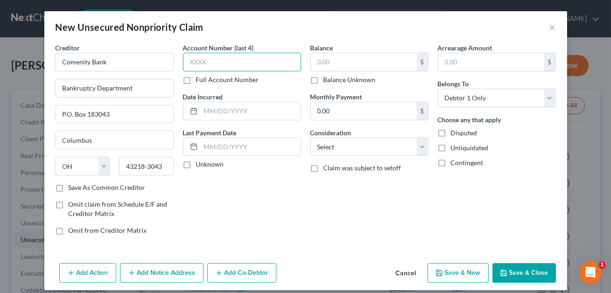
click at [193, 65] on input "text" at bounding box center [242, 62] width 118 height 19
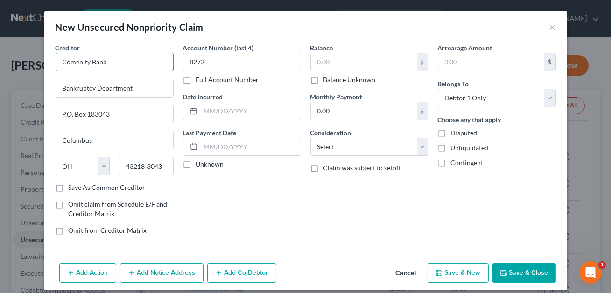
click at [131, 60] on input "Comenity Bank" at bounding box center [115, 62] width 118 height 19
click at [321, 65] on input "text" at bounding box center [364, 62] width 106 height 18
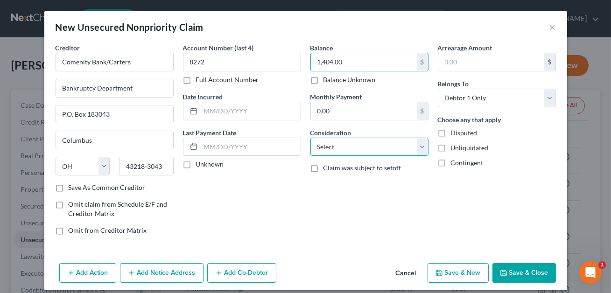
click at [330, 146] on select "Select Cable / Satellite Services Collection Agency Credit Card Debt Debt Couns…" at bounding box center [370, 147] width 118 height 19
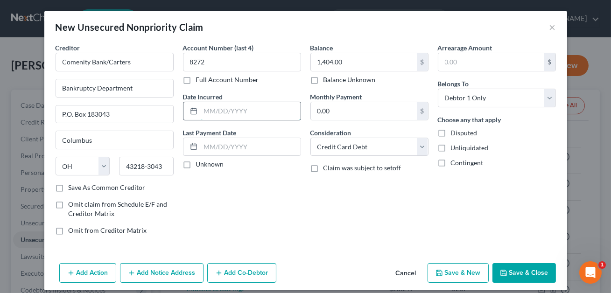
click at [241, 111] on input "text" at bounding box center [251, 111] width 100 height 18
click at [530, 269] on button "Save & Close" at bounding box center [525, 273] width 64 height 20
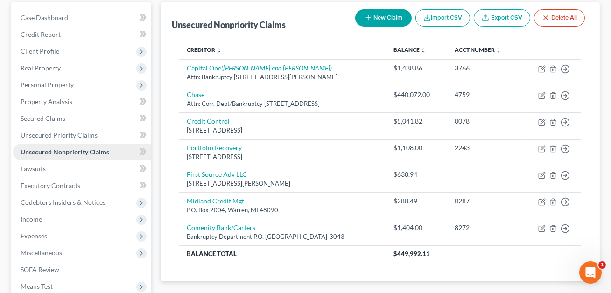
scroll to position [97, 0]
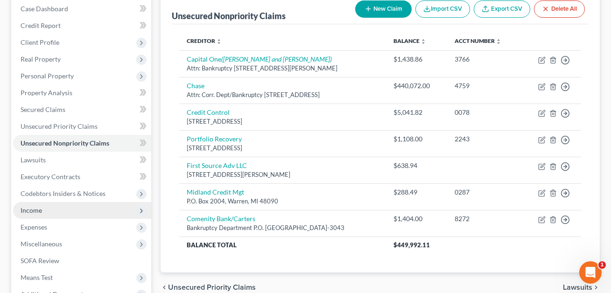
click at [34, 208] on span "Income" at bounding box center [31, 210] width 21 height 8
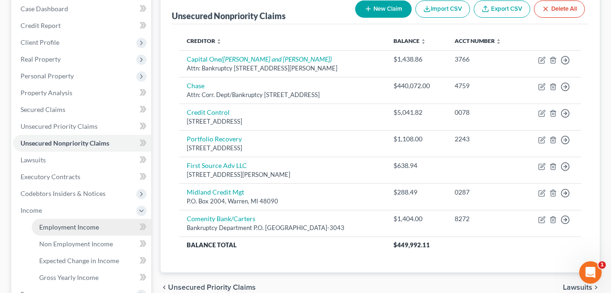
click at [71, 225] on span "Employment Income" at bounding box center [69, 227] width 60 height 8
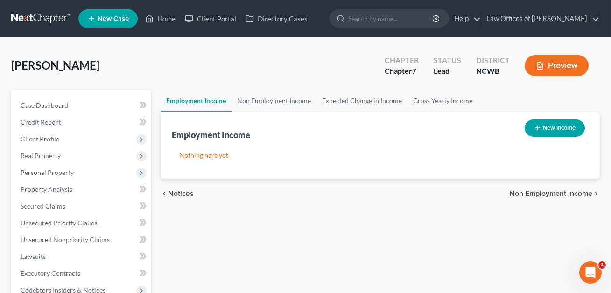
click at [540, 130] on button "New Income" at bounding box center [555, 128] width 60 height 17
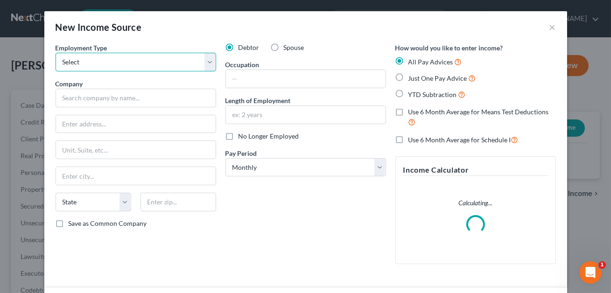
click at [143, 65] on select "Select Full or [DEMOGRAPHIC_DATA] Employment Self Employment" at bounding box center [136, 62] width 161 height 19
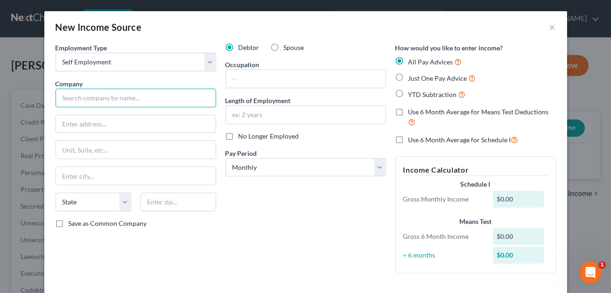
click at [177, 94] on input "text" at bounding box center [136, 98] width 161 height 19
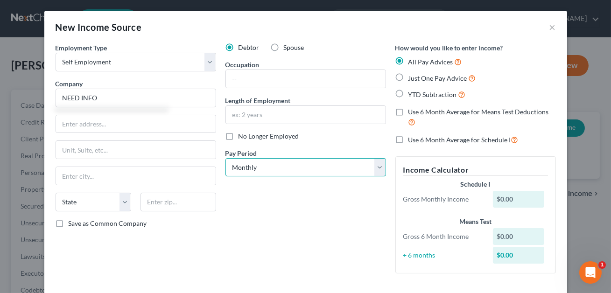
click at [281, 165] on select "Select Monthly Twice Monthly Every Other Week Weekly" at bounding box center [306, 167] width 161 height 19
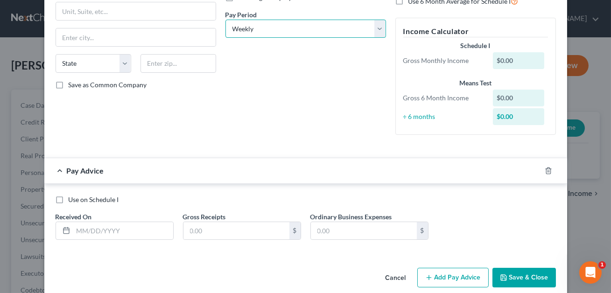
scroll to position [140, 0]
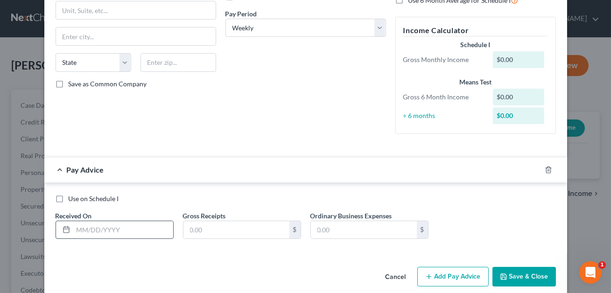
click at [93, 227] on input "text" at bounding box center [123, 230] width 100 height 18
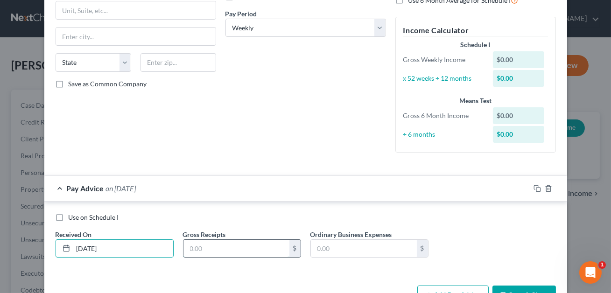
click at [198, 248] on input "text" at bounding box center [237, 249] width 106 height 18
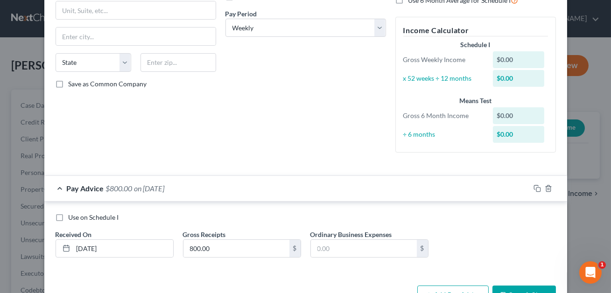
click at [69, 218] on label "Use on Schedule I" at bounding box center [94, 217] width 50 height 9
click at [72, 218] on input "Use on Schedule I" at bounding box center [75, 216] width 6 height 6
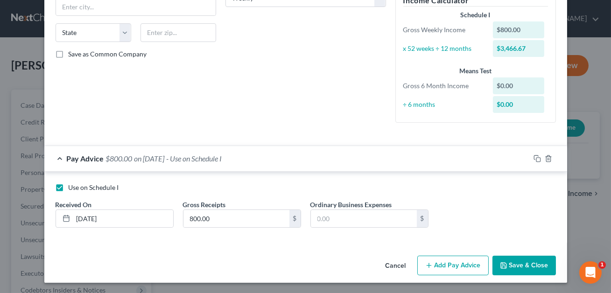
scroll to position [169, 0]
click at [430, 270] on button "Add Pay Advice" at bounding box center [453, 266] width 71 height 20
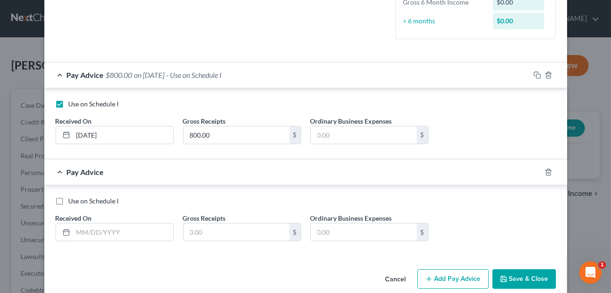
scroll to position [256, 0]
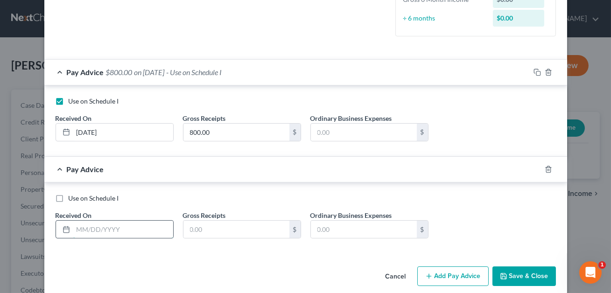
click at [95, 224] on input "text" at bounding box center [123, 230] width 100 height 18
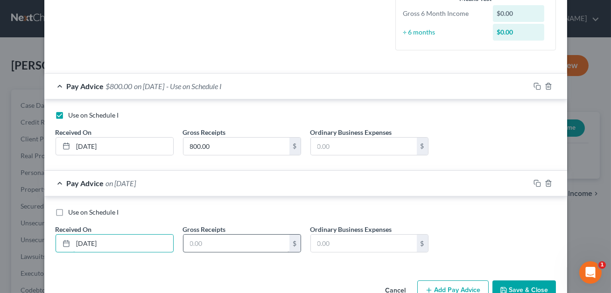
scroll to position [242, 0]
click at [205, 244] on input "text" at bounding box center [237, 244] width 106 height 18
click at [529, 284] on button "Save & Close" at bounding box center [525, 291] width 64 height 20
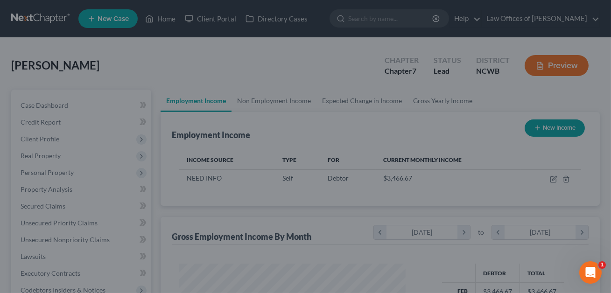
scroll to position [167, 245]
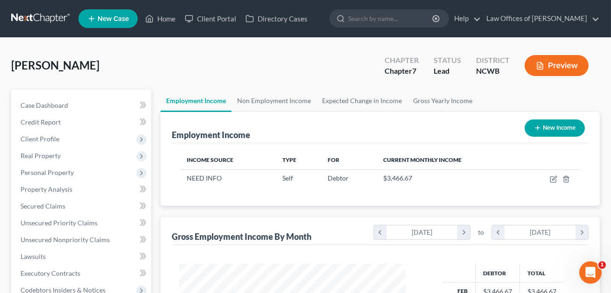
click at [553, 124] on button "New Income" at bounding box center [555, 128] width 60 height 17
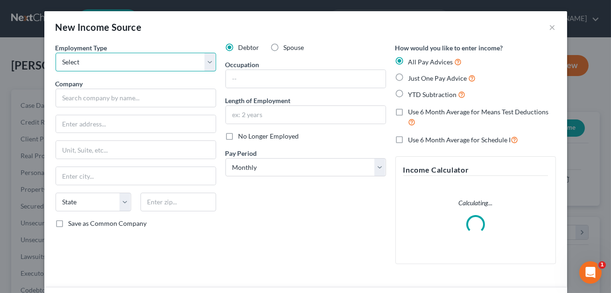
click at [156, 63] on select "Select Full or [DEMOGRAPHIC_DATA] Employment Self Employment" at bounding box center [136, 62] width 161 height 19
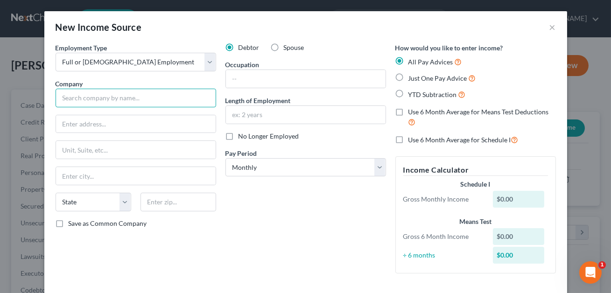
click at [130, 97] on input "text" at bounding box center [136, 98] width 161 height 19
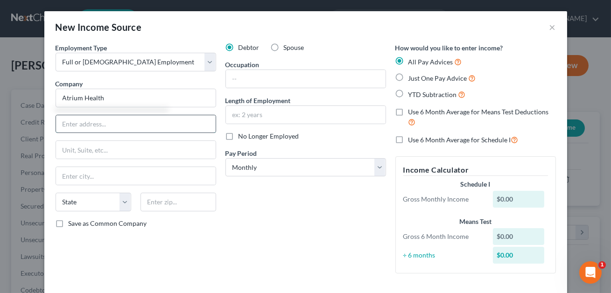
click at [118, 118] on input "text" at bounding box center [136, 124] width 160 height 18
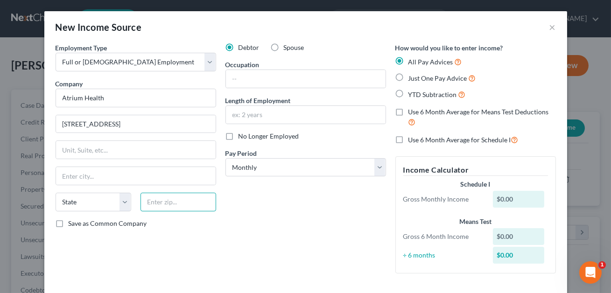
click at [162, 207] on input "text" at bounding box center [179, 202] width 76 height 19
click at [161, 181] on input "[PERSON_NAME]" at bounding box center [136, 176] width 160 height 18
click at [247, 77] on input "text" at bounding box center [306, 79] width 160 height 18
click at [241, 80] on input "Sr,\. Practice Coordinator" at bounding box center [306, 79] width 160 height 18
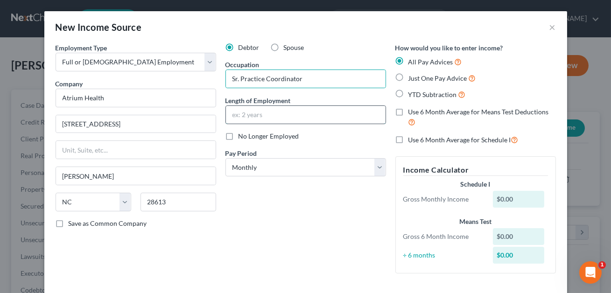
click at [241, 115] on input "text" at bounding box center [306, 115] width 160 height 18
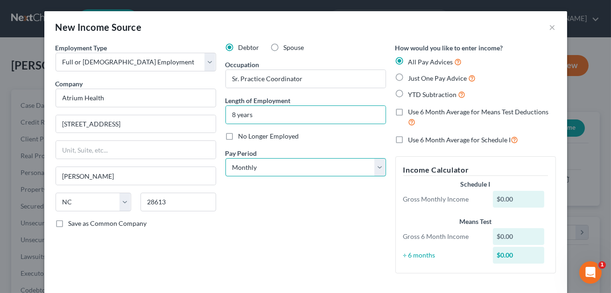
click at [275, 172] on select "Select Monthly Twice Monthly Every Other Week Weekly" at bounding box center [306, 167] width 161 height 19
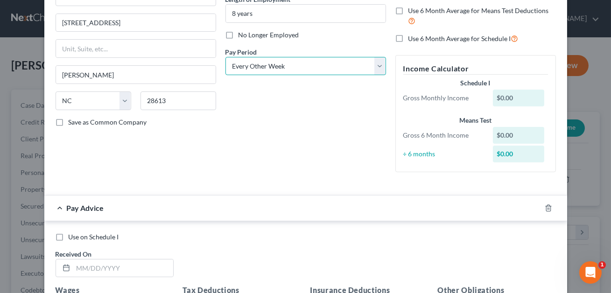
scroll to position [131, 0]
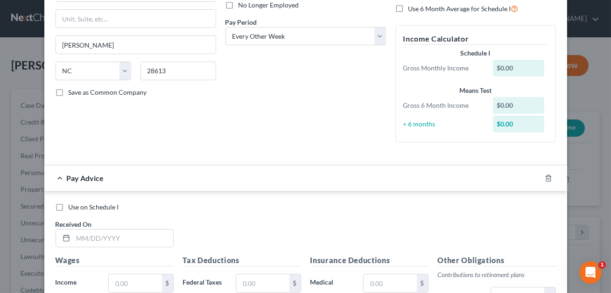
click at [69, 206] on label "Use on Schedule I" at bounding box center [94, 207] width 50 height 9
click at [72, 206] on input "Use on Schedule I" at bounding box center [75, 206] width 6 height 6
click at [96, 237] on input "text" at bounding box center [123, 239] width 100 height 18
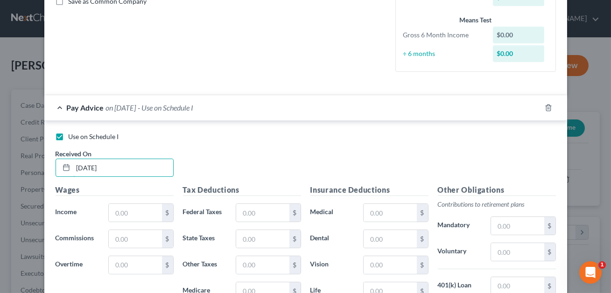
scroll to position [231, 0]
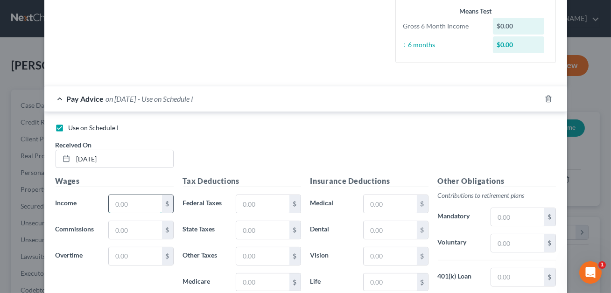
click at [130, 203] on input "text" at bounding box center [135, 204] width 53 height 18
click at [371, 206] on input "text" at bounding box center [390, 204] width 53 height 18
click at [381, 205] on input "468.06" at bounding box center [390, 204] width 53 height 18
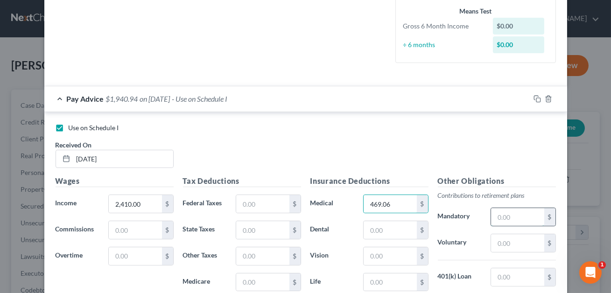
click at [504, 218] on input "text" at bounding box center [517, 217] width 53 height 18
click at [508, 272] on input "text" at bounding box center [517, 278] width 53 height 18
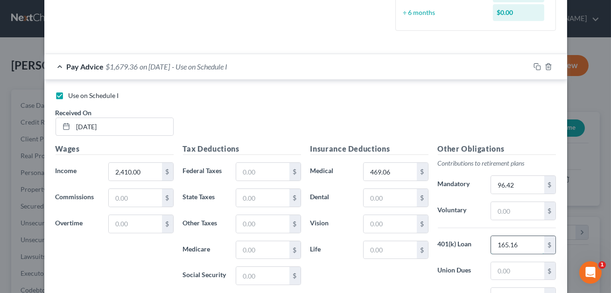
scroll to position [270, 0]
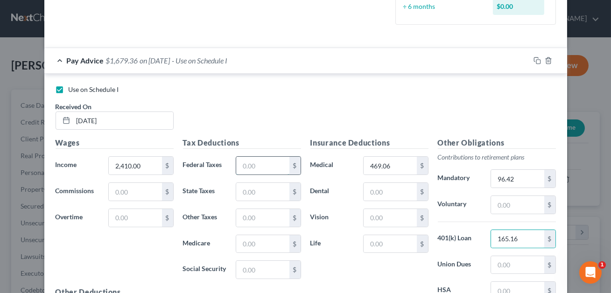
click at [268, 165] on input "text" at bounding box center [262, 166] width 53 height 18
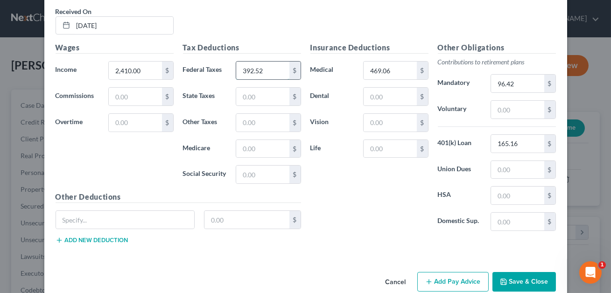
scroll to position [381, 0]
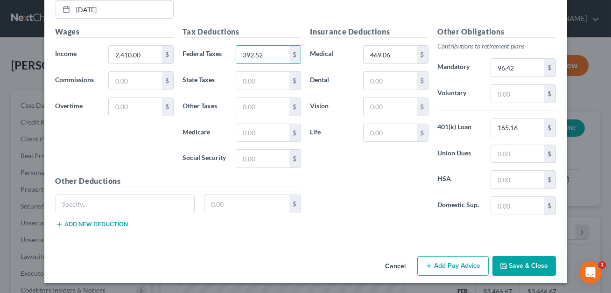
click at [519, 259] on button "Save & Close" at bounding box center [525, 266] width 64 height 20
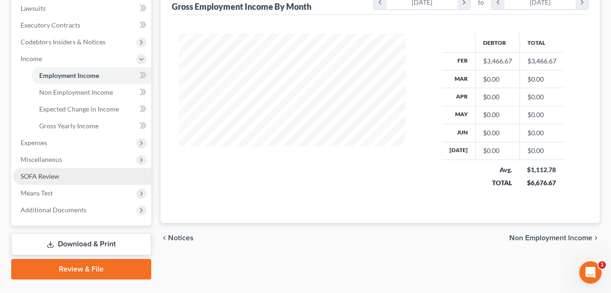
scroll to position [266, 0]
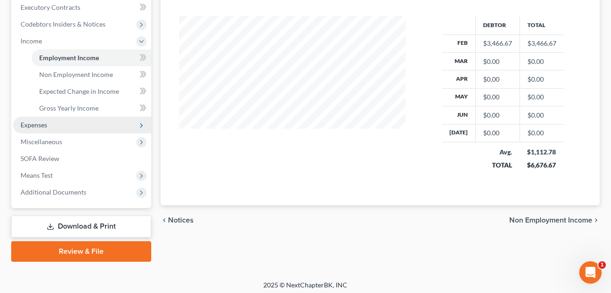
click at [43, 122] on span "Expenses" at bounding box center [34, 125] width 27 height 8
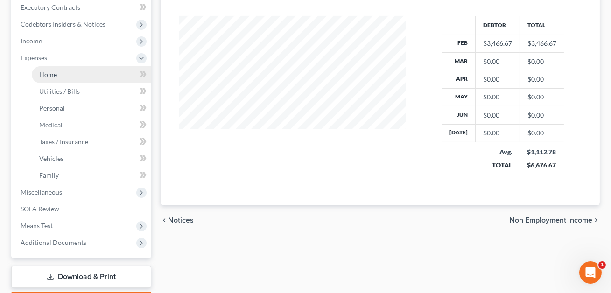
click at [53, 76] on span "Home" at bounding box center [48, 75] width 18 height 8
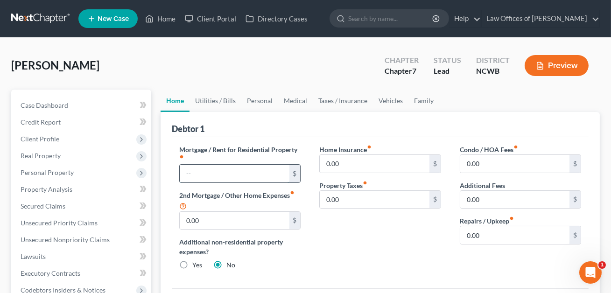
click at [196, 175] on input "text" at bounding box center [234, 174] width 109 height 18
click at [208, 102] on link "Utilities / Bills" at bounding box center [216, 101] width 52 height 22
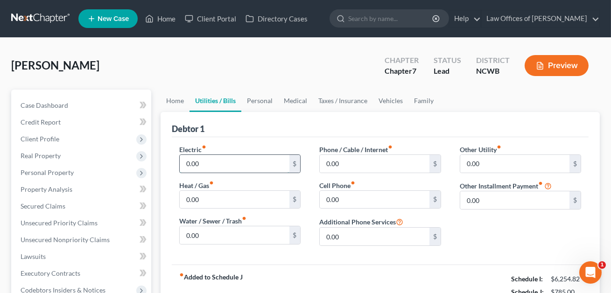
click at [193, 166] on input "0.00" at bounding box center [234, 164] width 109 height 18
click at [332, 194] on input "0.00" at bounding box center [374, 200] width 109 height 18
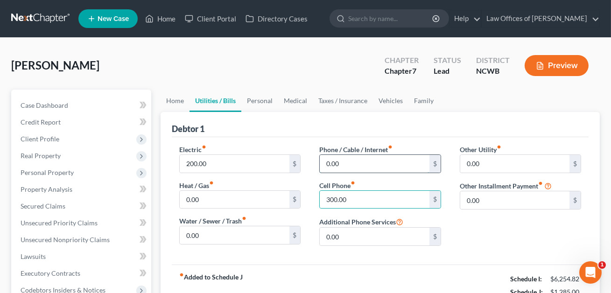
click at [347, 169] on input "0.00" at bounding box center [374, 164] width 109 height 18
click at [493, 168] on input "0.00" at bounding box center [515, 164] width 109 height 18
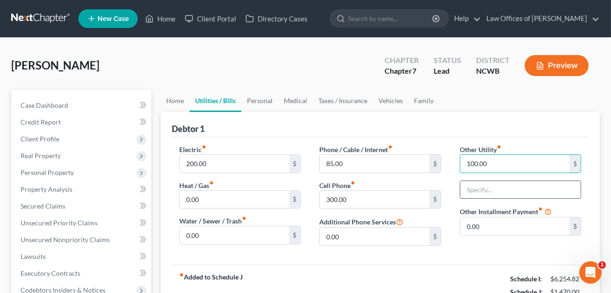
click at [499, 182] on input "text" at bounding box center [521, 190] width 121 height 18
click at [171, 100] on link "Home" at bounding box center [175, 101] width 29 height 22
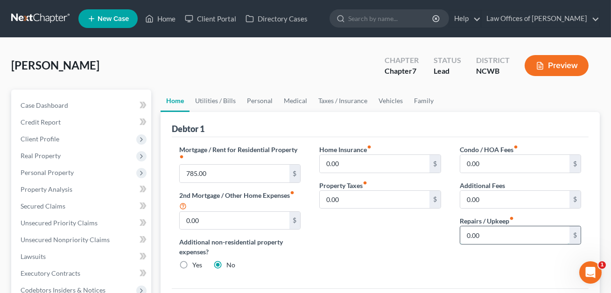
click at [468, 238] on input "0.00" at bounding box center [515, 236] width 109 height 18
click at [220, 99] on link "Utilities / Bills" at bounding box center [216, 101] width 52 height 22
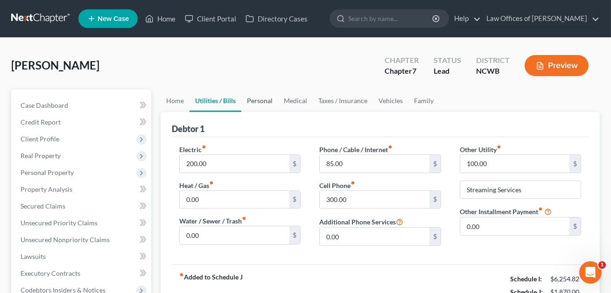
click at [260, 102] on link "Personal" at bounding box center [259, 101] width 37 height 22
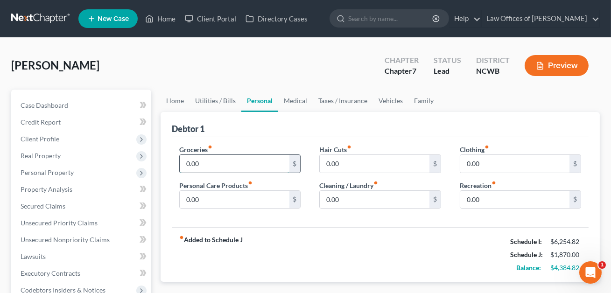
click at [199, 165] on input "0.00" at bounding box center [234, 164] width 109 height 18
click at [471, 158] on input "0.00" at bounding box center [515, 164] width 109 height 18
click at [392, 99] on link "Vehicles" at bounding box center [390, 101] width 35 height 22
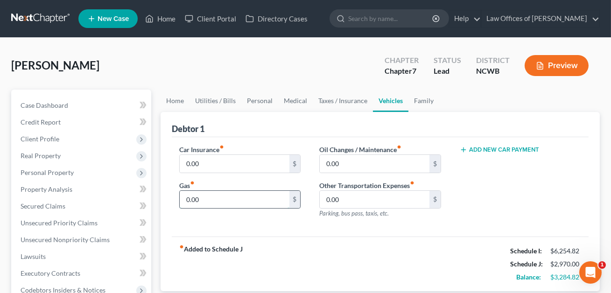
click at [268, 192] on input "0.00" at bounding box center [234, 200] width 109 height 18
click at [203, 160] on input "0.00" at bounding box center [234, 164] width 109 height 18
click at [422, 97] on link "Family" at bounding box center [424, 101] width 31 height 22
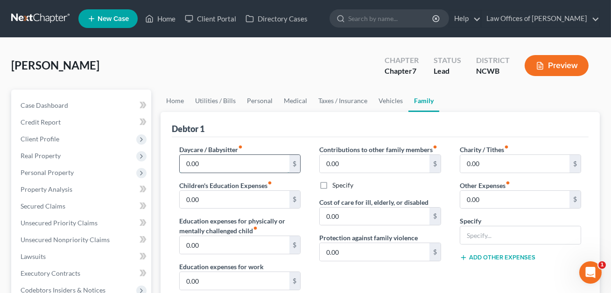
click at [194, 166] on input "0.00" at bounding box center [234, 164] width 109 height 18
click at [254, 99] on link "Personal" at bounding box center [259, 101] width 37 height 22
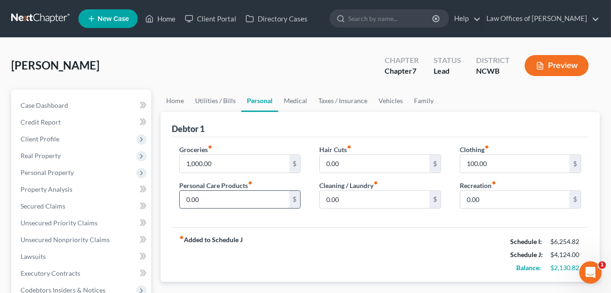
click at [210, 201] on input "0.00" at bounding box center [234, 200] width 109 height 18
click at [321, 156] on input "0.00" at bounding box center [374, 164] width 109 height 18
click at [467, 191] on input "0.00" at bounding box center [515, 200] width 109 height 18
click at [292, 98] on link "Medical" at bounding box center [295, 101] width 35 height 22
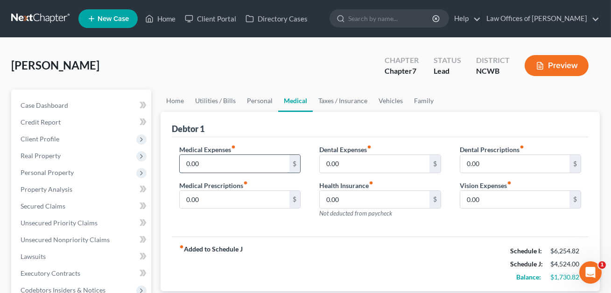
click at [207, 167] on input "0.00" at bounding box center [234, 164] width 109 height 18
click at [256, 101] on link "Personal" at bounding box center [259, 101] width 37 height 22
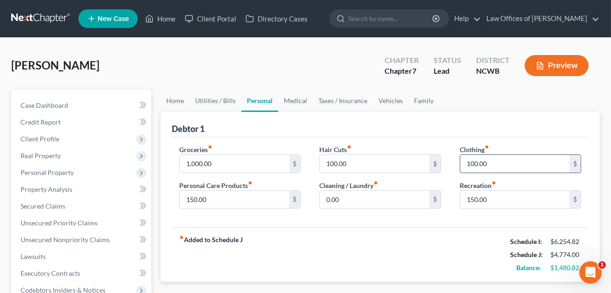
click at [490, 164] on input "100.00" at bounding box center [515, 164] width 109 height 18
click at [227, 201] on input "150.00" at bounding box center [234, 200] width 109 height 18
click at [290, 101] on link "Medical" at bounding box center [295, 101] width 35 height 22
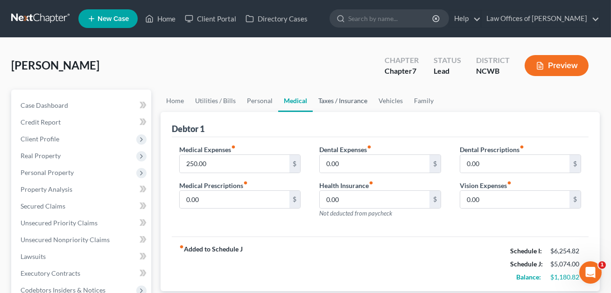
click at [333, 96] on link "Taxes / Insurance" at bounding box center [343, 101] width 60 height 22
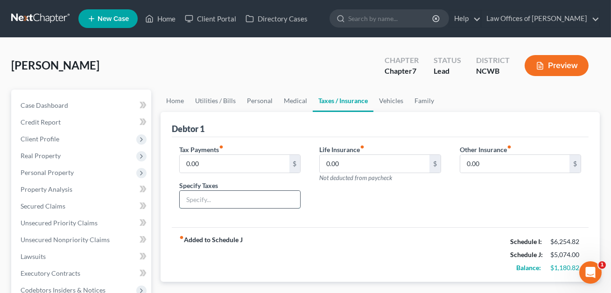
click at [241, 201] on input "text" at bounding box center [240, 200] width 121 height 18
click at [200, 157] on input "0.00" at bounding box center [234, 164] width 109 height 18
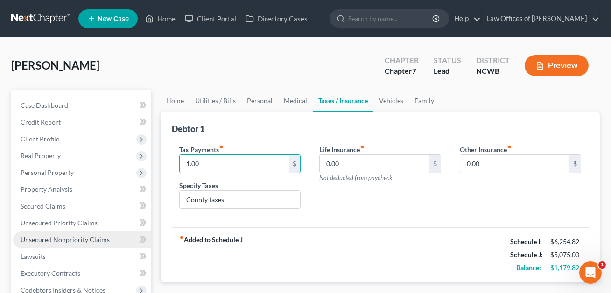
click at [270, 228] on div "fiber_manual_record Added to Schedule J Schedule I: $6,254.82 Schedule J: $5,07…" at bounding box center [380, 254] width 417 height 55
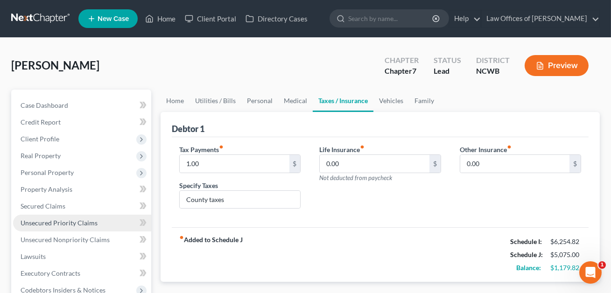
click at [62, 223] on span "Unsecured Priority Claims" at bounding box center [59, 223] width 77 height 8
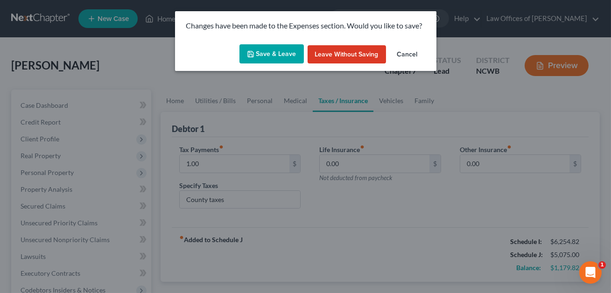
click at [266, 52] on button "Save & Leave" at bounding box center [272, 54] width 64 height 20
